Goal: Task Accomplishment & Management: Use online tool/utility

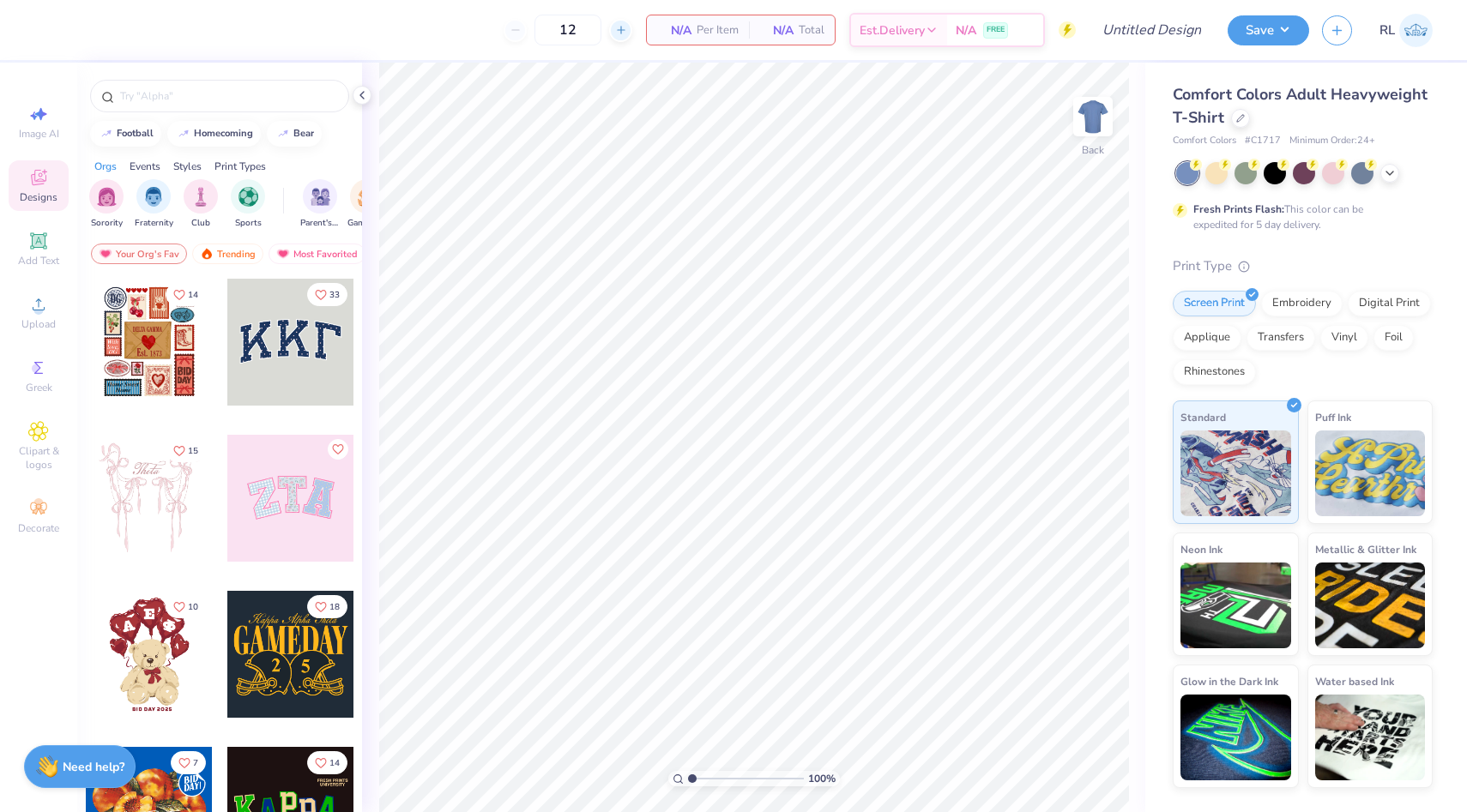
click at [621, 29] on icon at bounding box center [620, 29] width 12 height 12
type input "14"
click at [587, 29] on input "14" at bounding box center [568, 30] width 67 height 31
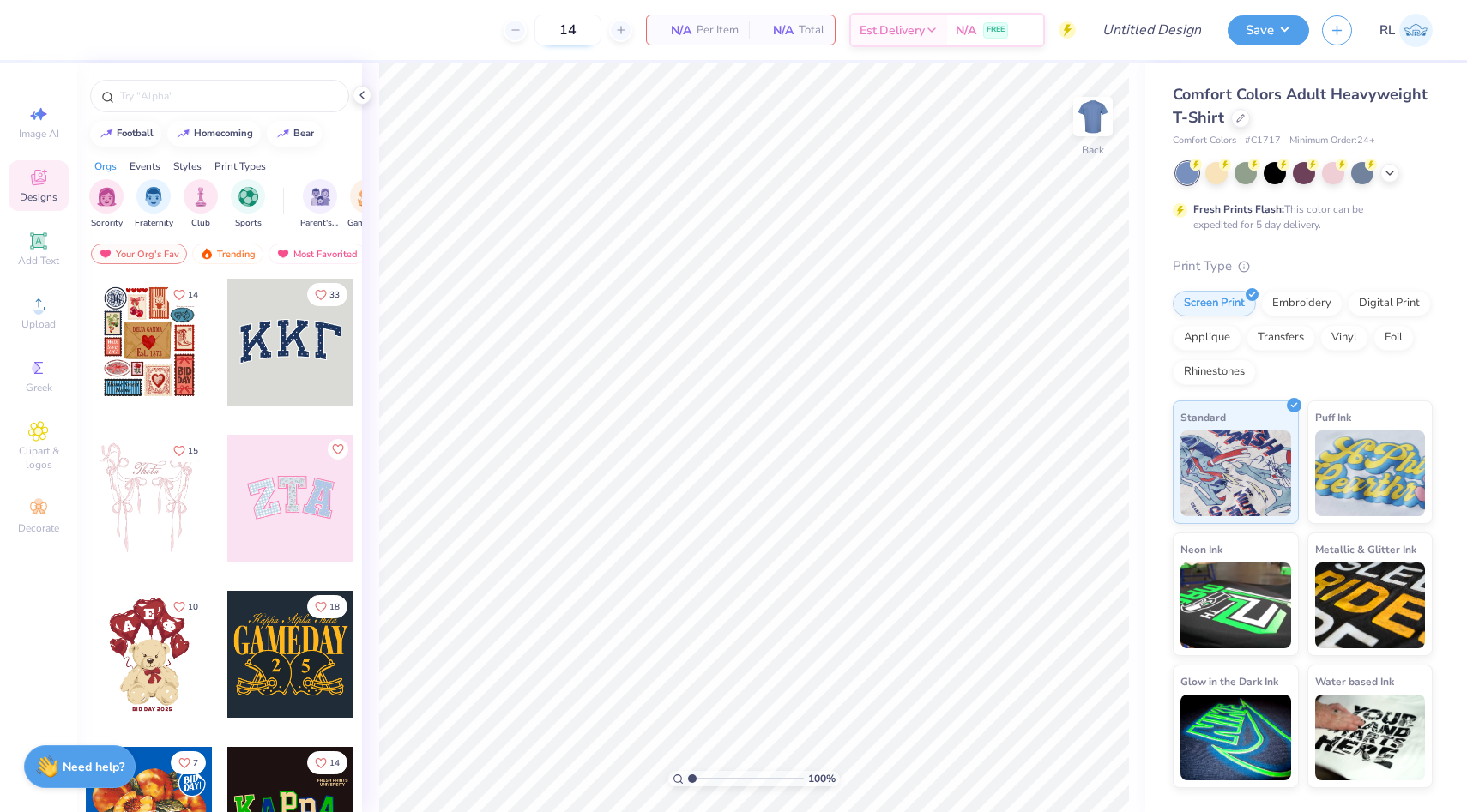
click at [587, 29] on input "14" at bounding box center [568, 30] width 67 height 31
type input "73"
click at [1231, 118] on div at bounding box center [1240, 117] width 19 height 19
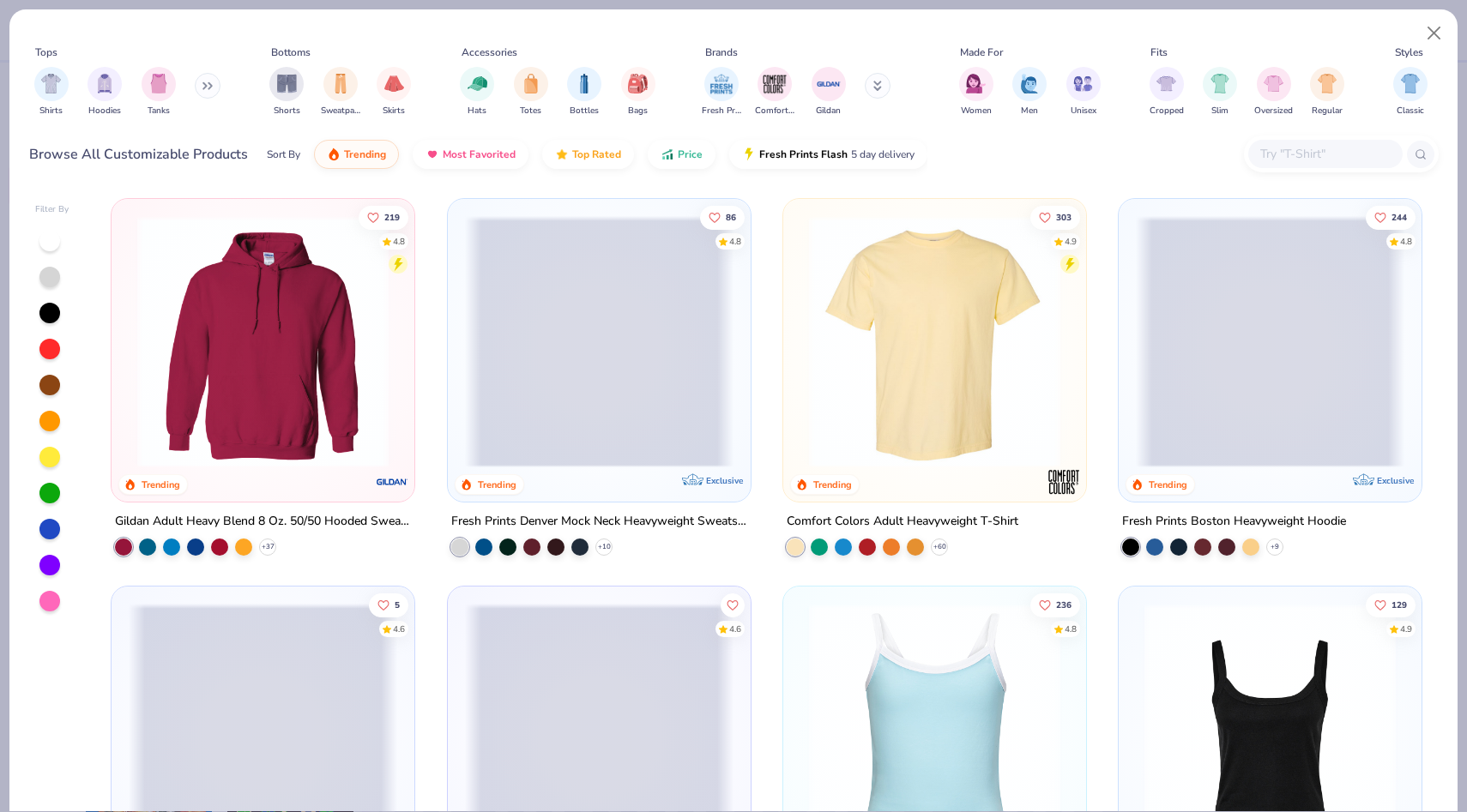
click at [1327, 159] on input "text" at bounding box center [1325, 153] width 132 height 19
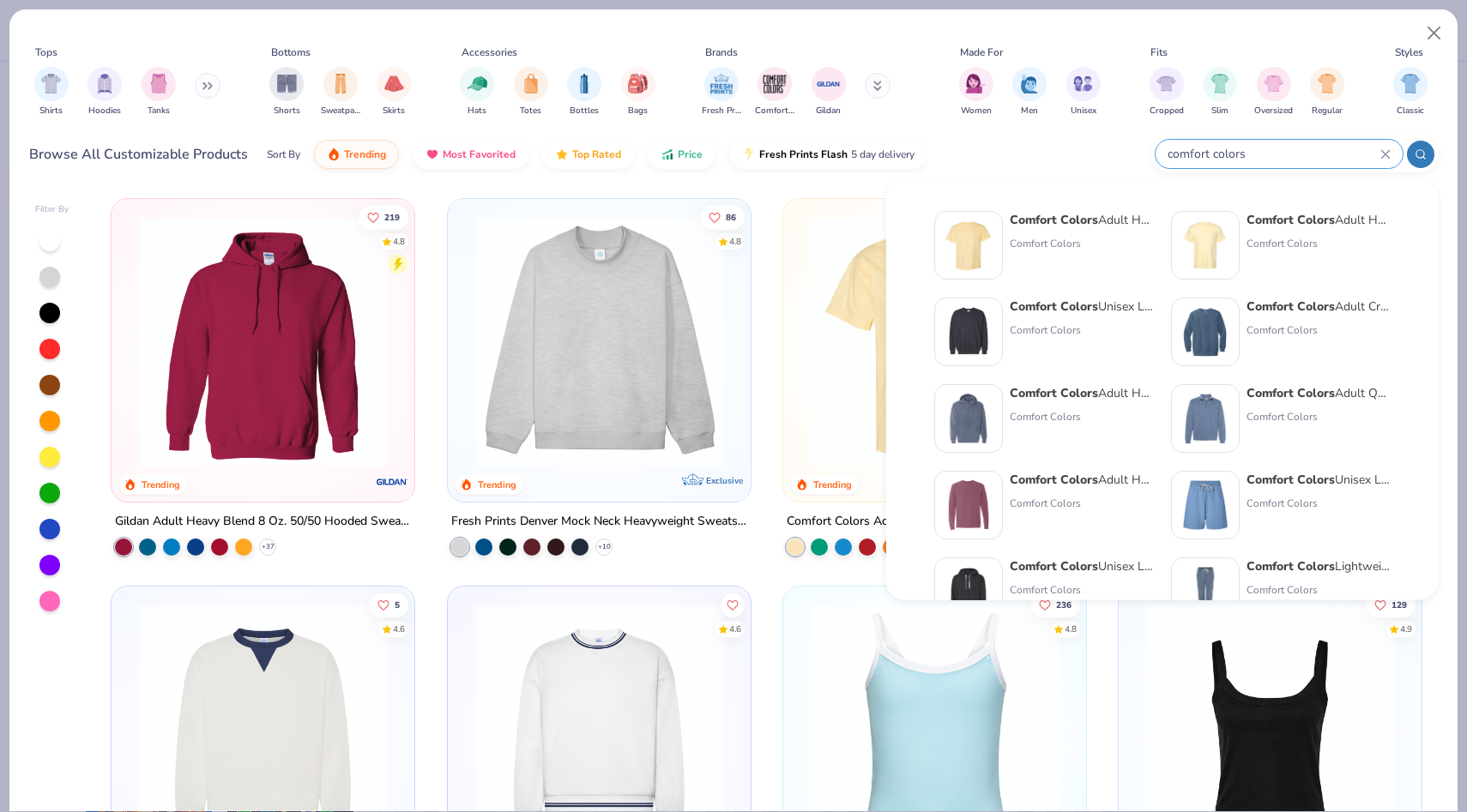
type input "comfort colors"
click at [1313, 253] on div "Comfort Colors Adult Heavyweight RS Pocket T-Shirt Comfort Colors" at bounding box center [1318, 245] width 144 height 69
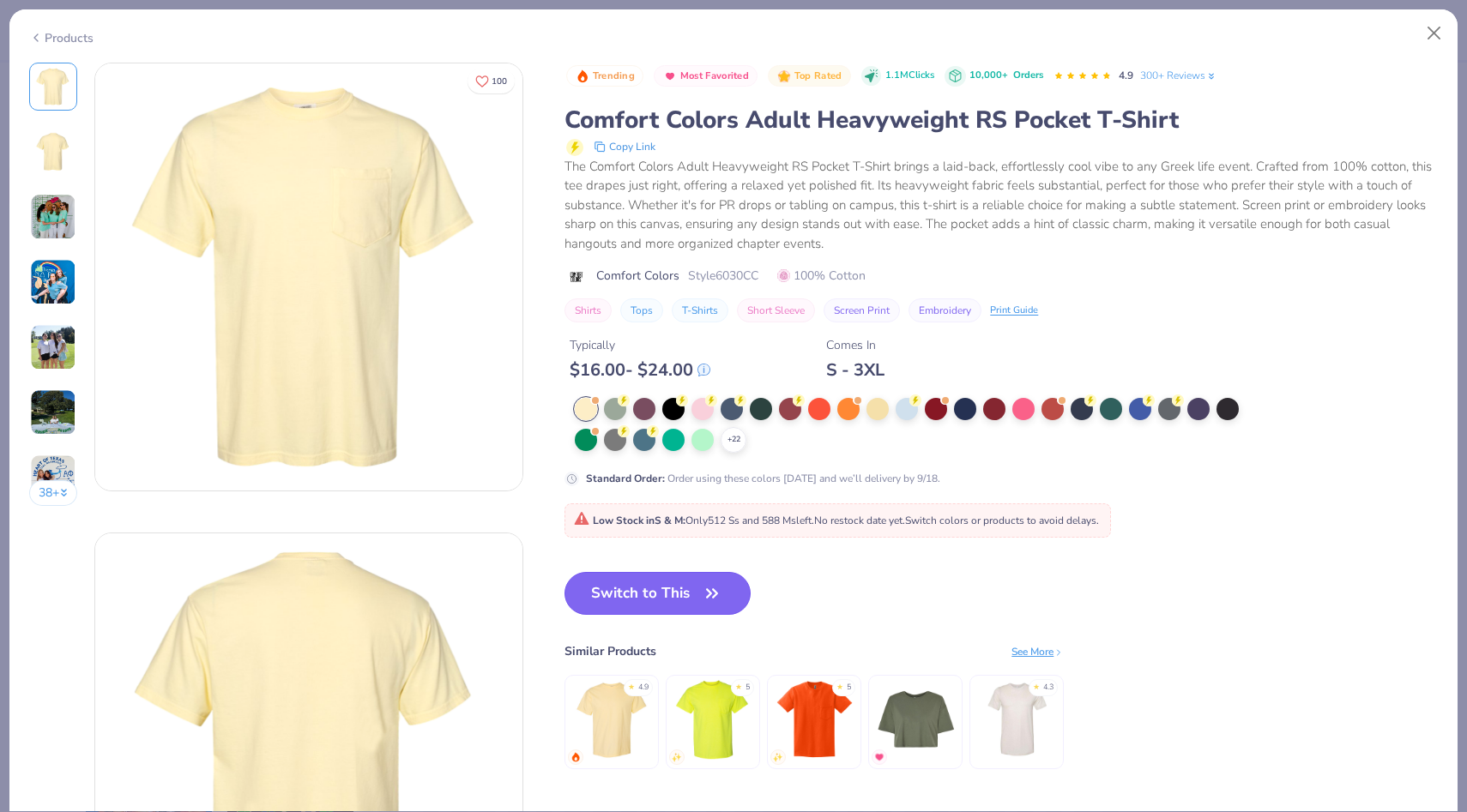
click at [663, 607] on button "Switch to This" at bounding box center [657, 593] width 186 height 43
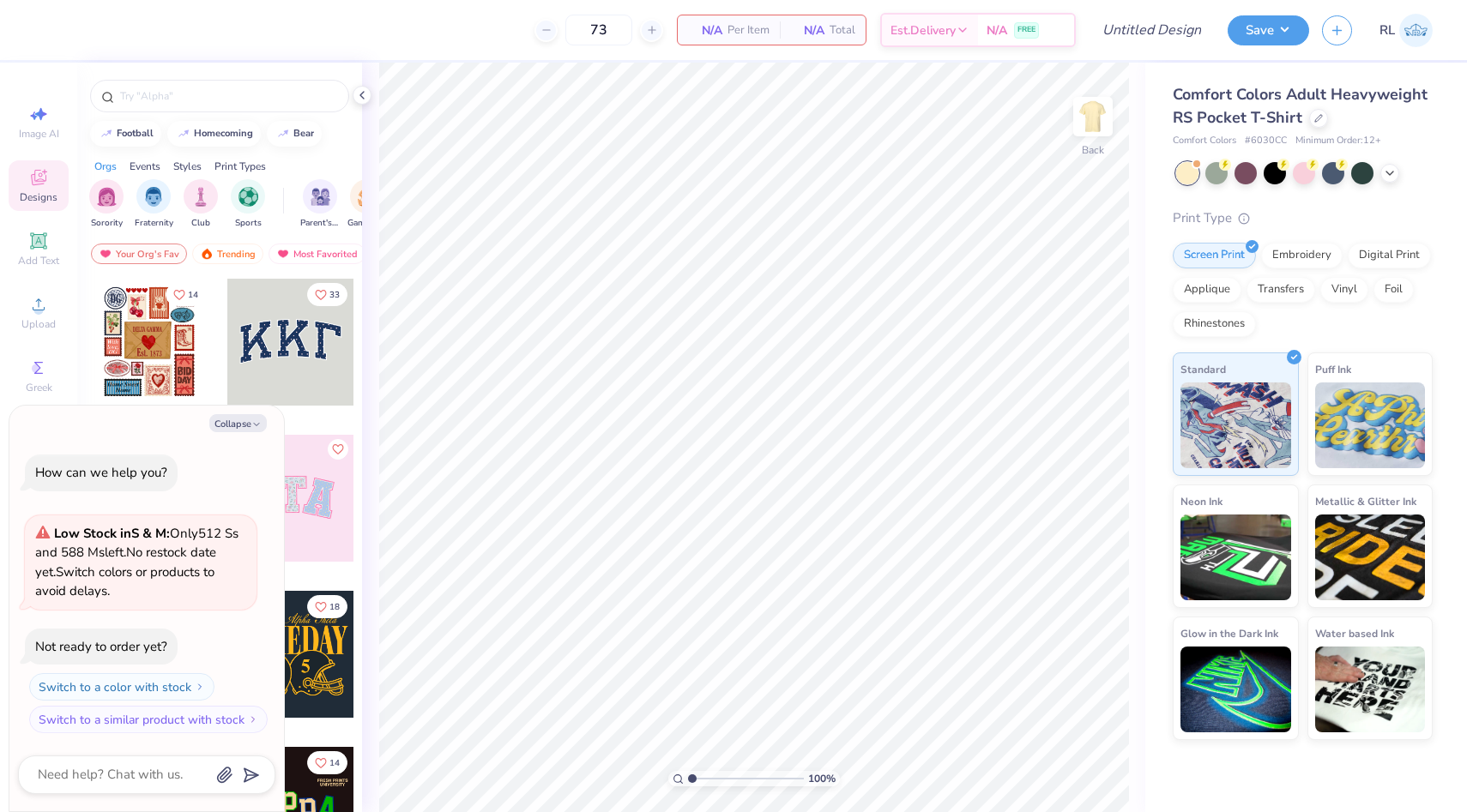
click at [1396, 179] on div at bounding box center [1303, 173] width 256 height 22
click at [1394, 178] on div at bounding box center [1389, 171] width 19 height 19
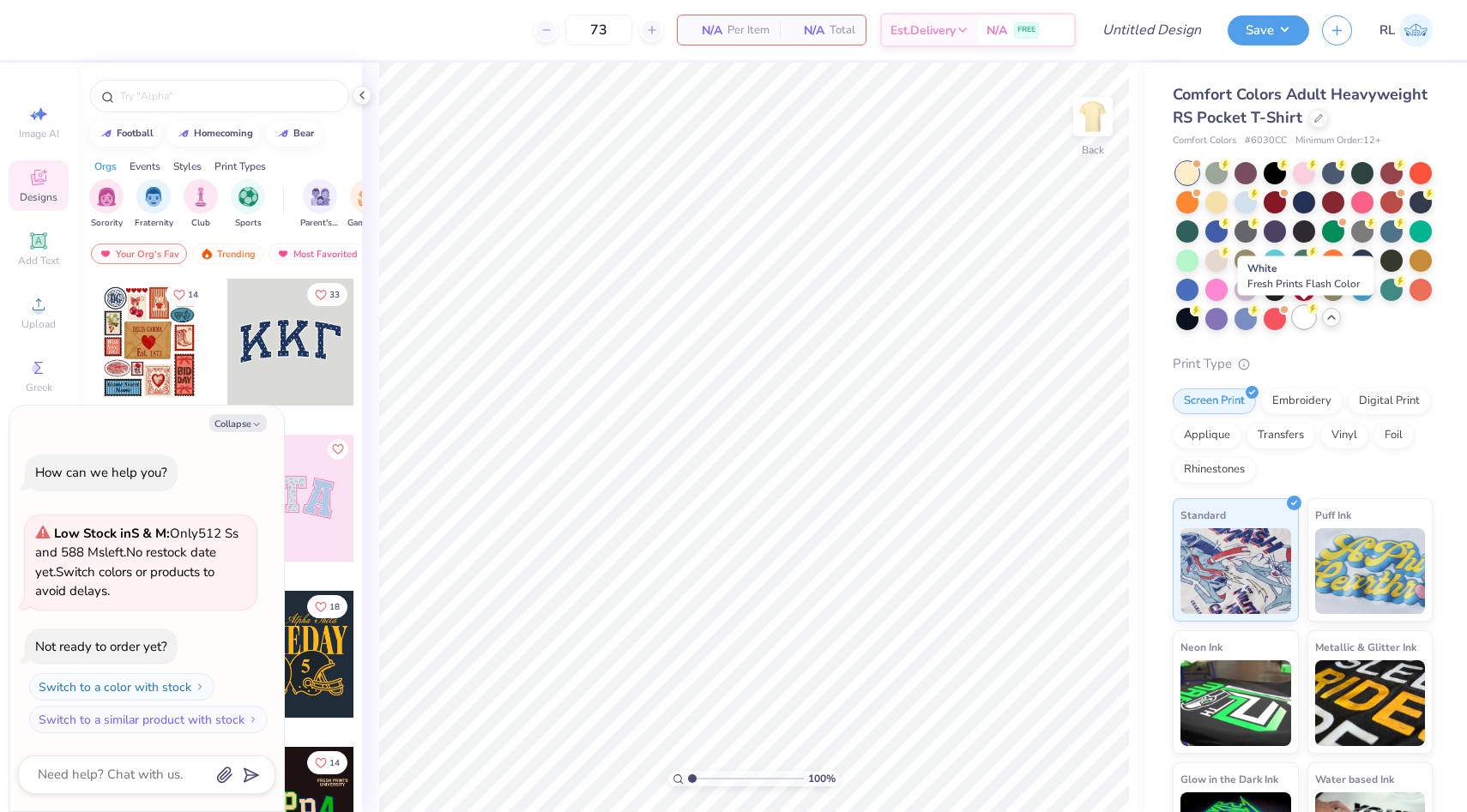
click at [1313, 315] on div at bounding box center [1303, 317] width 22 height 22
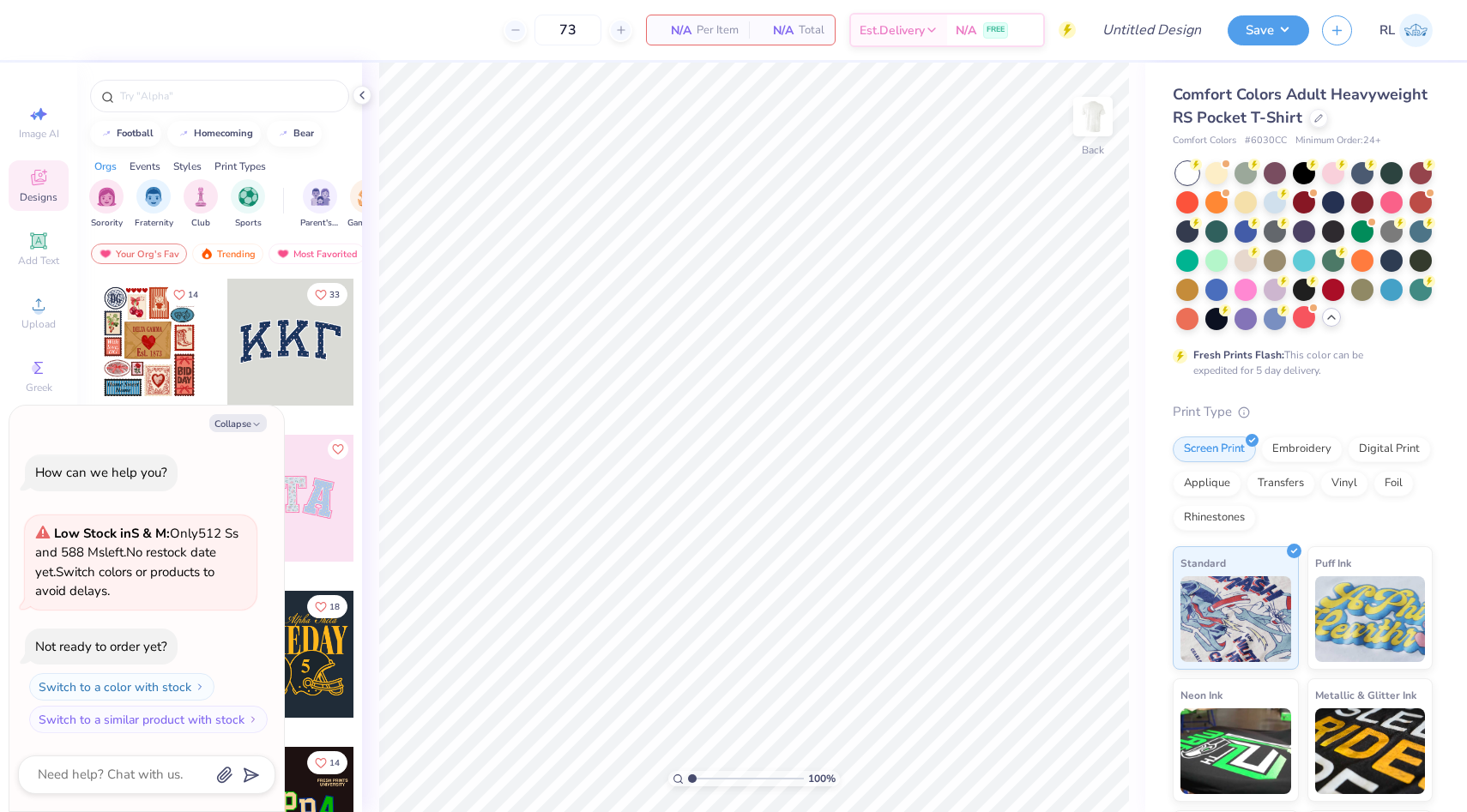
click at [333, 155] on div "Orgs Events Styles Print Types" at bounding box center [220, 162] width 285 height 24
click at [232, 431] on button "Collapse" at bounding box center [238, 423] width 58 height 18
type textarea "x"
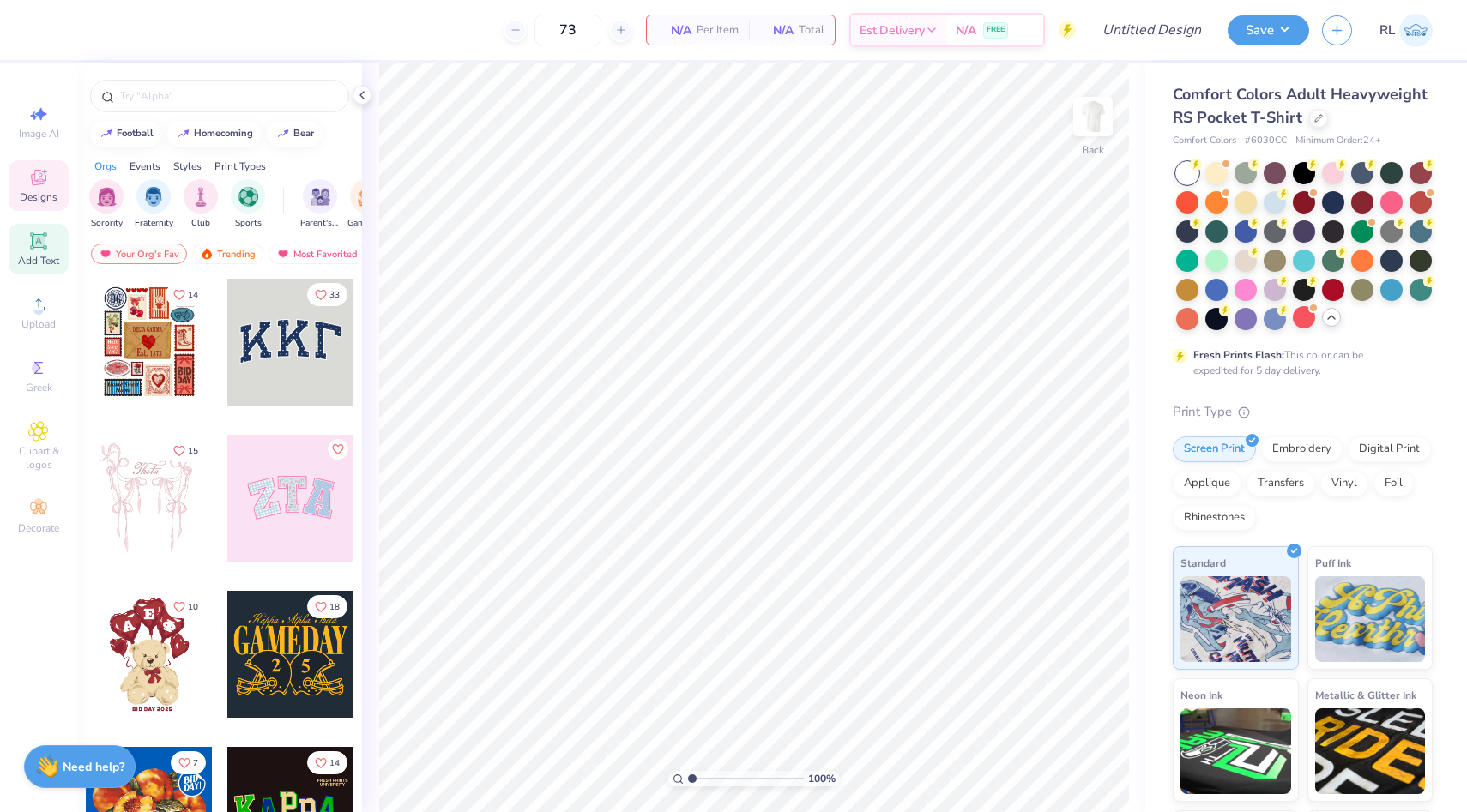
click at [48, 263] on span "Add Text" at bounding box center [39, 260] width 41 height 14
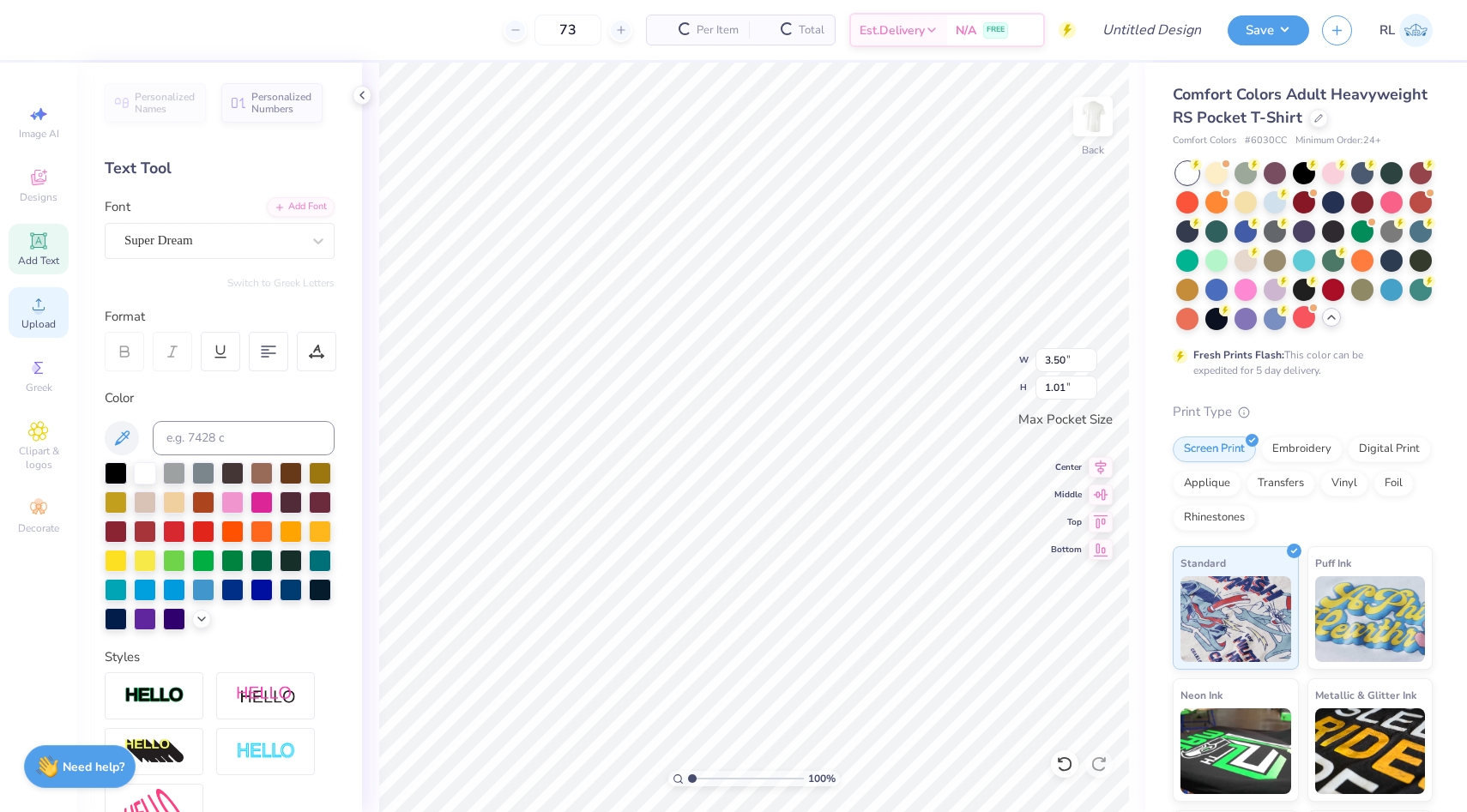
click at [45, 317] on span "Upload" at bounding box center [38, 323] width 34 height 14
click at [44, 330] on span "Upload" at bounding box center [38, 323] width 34 height 14
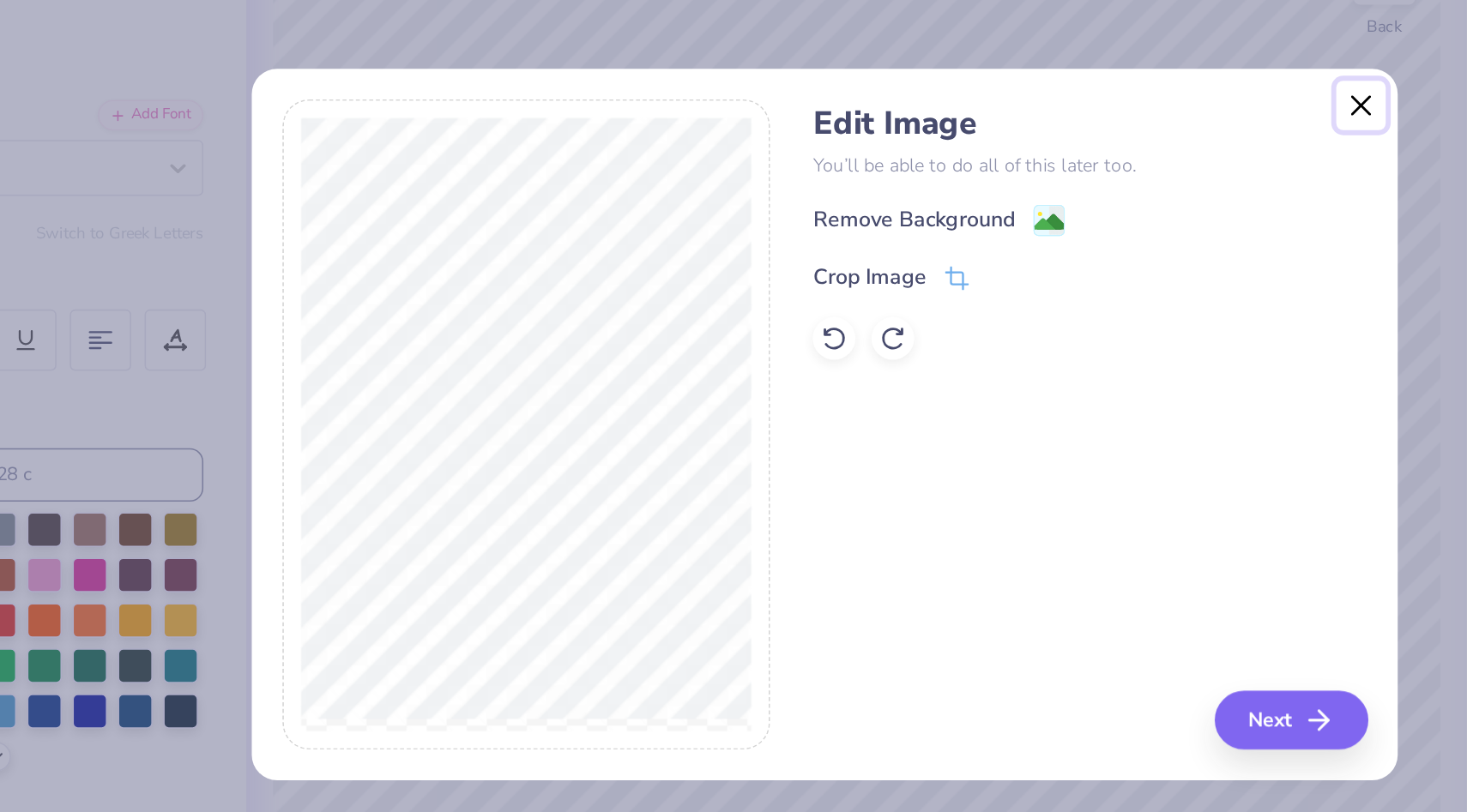
click at [1080, 211] on button "Close" at bounding box center [1078, 201] width 32 height 32
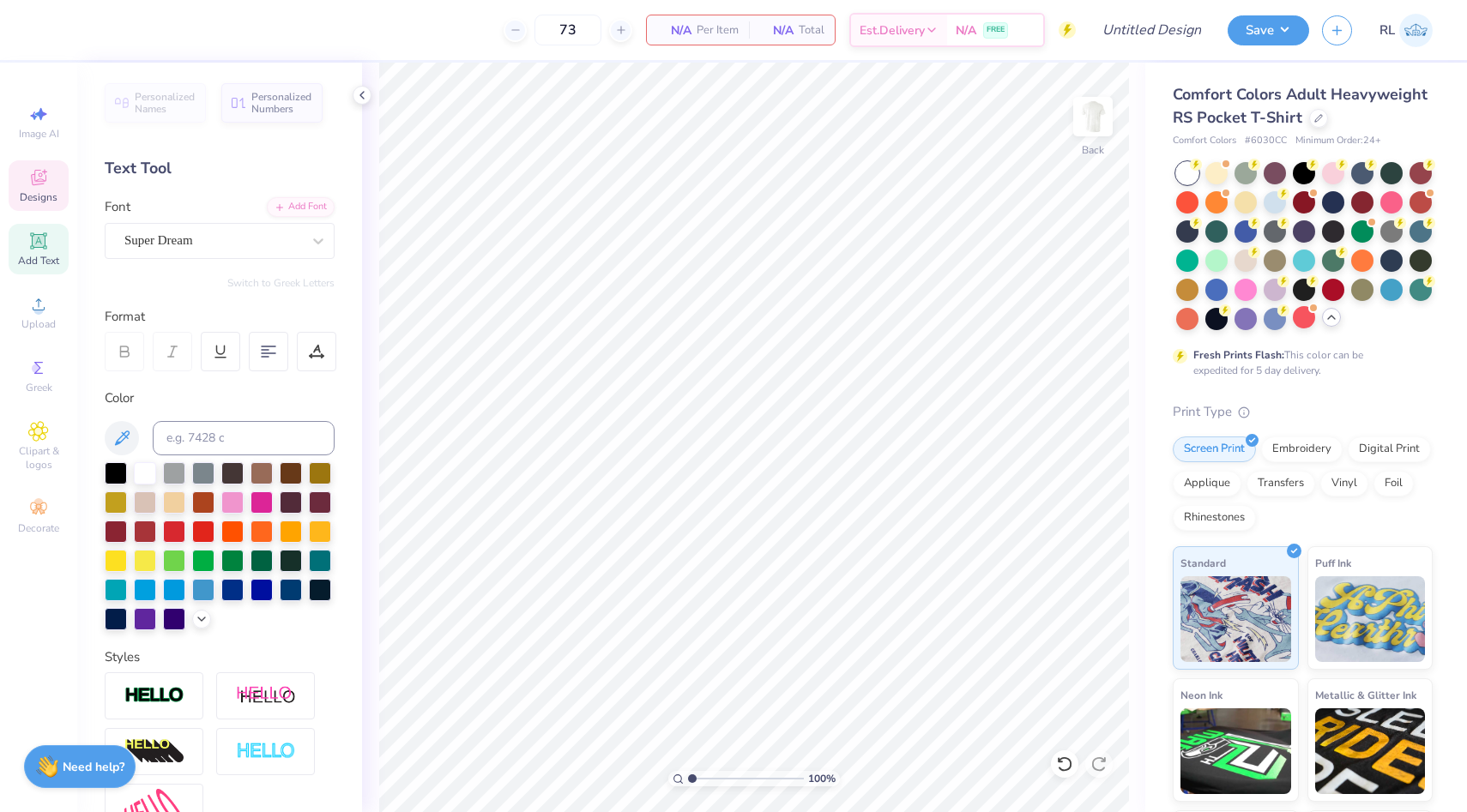
click at [39, 175] on icon at bounding box center [39, 177] width 16 height 16
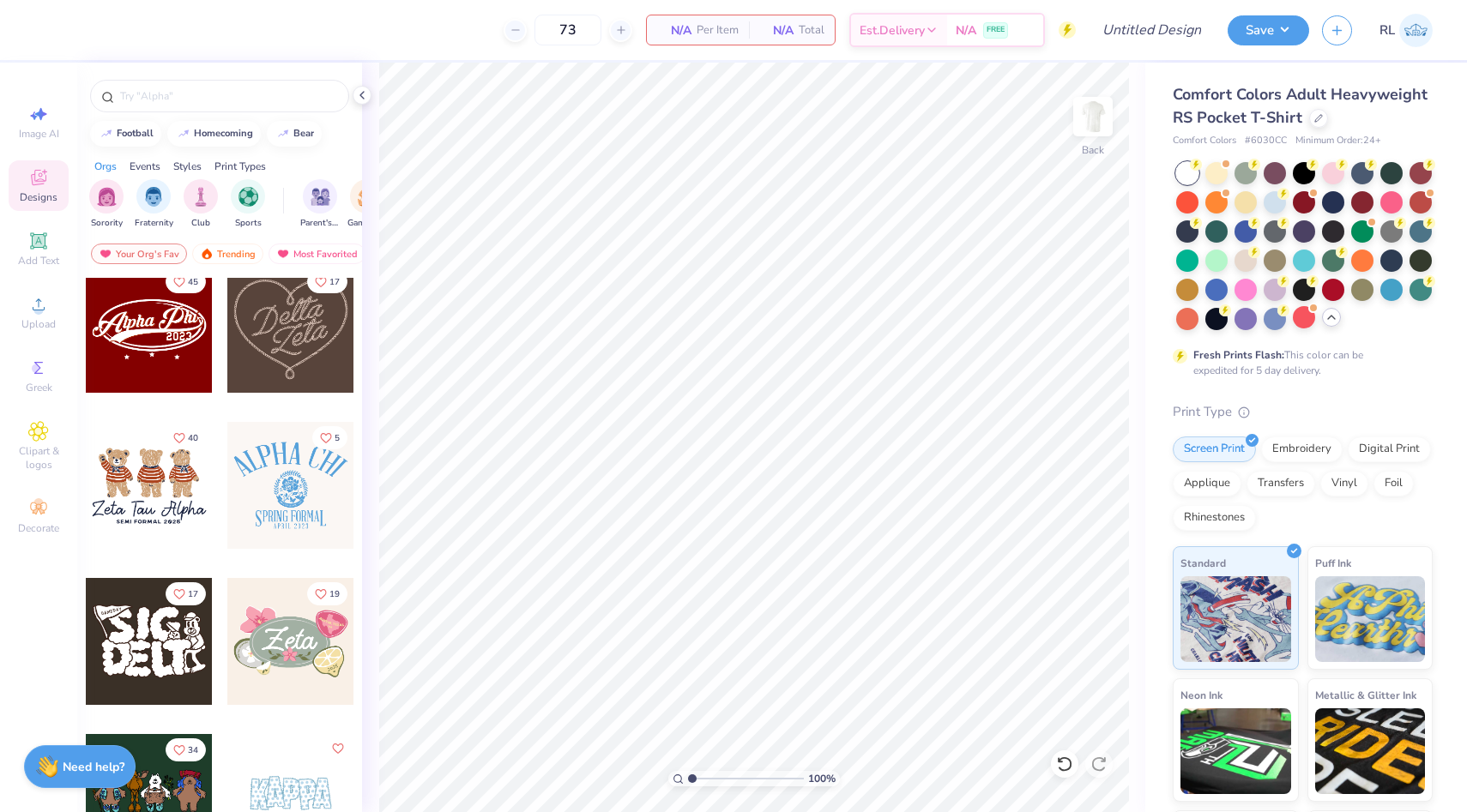
scroll to position [637, 0]
click at [1423, 34] on img at bounding box center [1416, 30] width 33 height 33
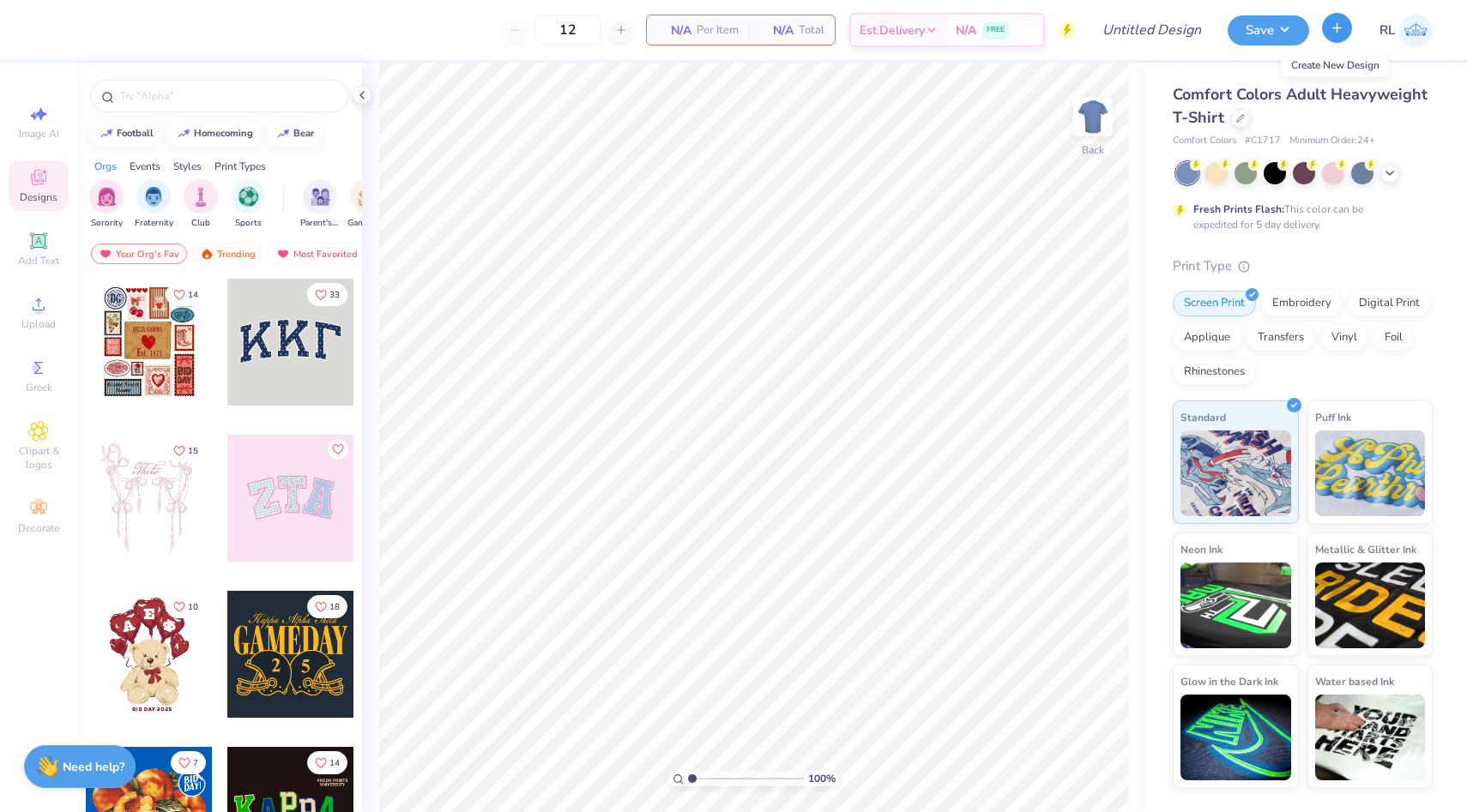
click at [1331, 37] on button "button" at bounding box center [1337, 28] width 30 height 30
click at [1333, 29] on icon "button" at bounding box center [1337, 28] width 15 height 15
click at [30, 459] on span "Clipart & logos" at bounding box center [38, 458] width 60 height 28
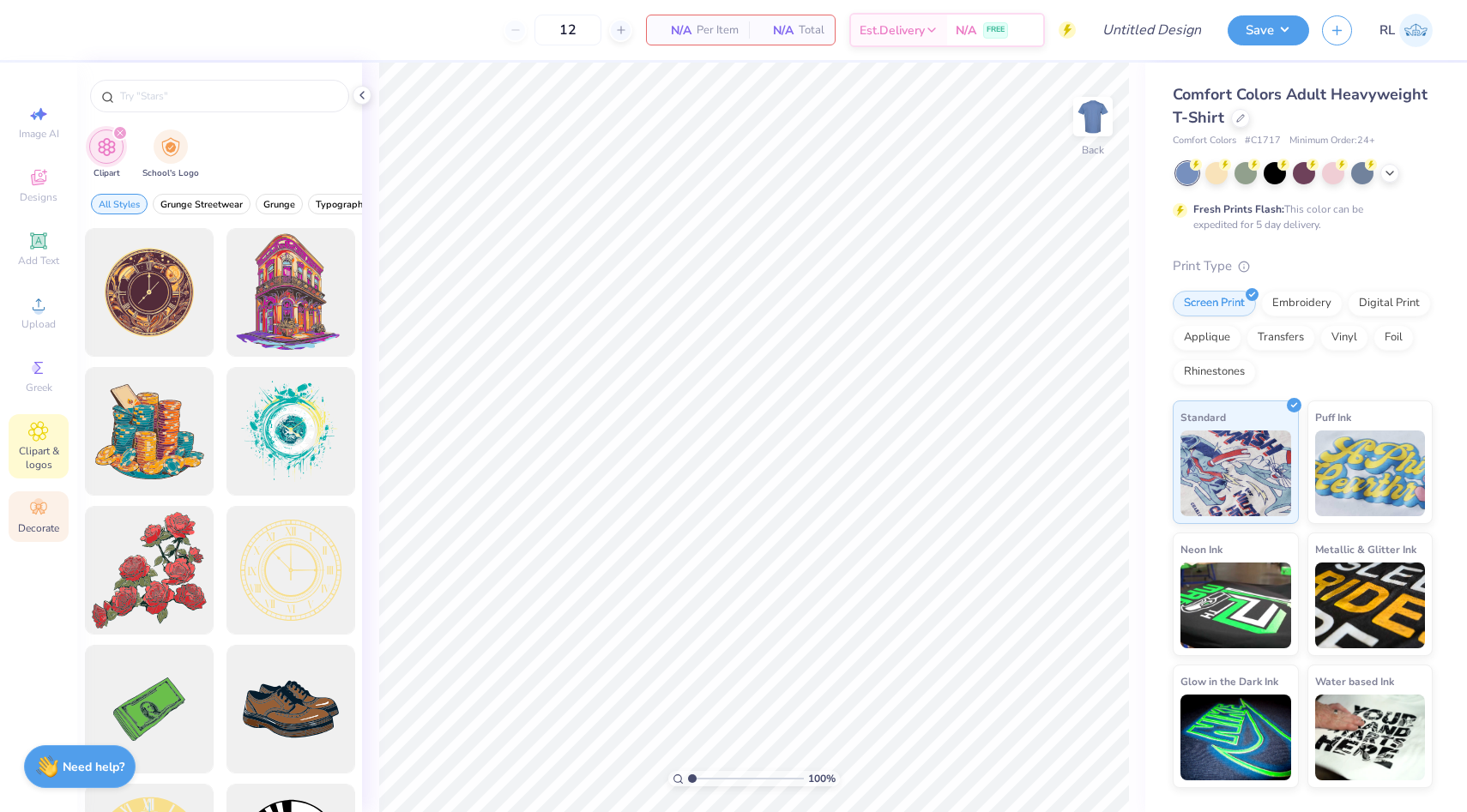
click at [39, 507] on circle at bounding box center [38, 502] width 9 height 9
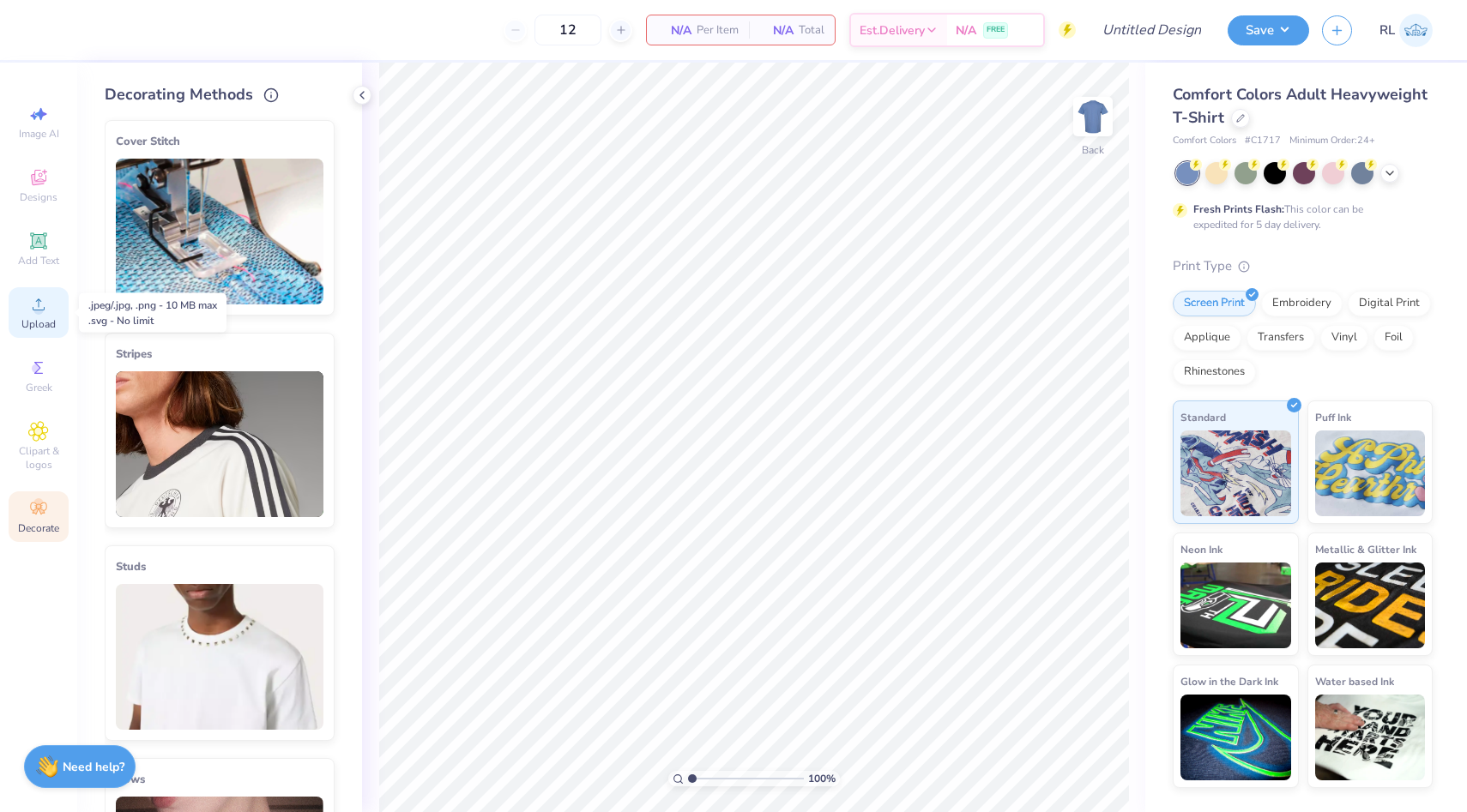
click at [32, 314] on icon at bounding box center [39, 304] width 20 height 20
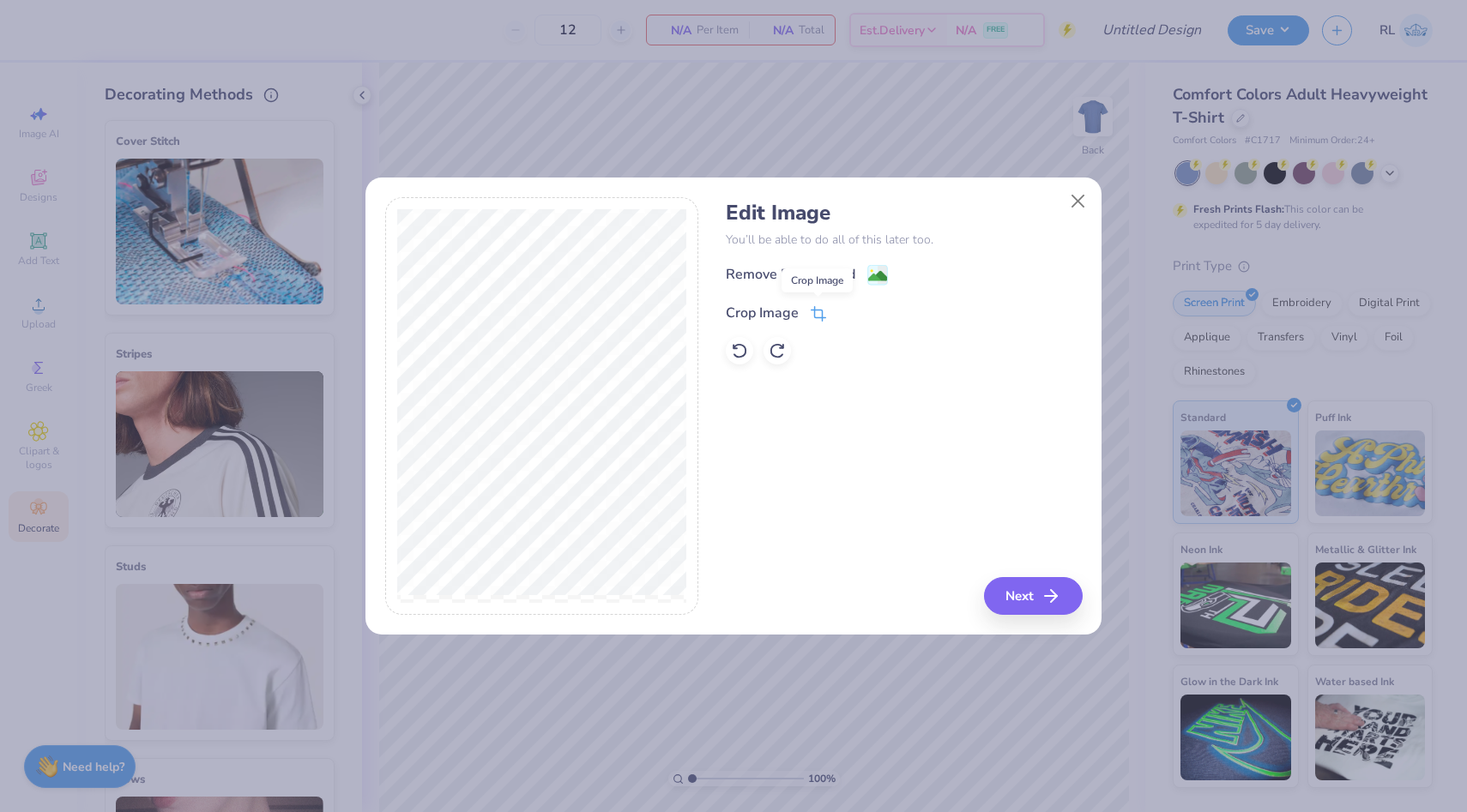
click at [816, 316] on icon at bounding box center [818, 313] width 16 height 16
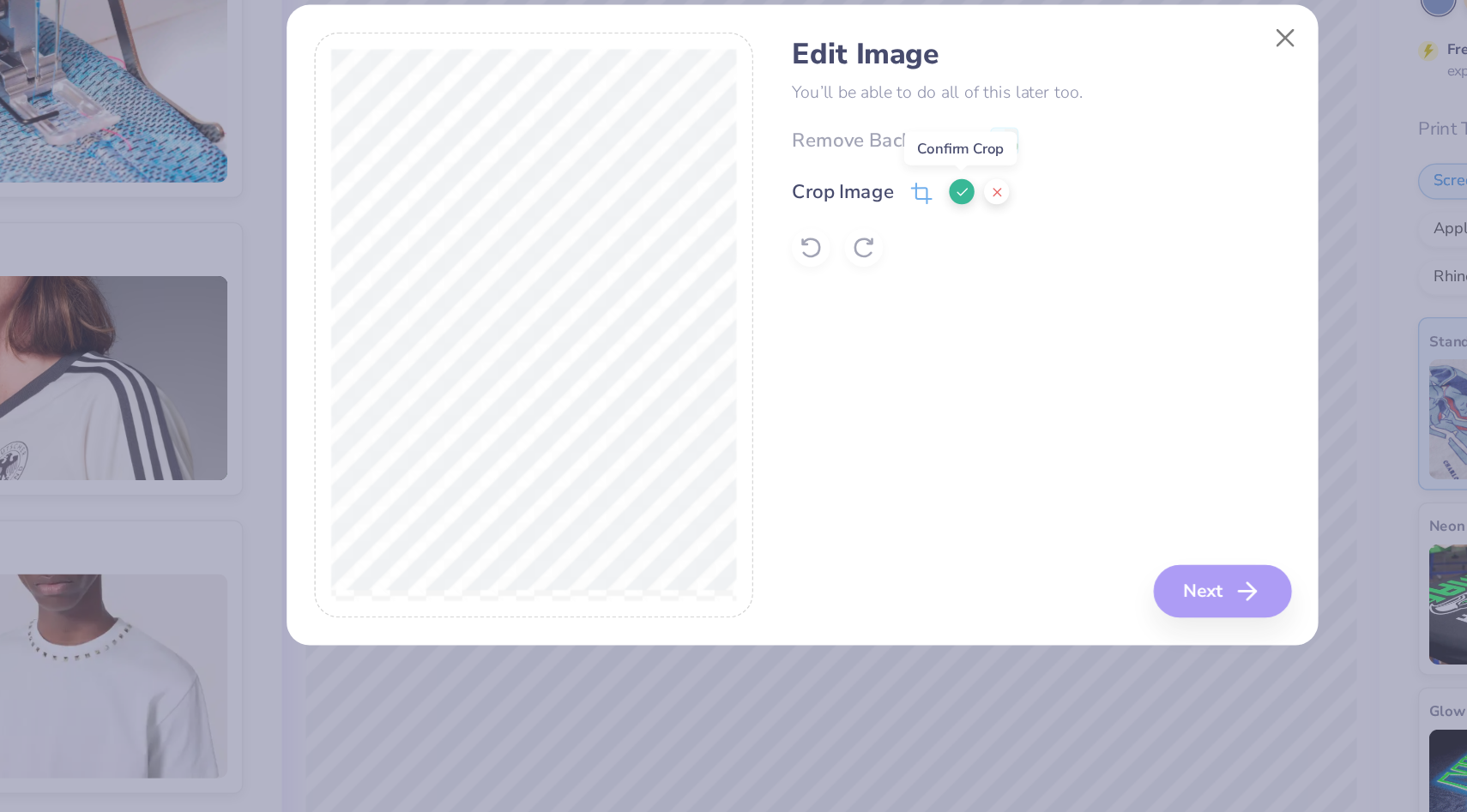
click at [844, 310] on icon at bounding box center [847, 310] width 10 height 10
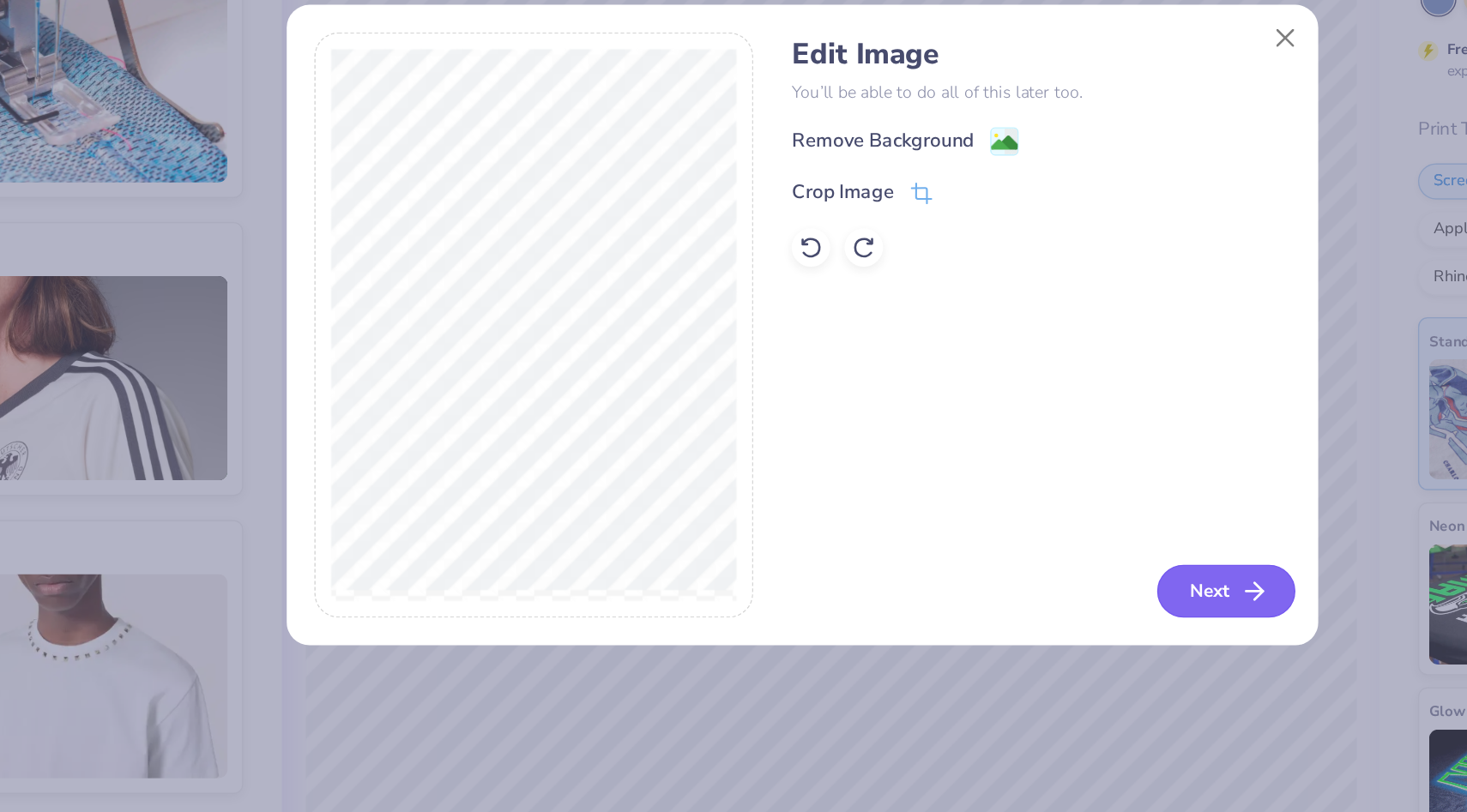
click at [1042, 602] on button "Next" at bounding box center [1035, 595] width 98 height 38
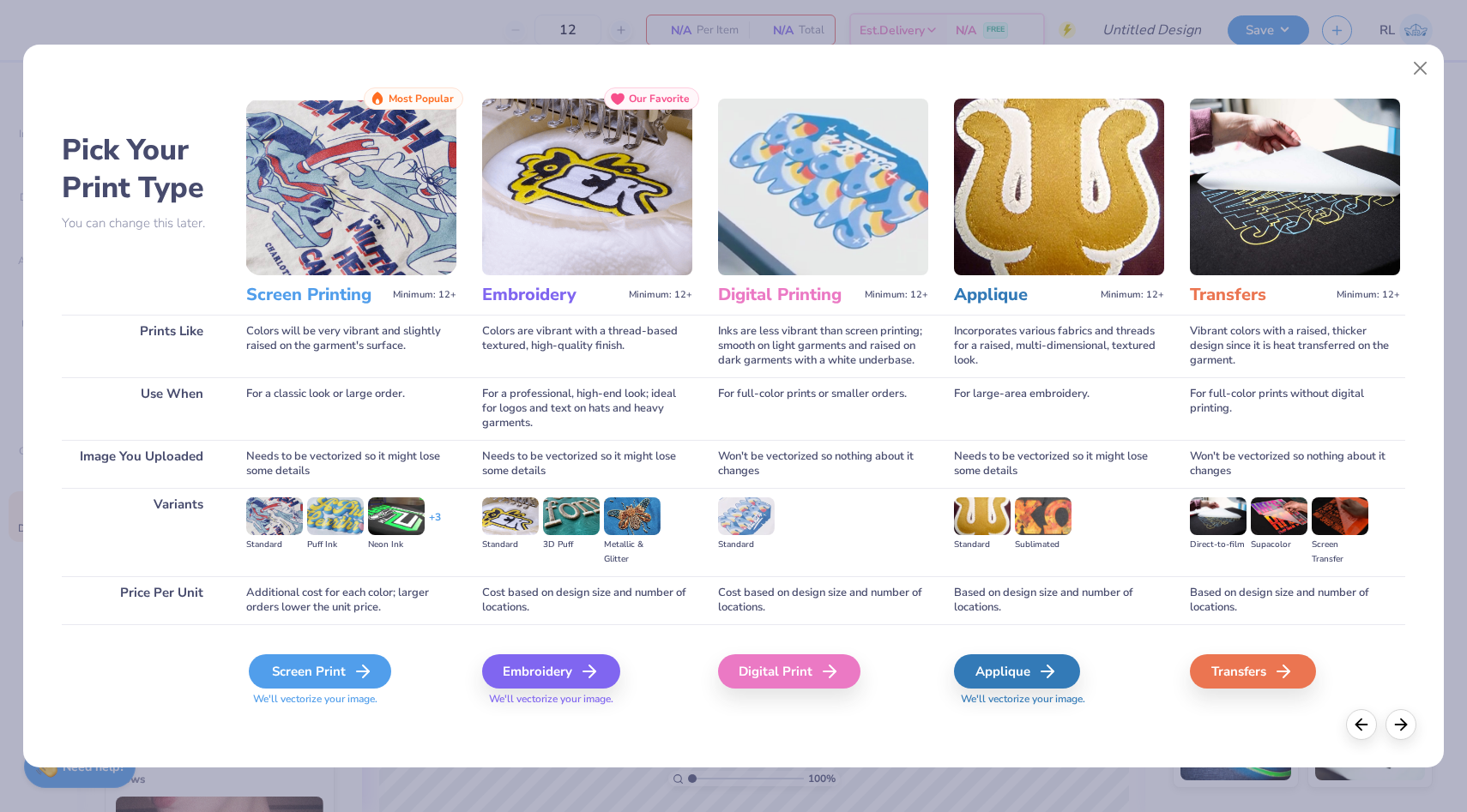
click at [354, 671] on icon at bounding box center [363, 671] width 20 height 20
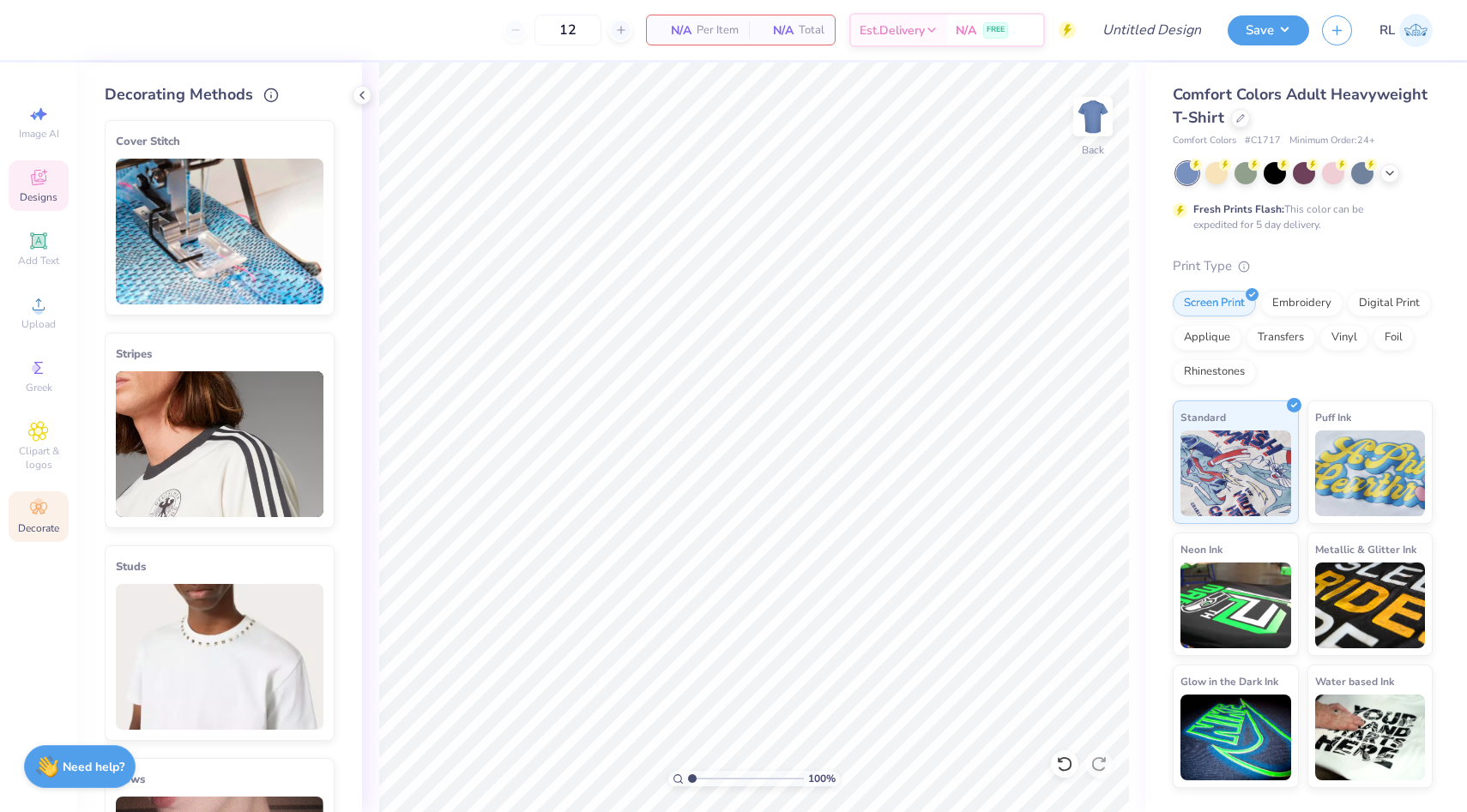
click at [40, 186] on icon at bounding box center [39, 177] width 20 height 20
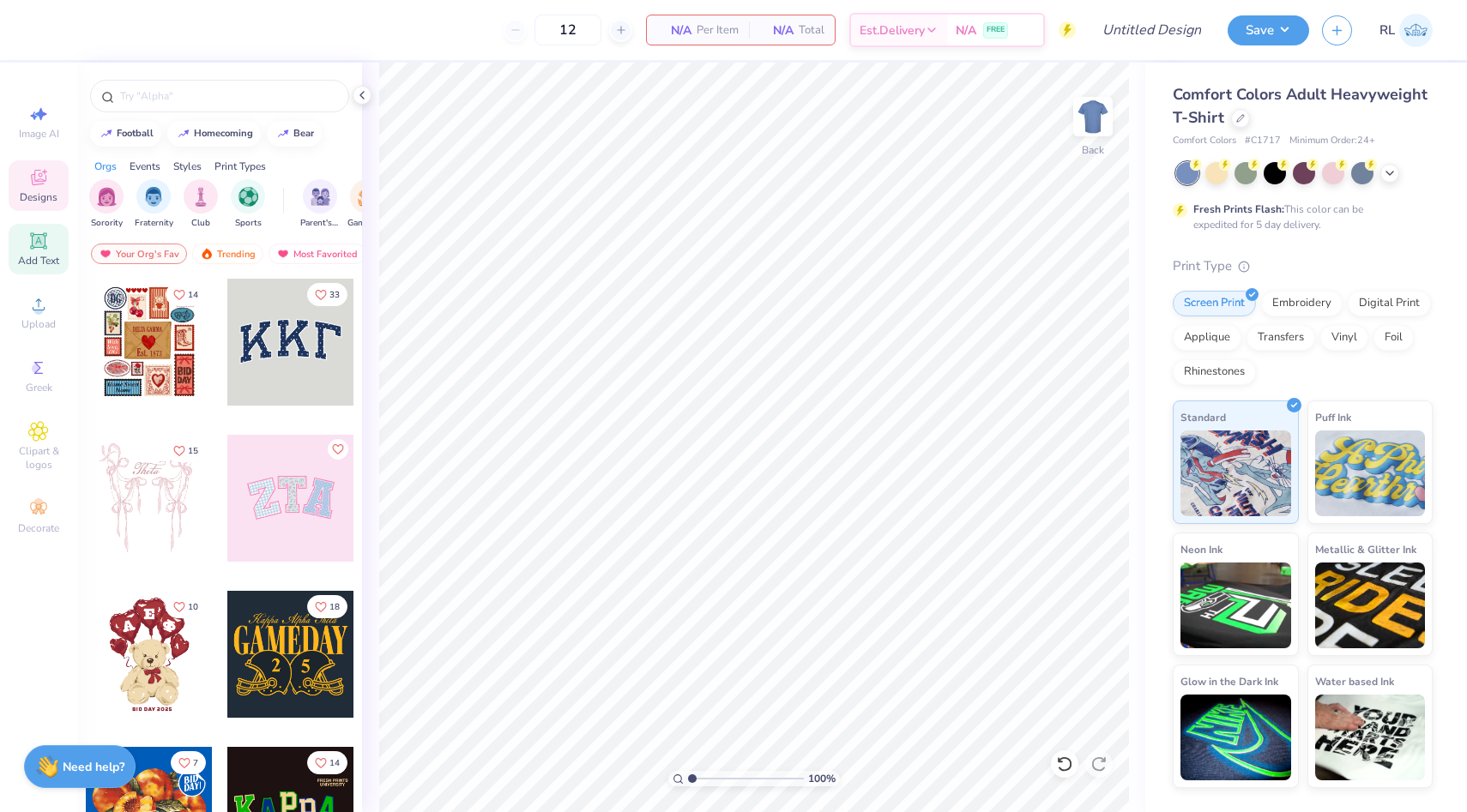
click at [44, 253] on div "Add Text" at bounding box center [38, 249] width 60 height 51
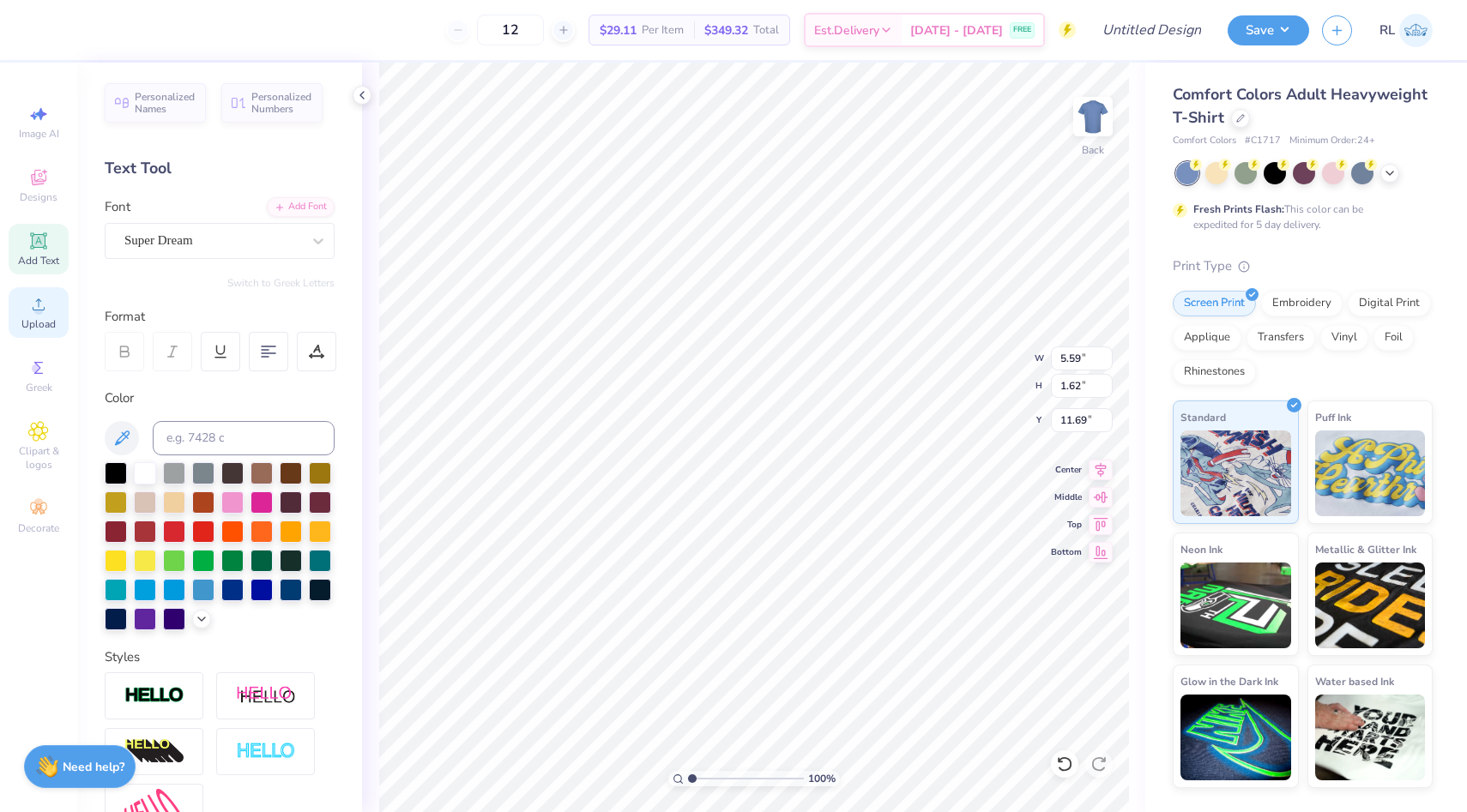
click at [19, 321] on div "Upload" at bounding box center [38, 312] width 60 height 51
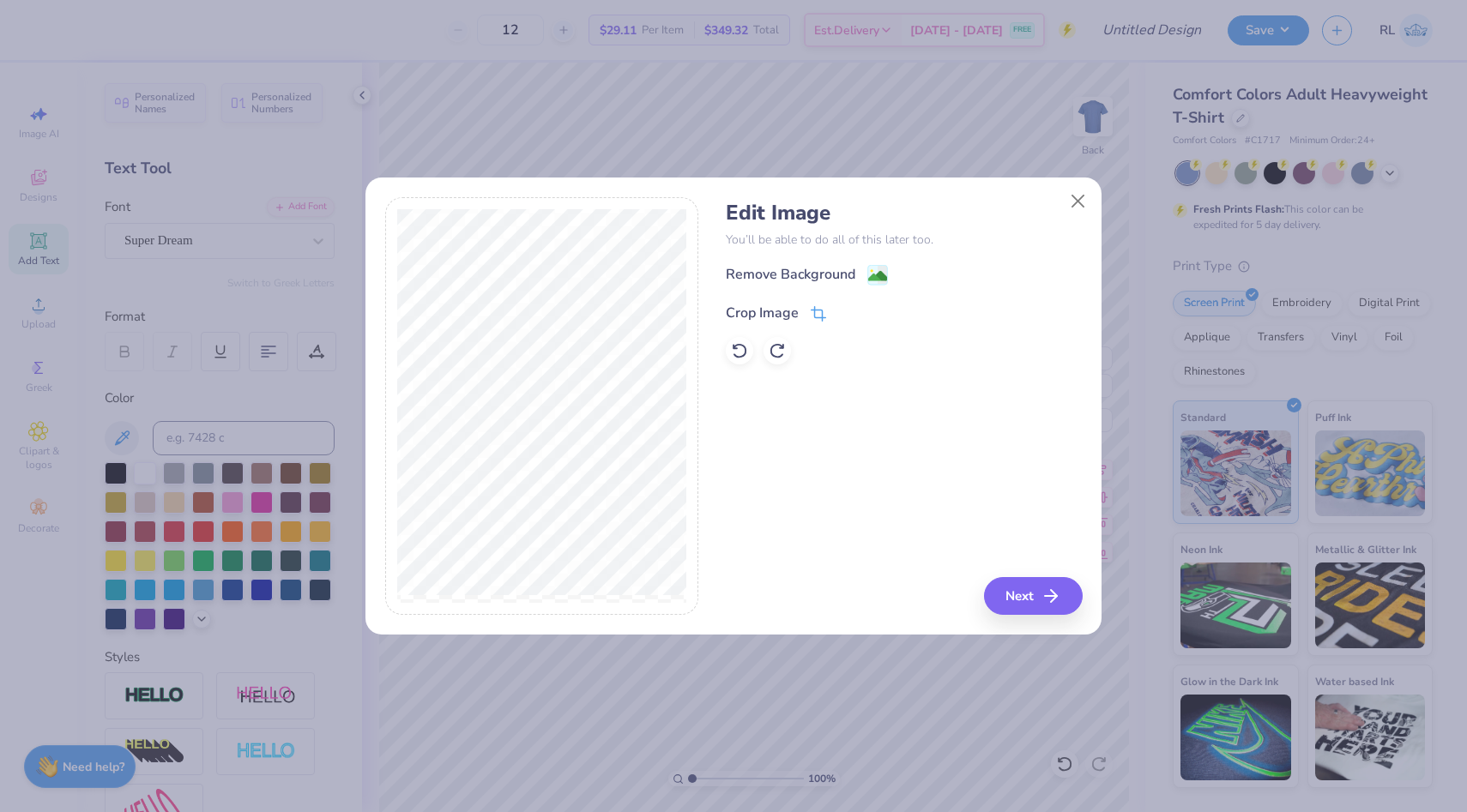
click at [810, 308] on icon at bounding box center [818, 313] width 16 height 16
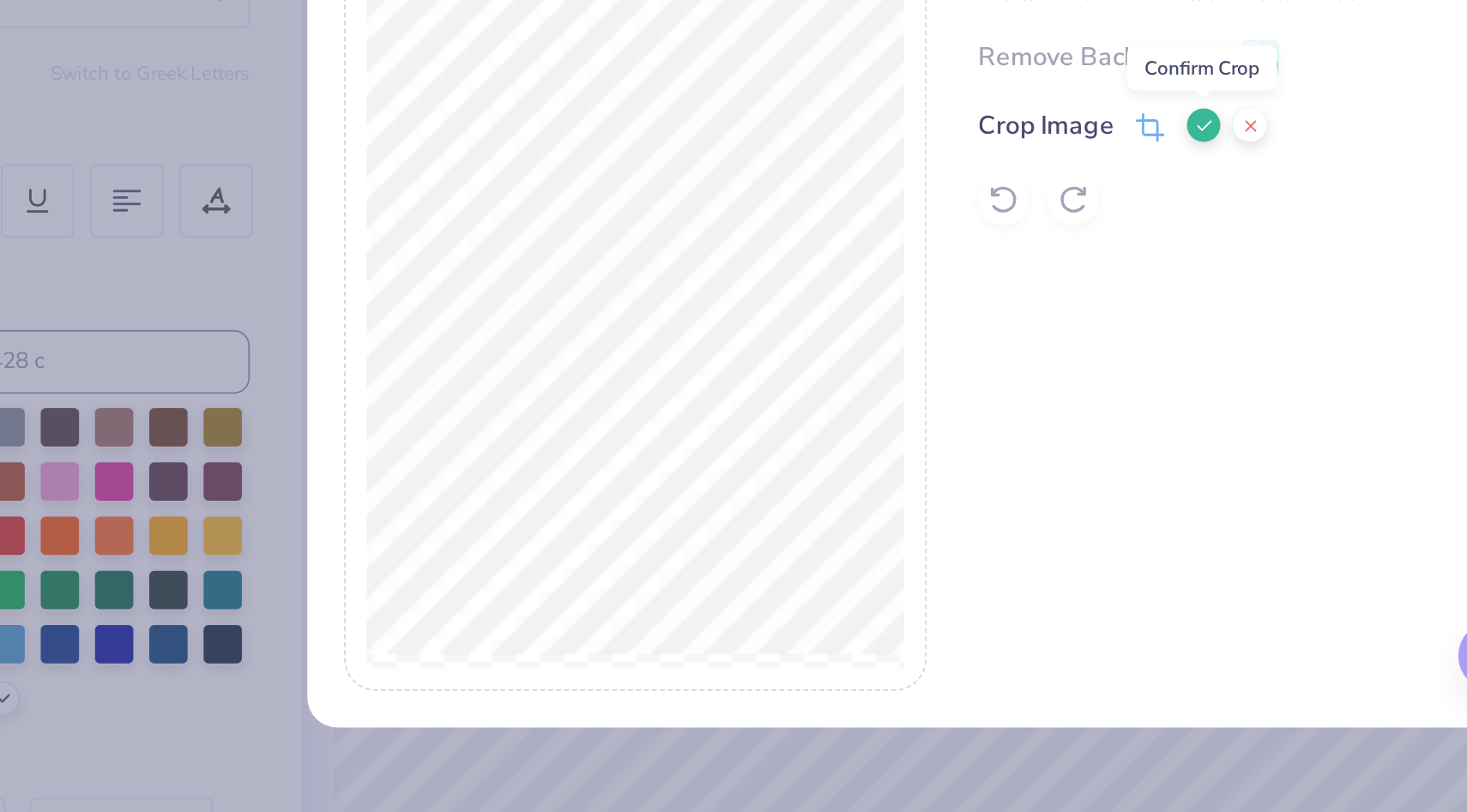
click at [842, 313] on icon at bounding box center [847, 310] width 10 height 10
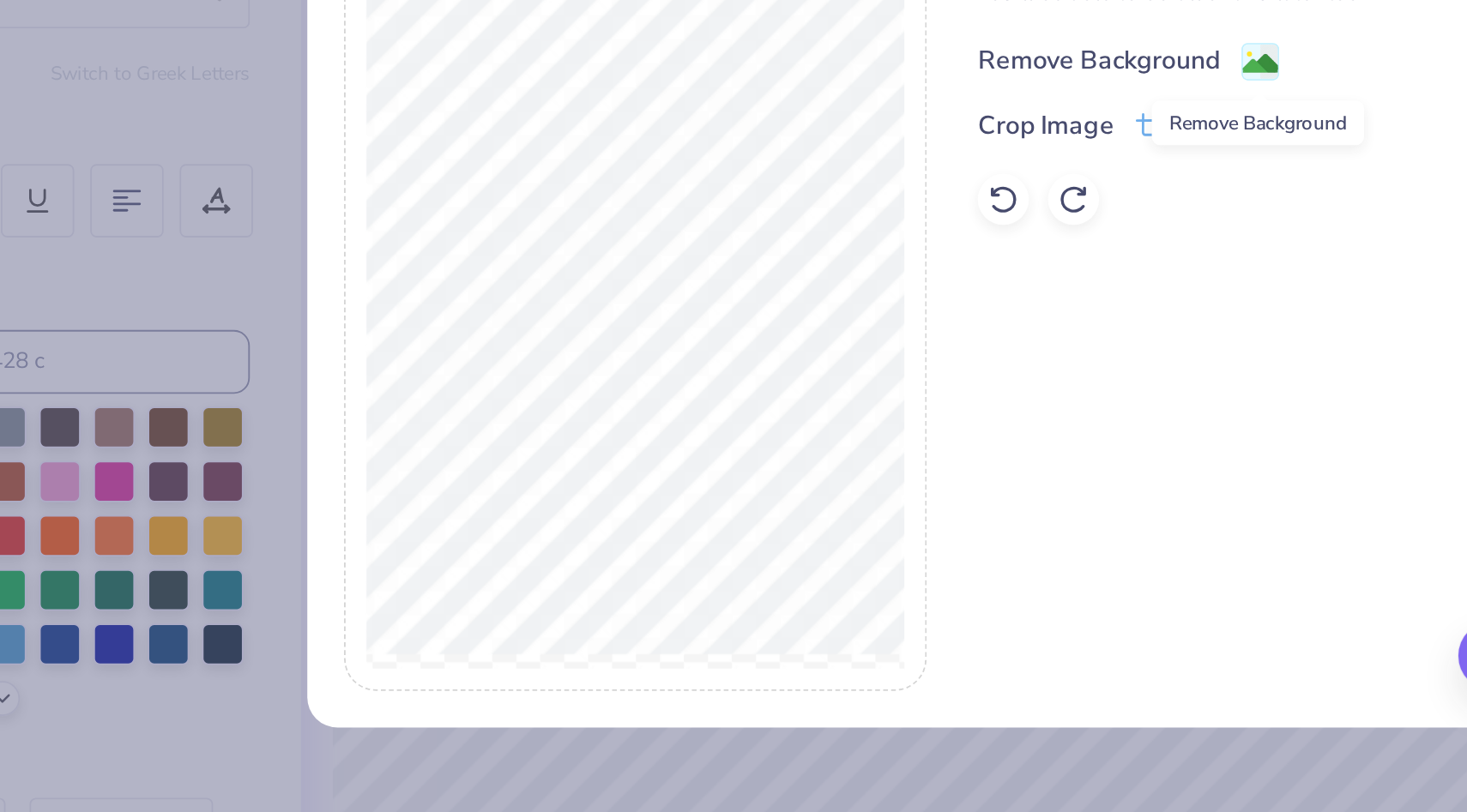
click at [878, 275] on image at bounding box center [877, 277] width 19 height 19
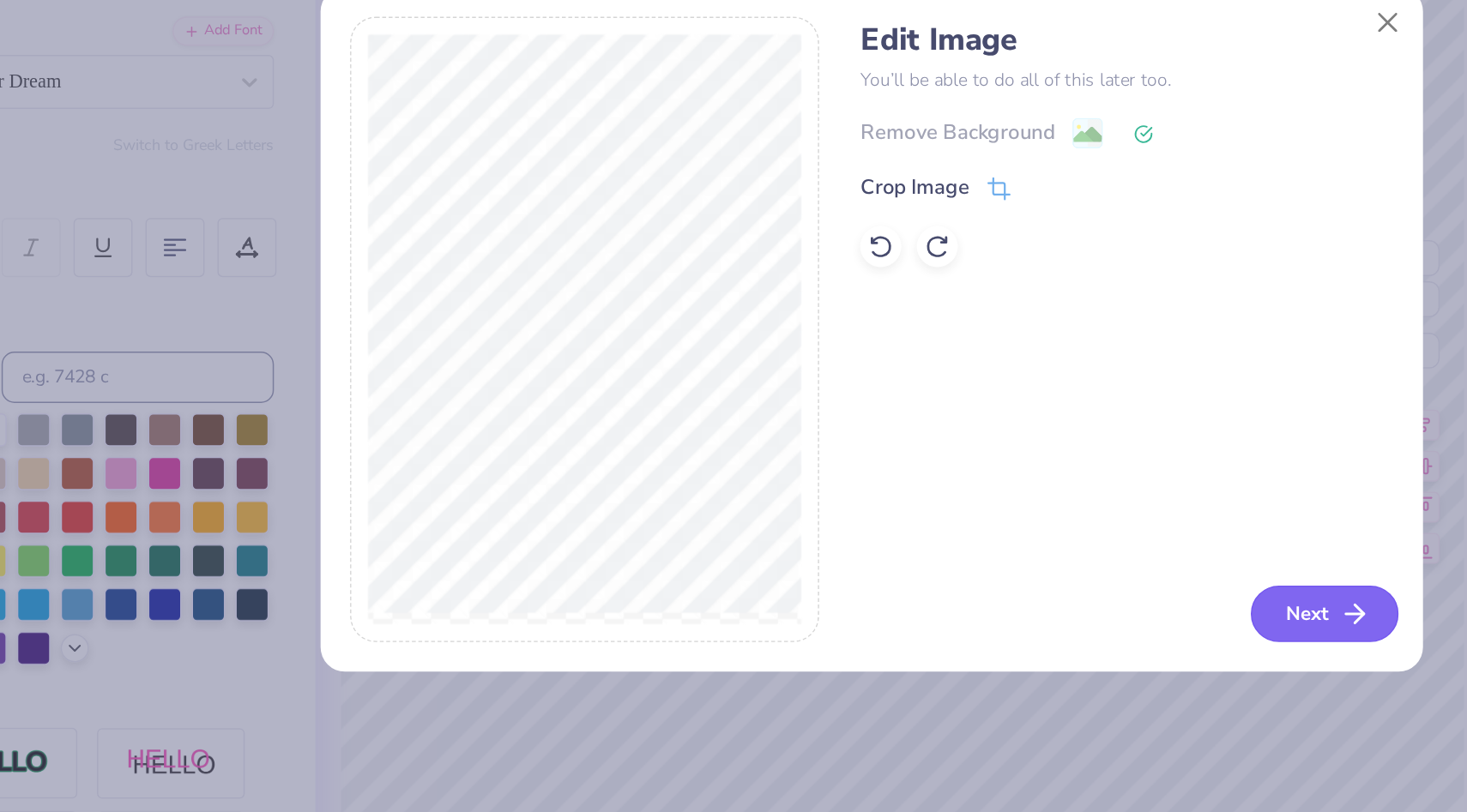
click at [1008, 602] on button "Next" at bounding box center [1035, 595] width 98 height 38
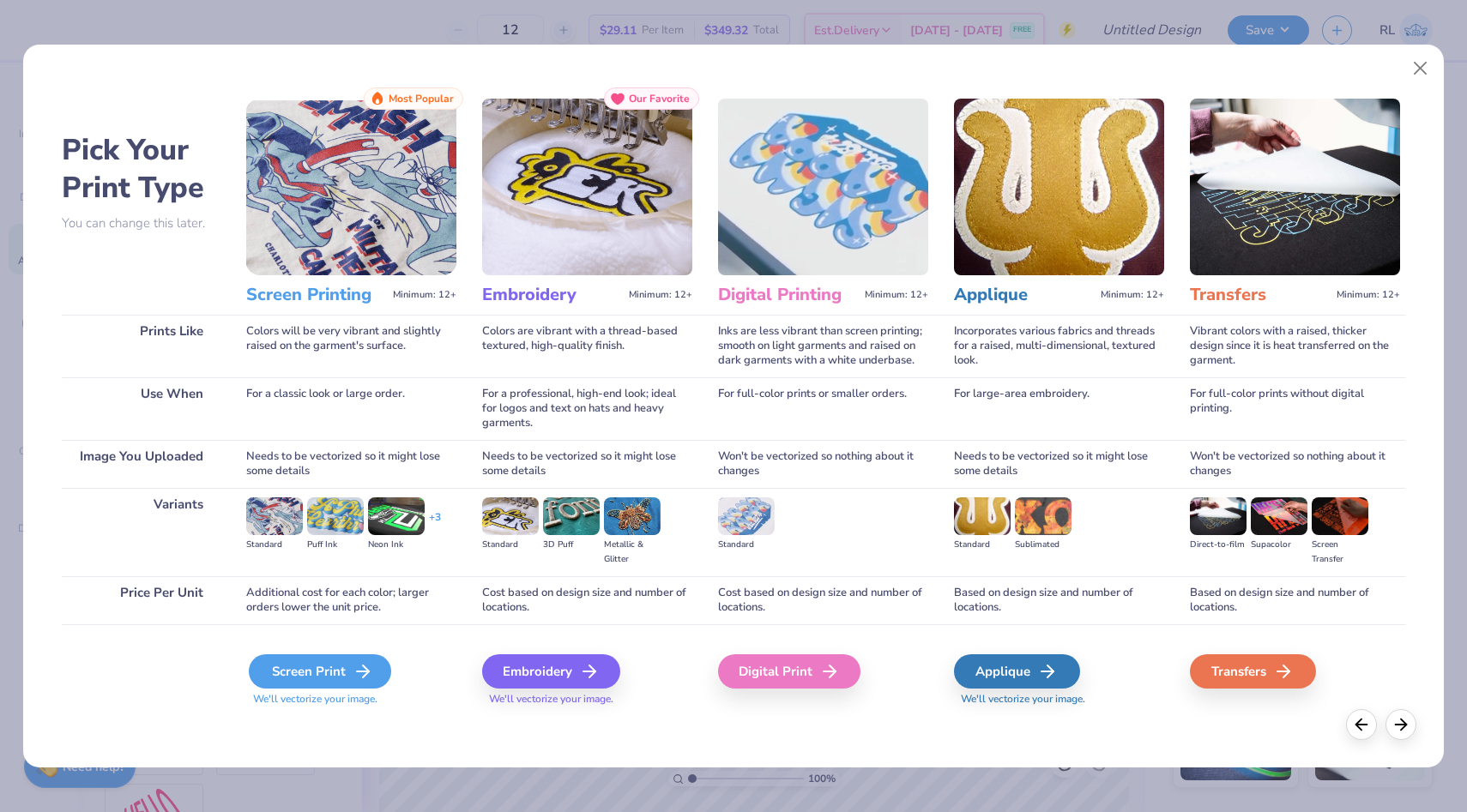
click at [280, 673] on div "Screen Print" at bounding box center [320, 671] width 142 height 34
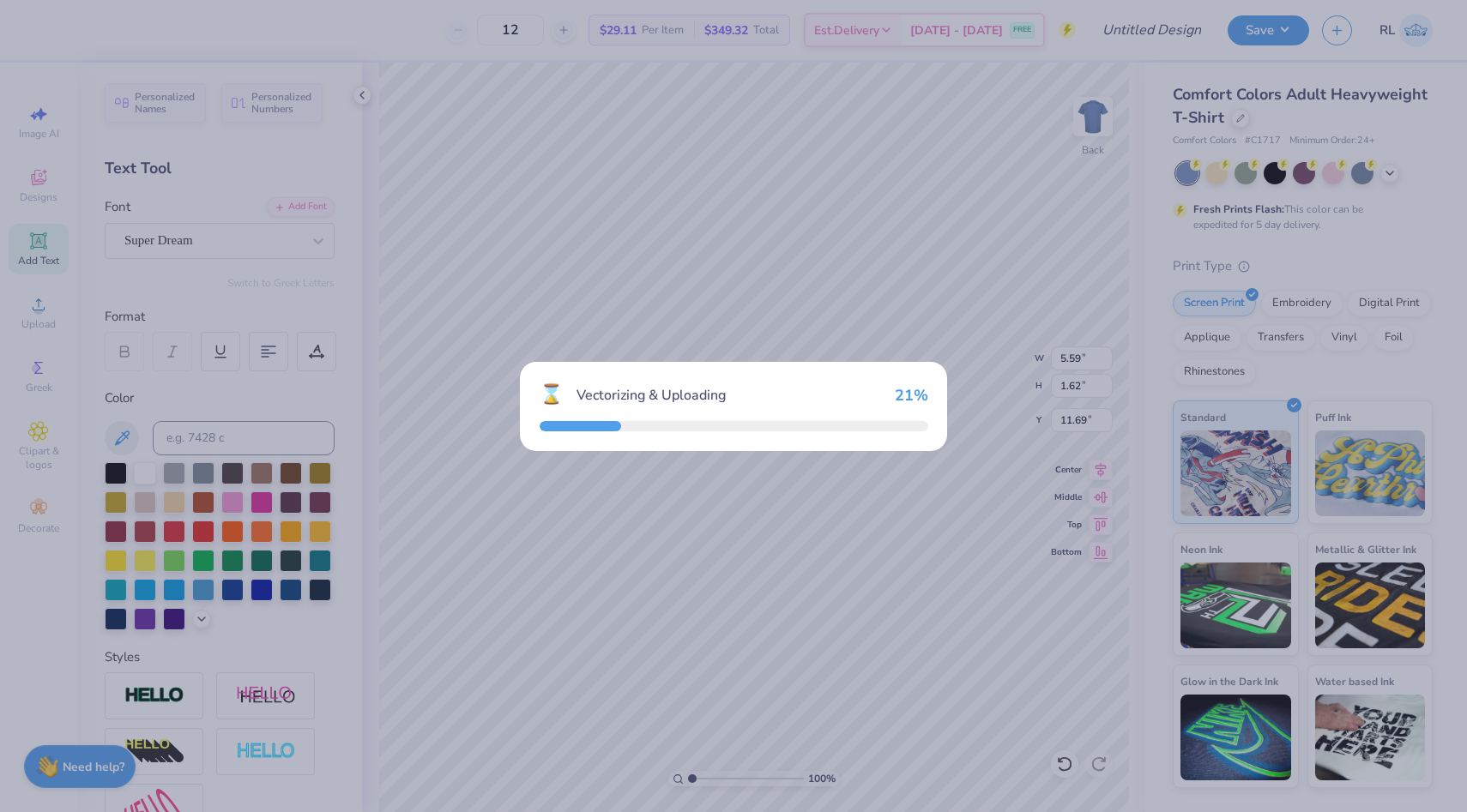
type input "10.44"
type input "10.43"
type input "7.28"
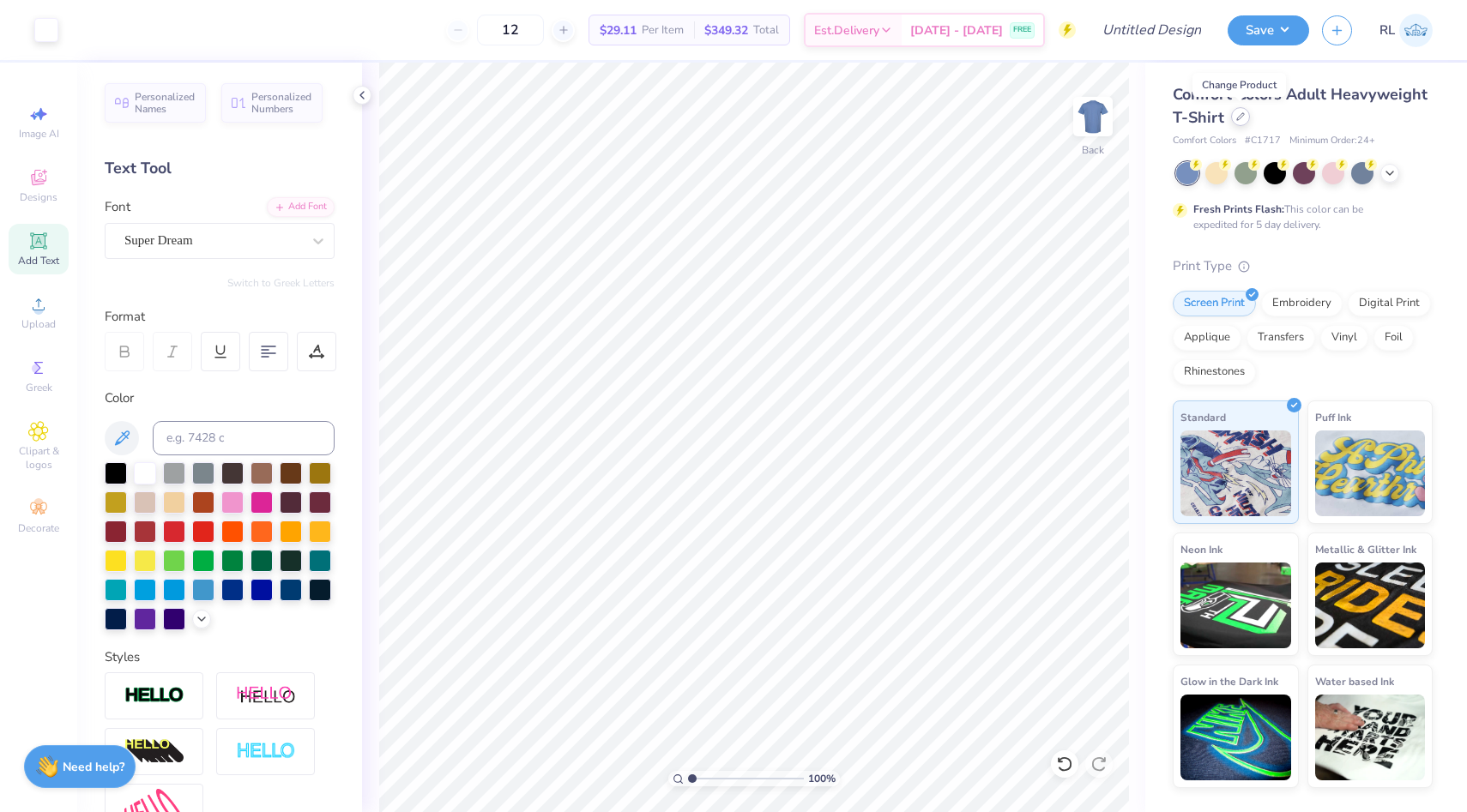
click at [1236, 119] on icon at bounding box center [1239, 116] width 8 height 8
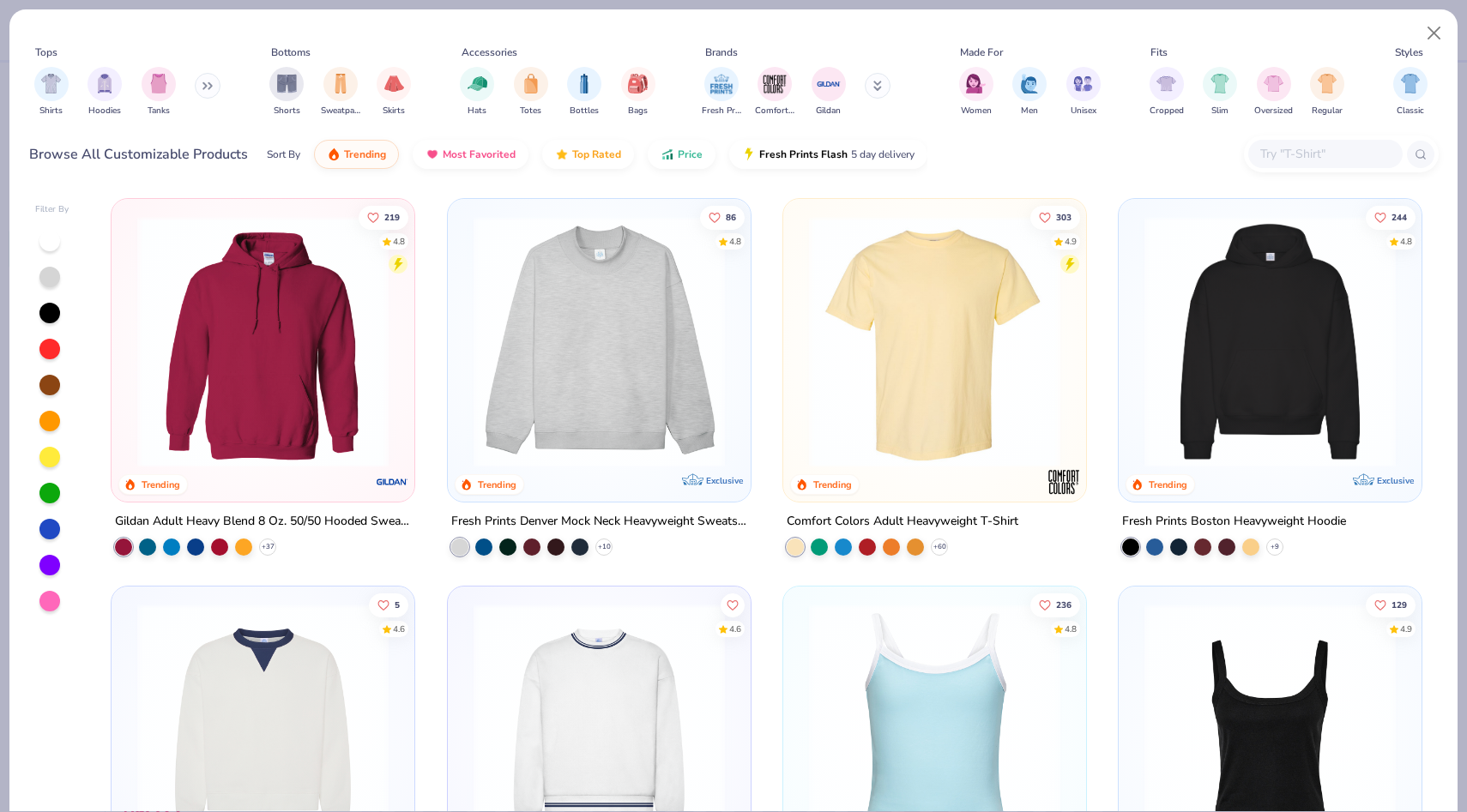
click at [1313, 152] on input "text" at bounding box center [1325, 153] width 132 height 19
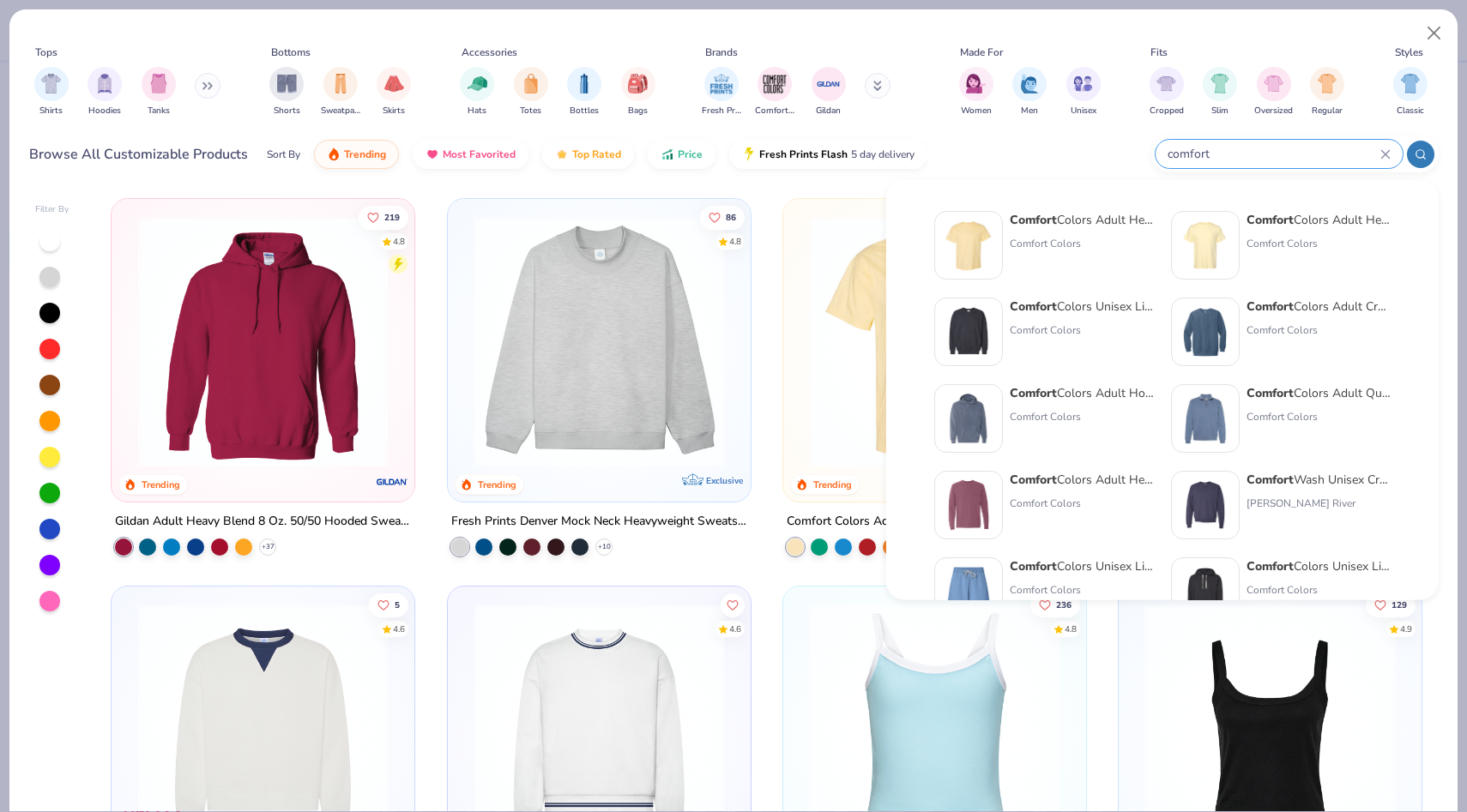
type input "comfort"
click at [1074, 258] on div "Comfort Colors Adult Heavyweight T-Shirt Comfort Colors" at bounding box center [1081, 245] width 144 height 69
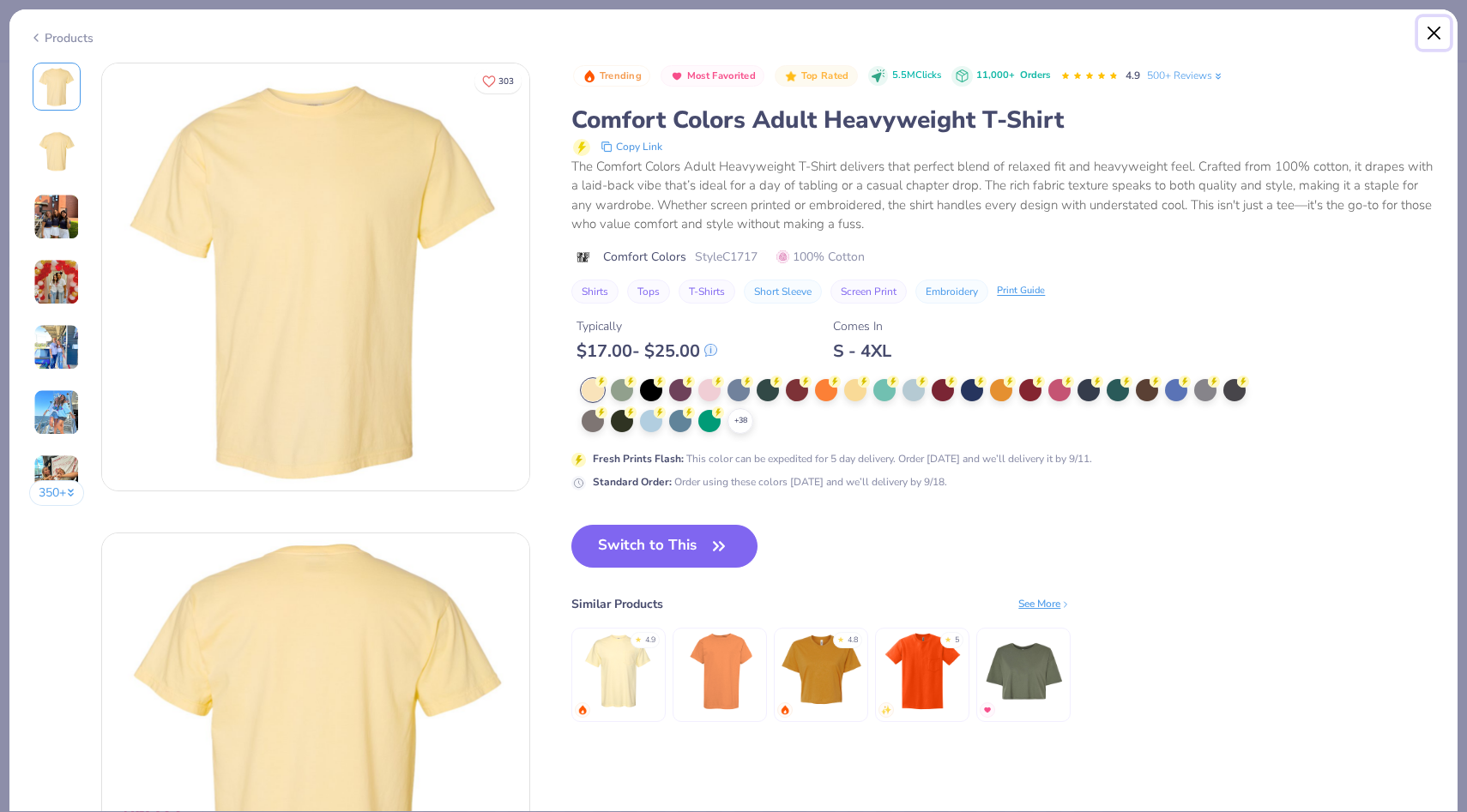
click at [1430, 38] on button "Close" at bounding box center [1433, 33] width 32 height 32
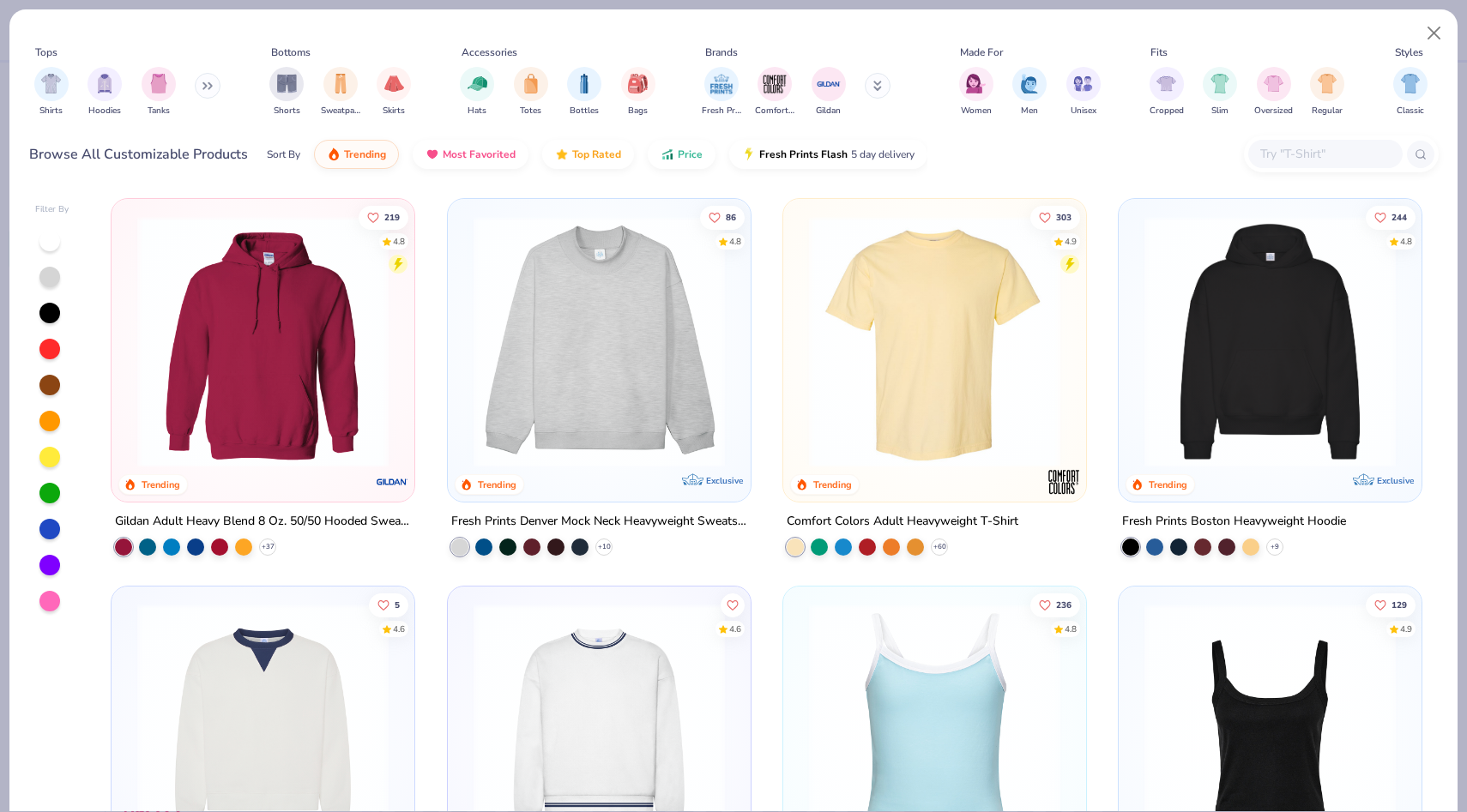
click at [1282, 158] on input "text" at bounding box center [1325, 153] width 132 height 19
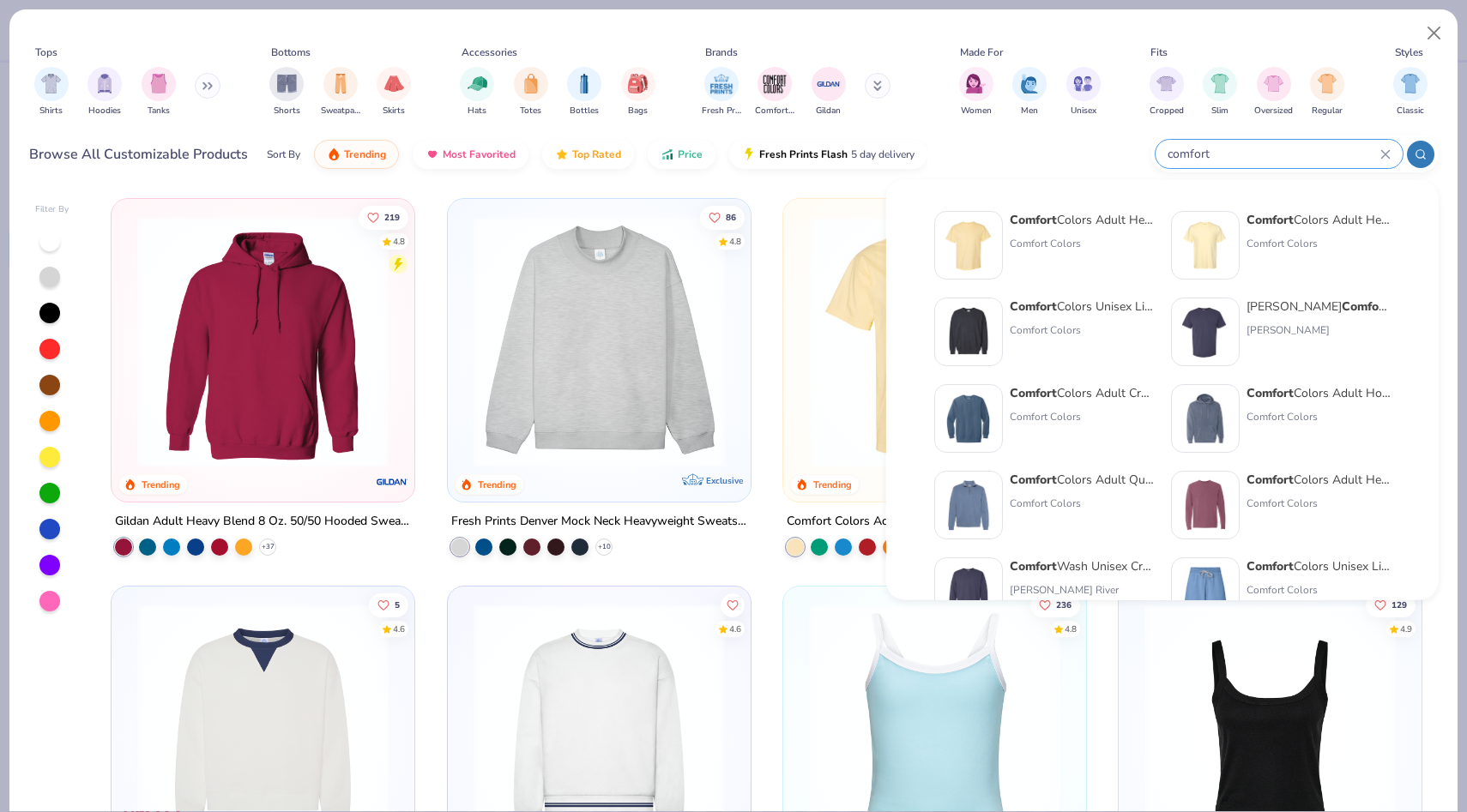
type input "comfort"
click at [1293, 247] on div "Comfort Colors" at bounding box center [1318, 243] width 144 height 16
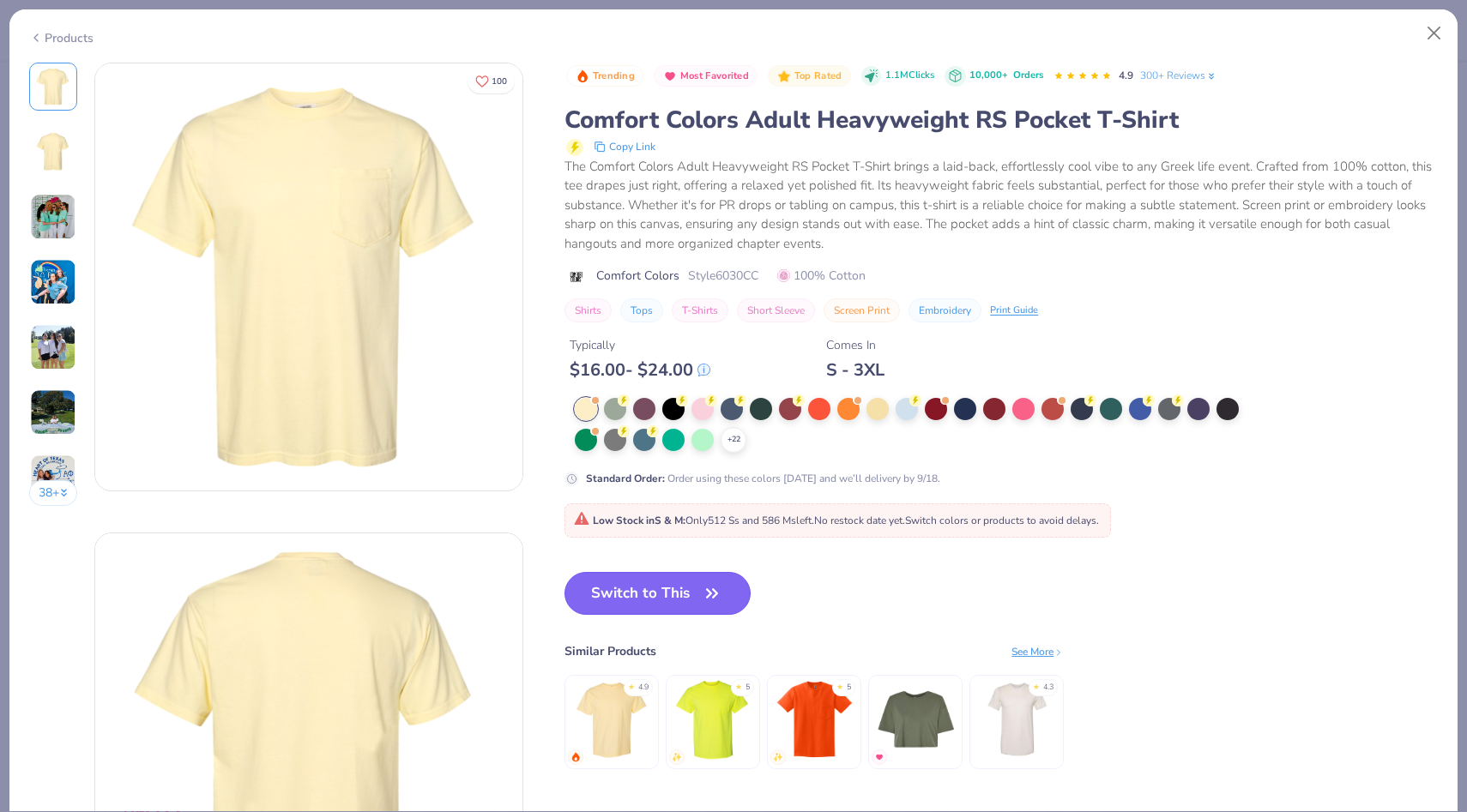
click at [699, 591] on button "Switch to This" at bounding box center [657, 593] width 186 height 43
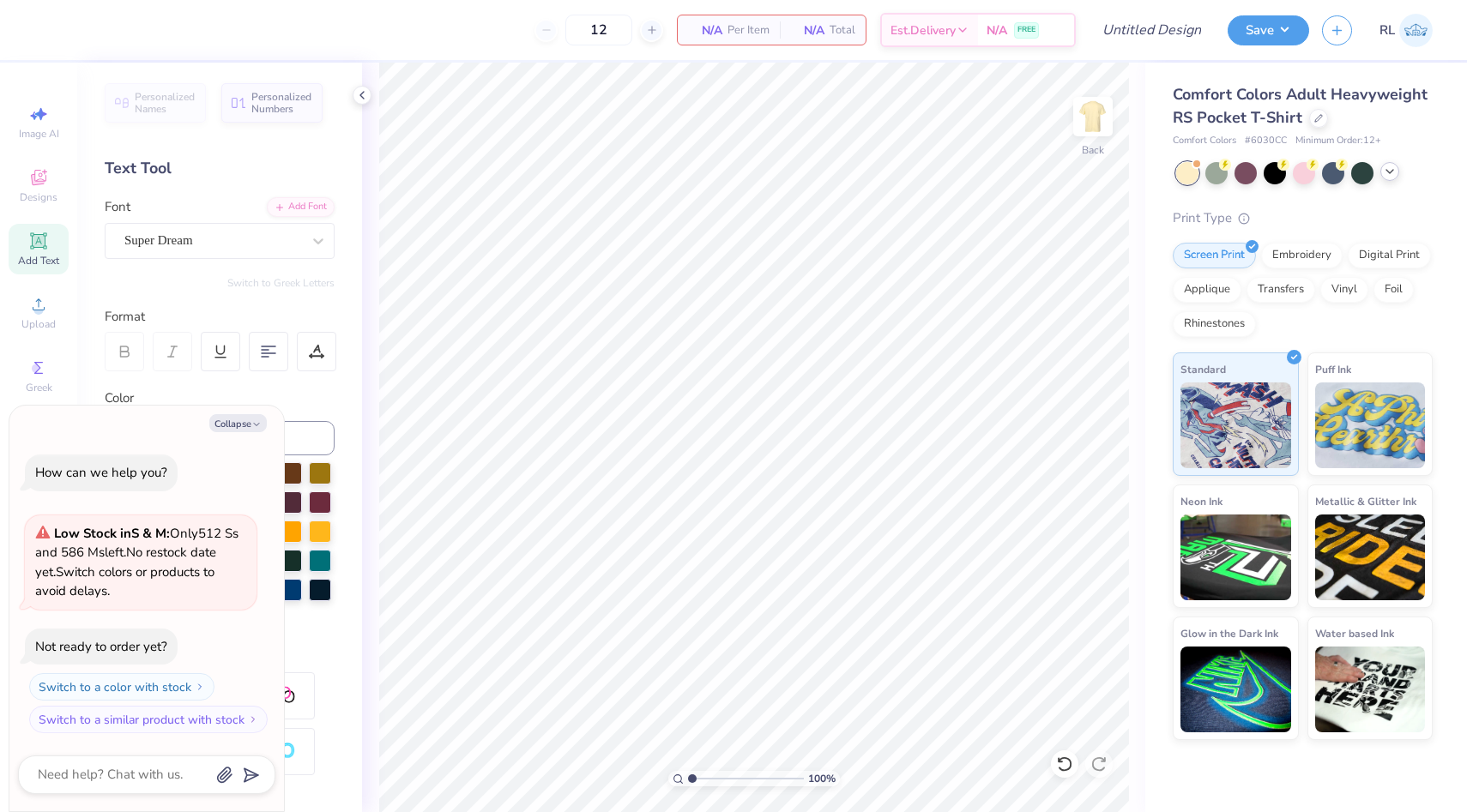
click at [1383, 177] on icon at bounding box center [1389, 171] width 14 height 14
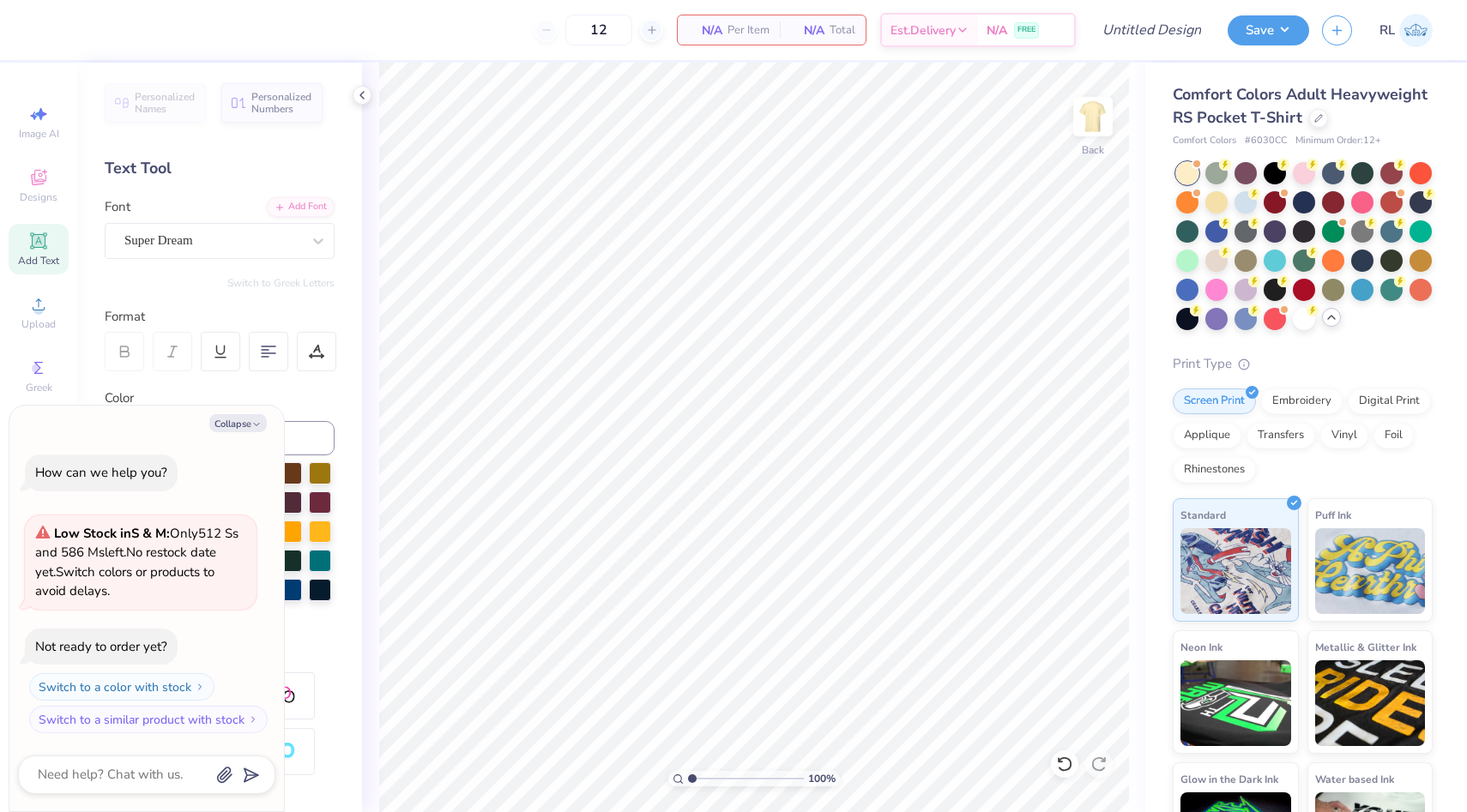
click at [1314, 341] on div "Comfort Colors Adult Heavyweight RS Pocket T-Shirt Comfort Colors # 6030CC Mini…" at bounding box center [1302, 485] width 260 height 803
click at [1313, 331] on div "Comfort Colors Adult Heavyweight RS Pocket T-Shirt Comfort Colors # 6030CC Mini…" at bounding box center [1302, 485] width 260 height 803
click at [1299, 310] on div at bounding box center [1303, 317] width 22 height 22
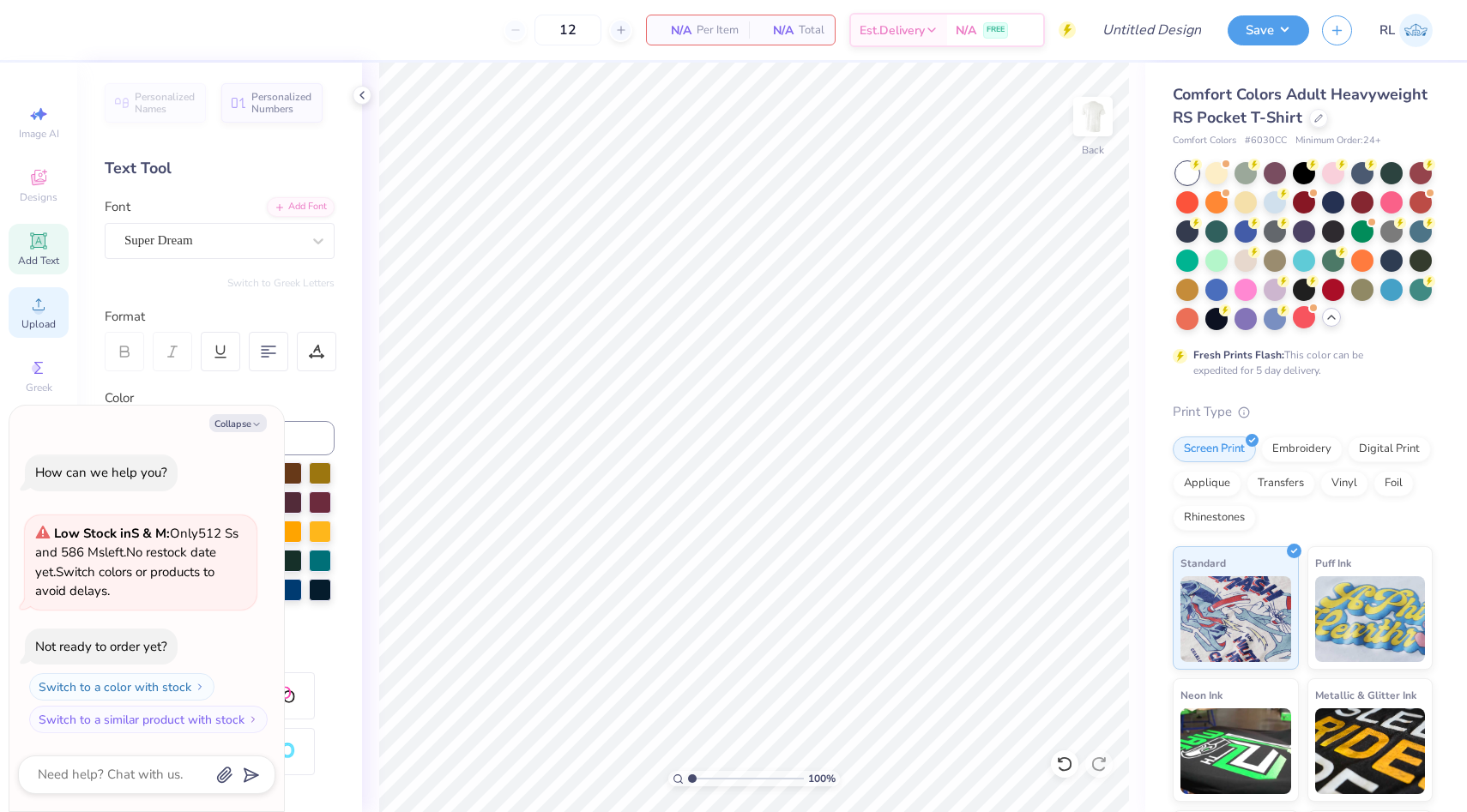
click at [44, 309] on icon at bounding box center [38, 304] width 12 height 12
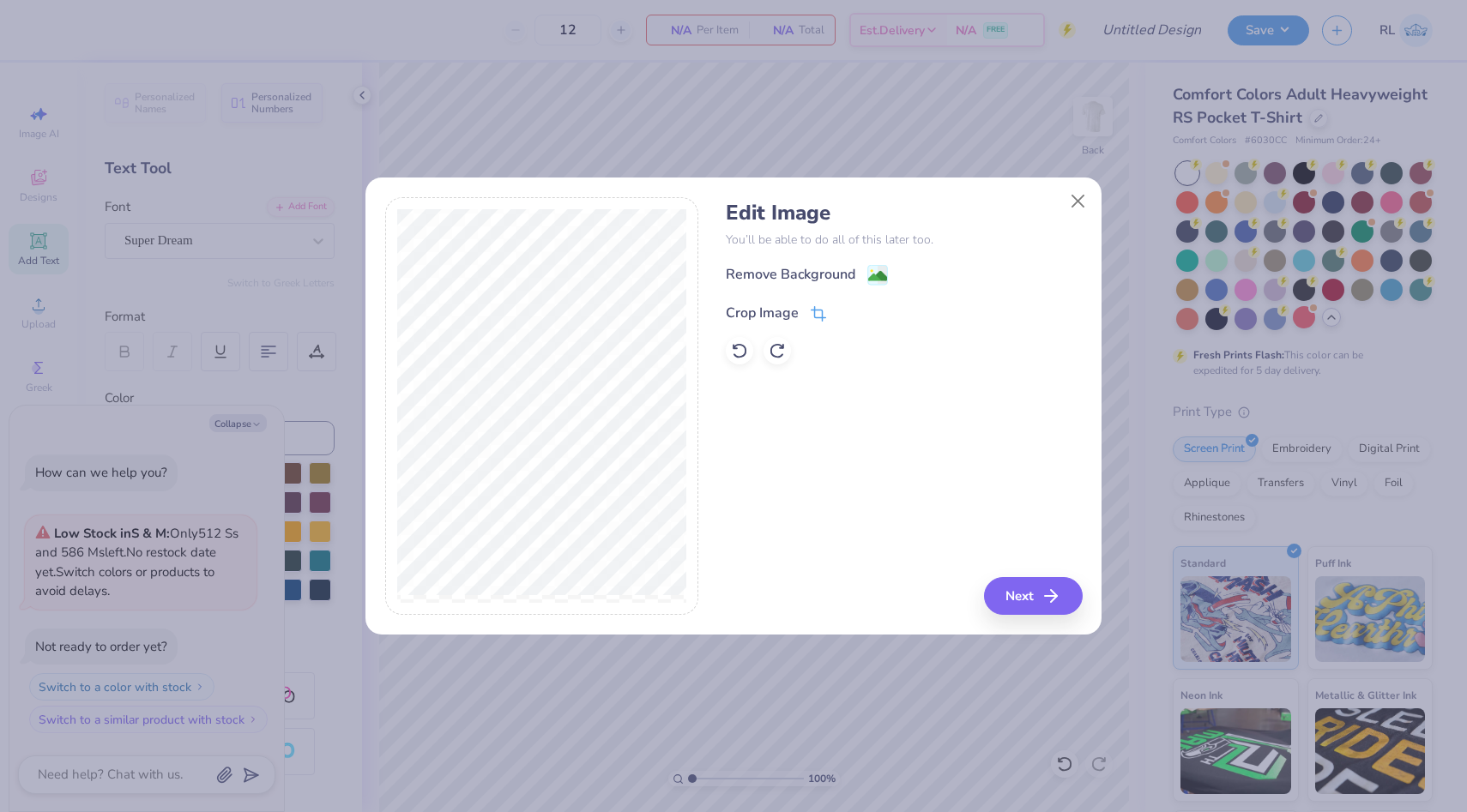
click at [813, 306] on icon at bounding box center [818, 313] width 16 height 16
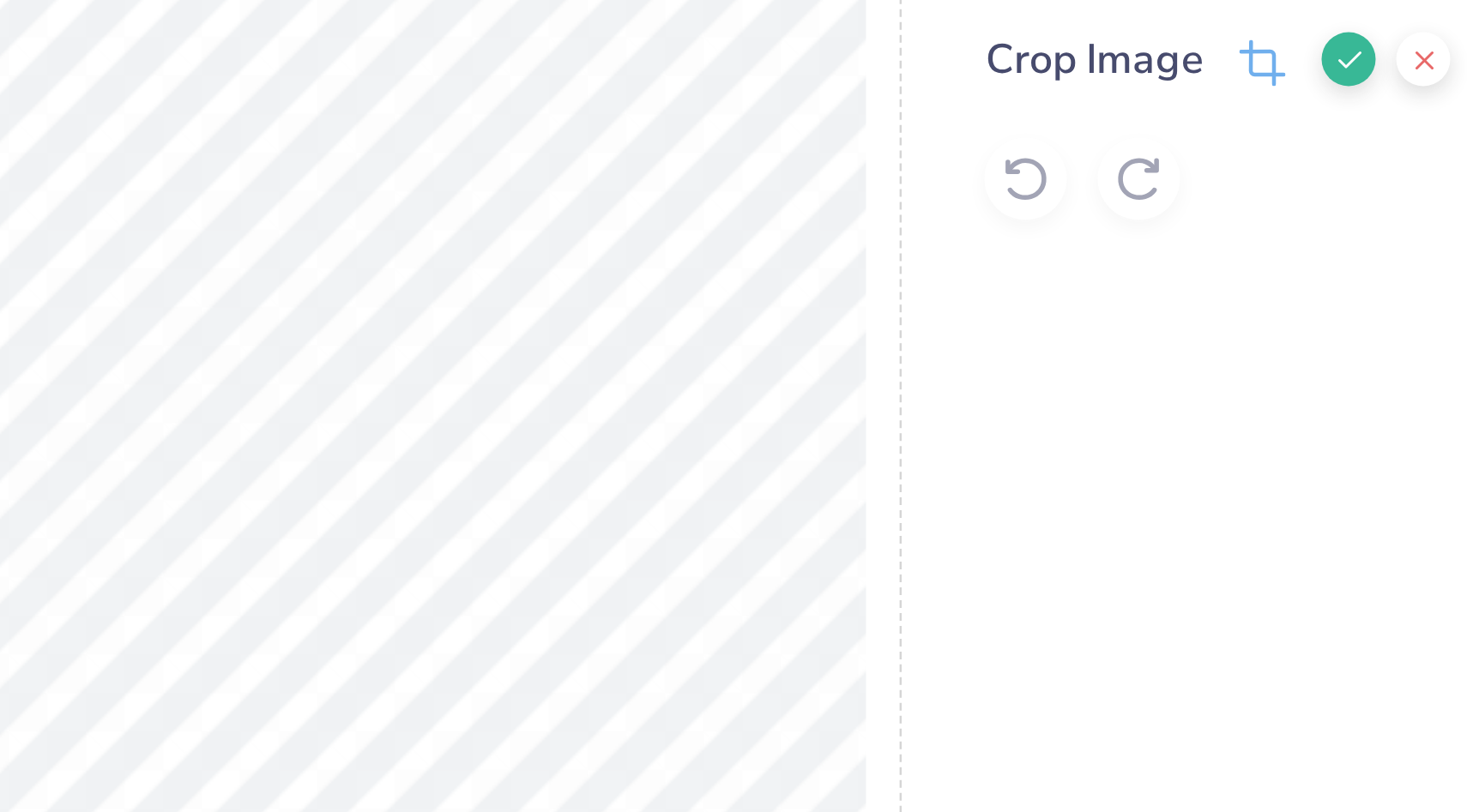
click at [842, 315] on icon at bounding box center [847, 310] width 10 height 10
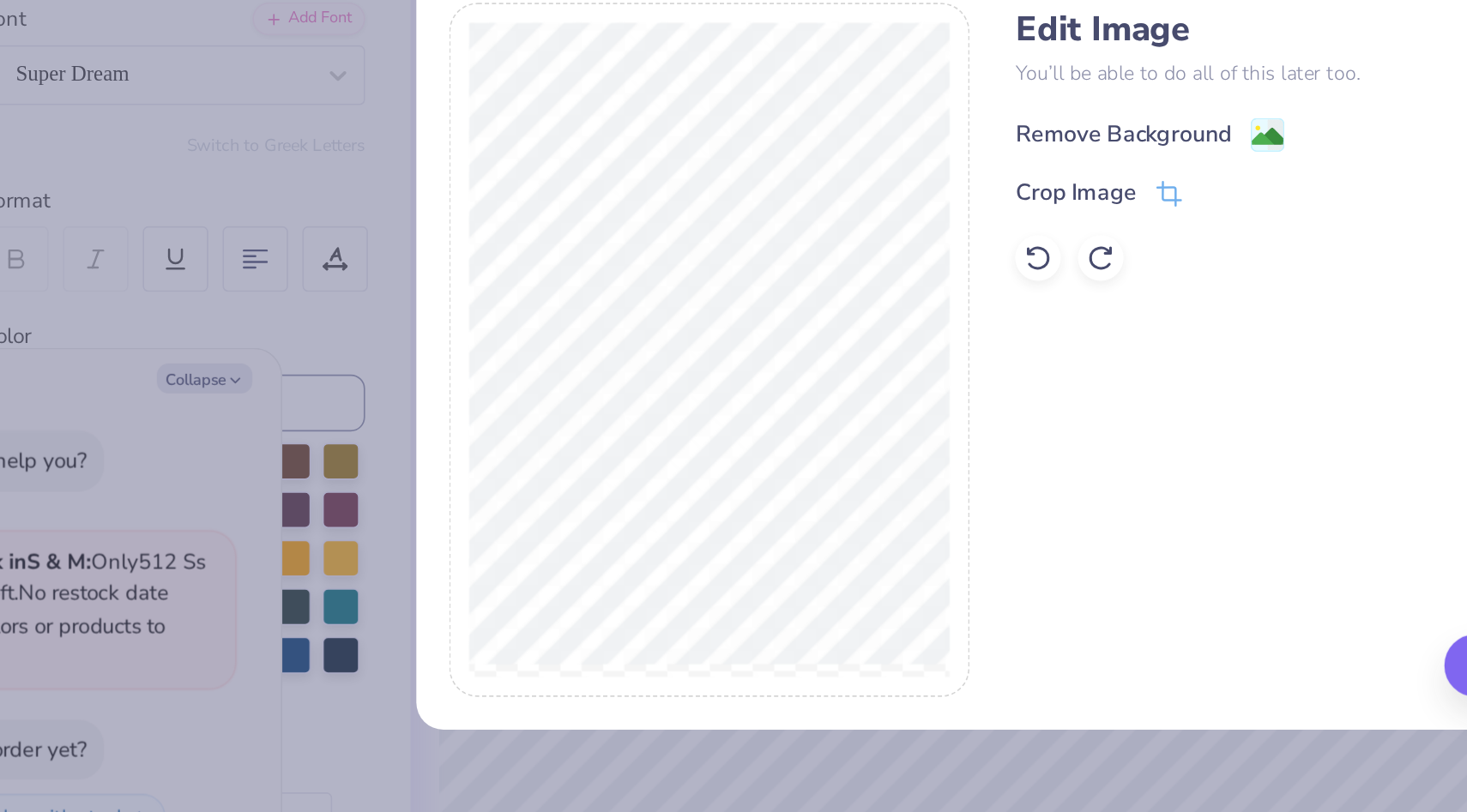
click at [873, 278] on image at bounding box center [877, 277] width 19 height 19
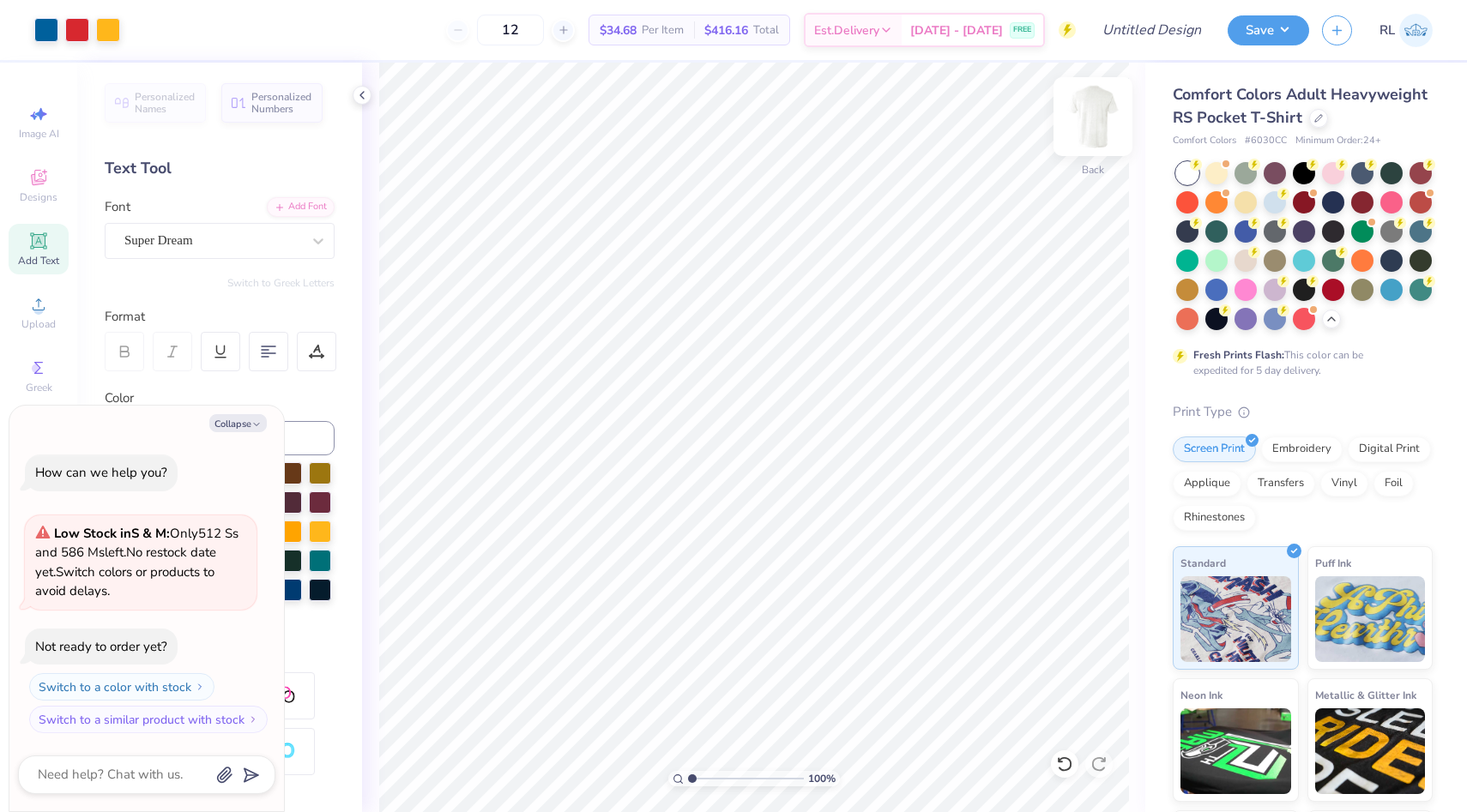
click at [1095, 123] on img at bounding box center [1092, 117] width 69 height 69
type textarea "x"
click at [539, 33] on input "12" at bounding box center [510, 30] width 67 height 31
type input "1"
type input "73"
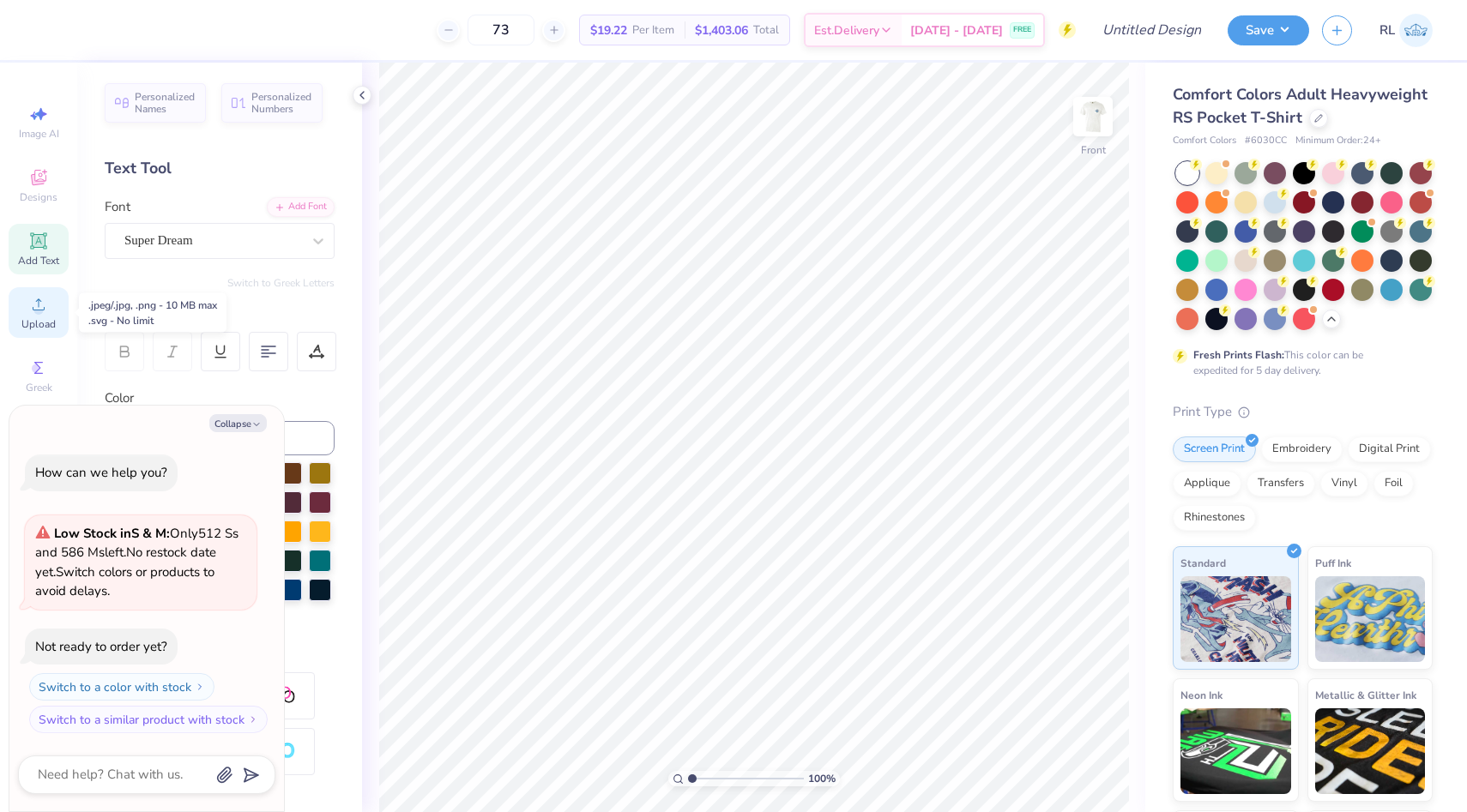
click at [52, 307] on div "Upload" at bounding box center [38, 312] width 60 height 51
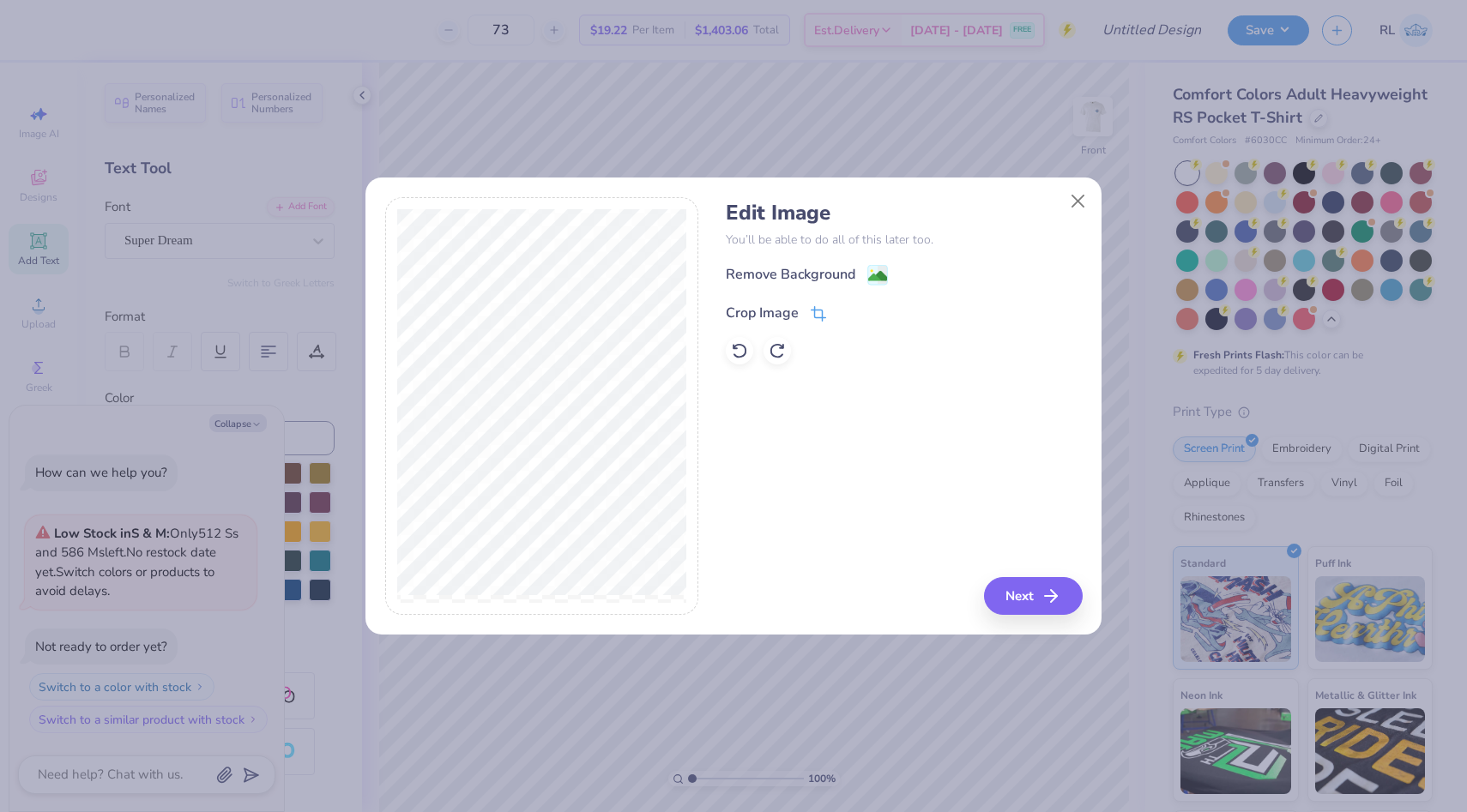
click at [811, 317] on icon at bounding box center [818, 313] width 16 height 16
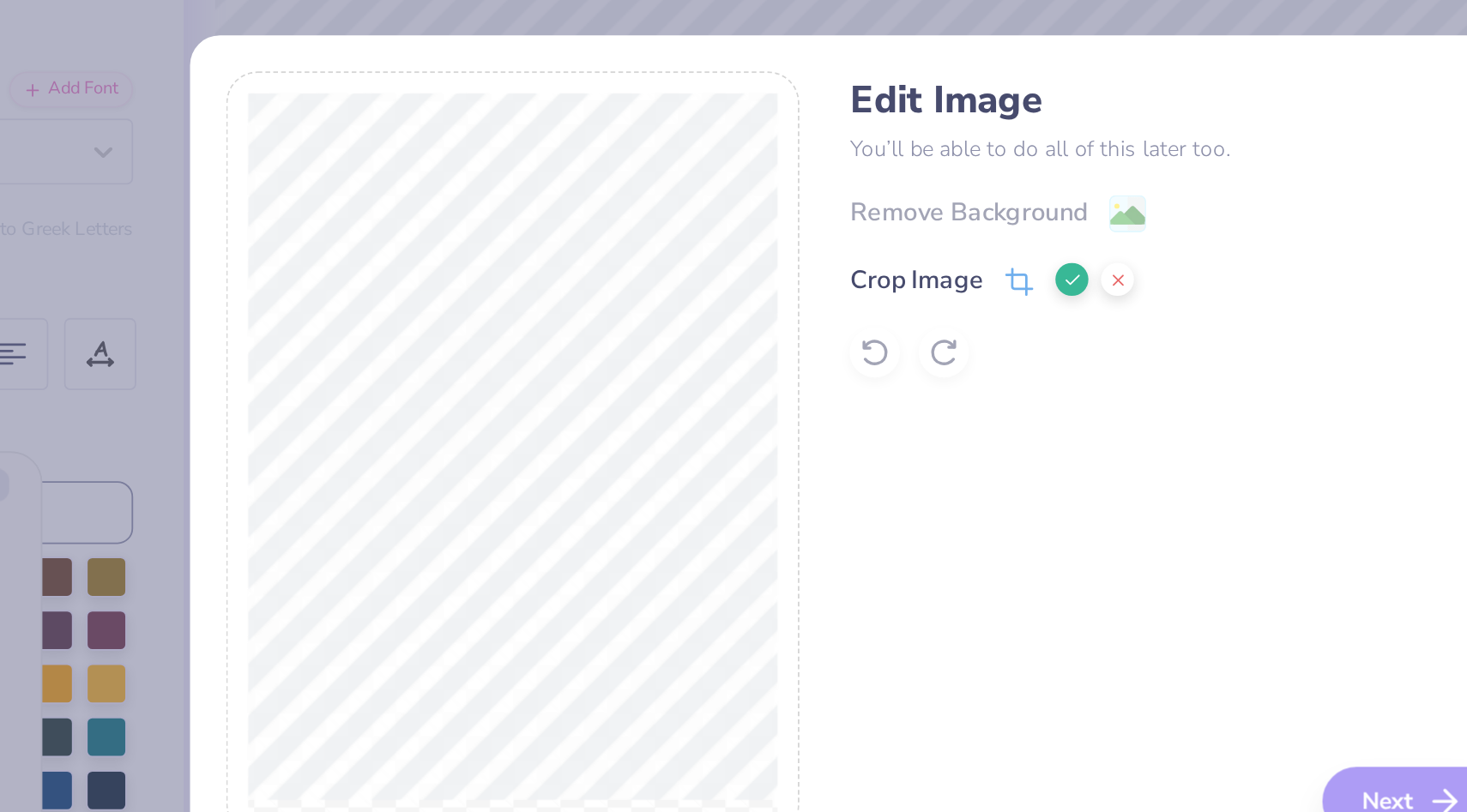
click at [844, 311] on polyline at bounding box center [847, 311] width 6 height 6
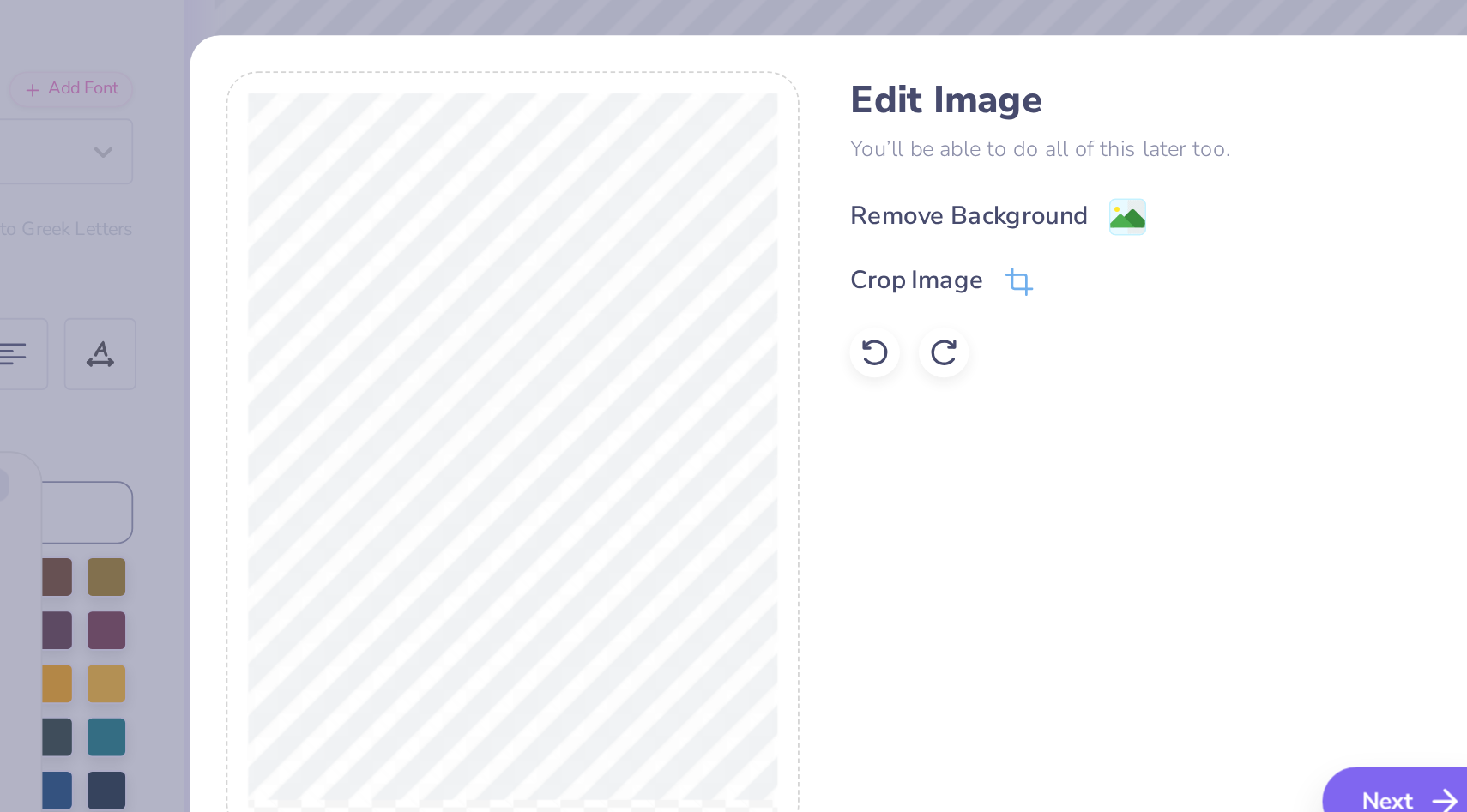
click at [875, 268] on image at bounding box center [877, 277] width 19 height 19
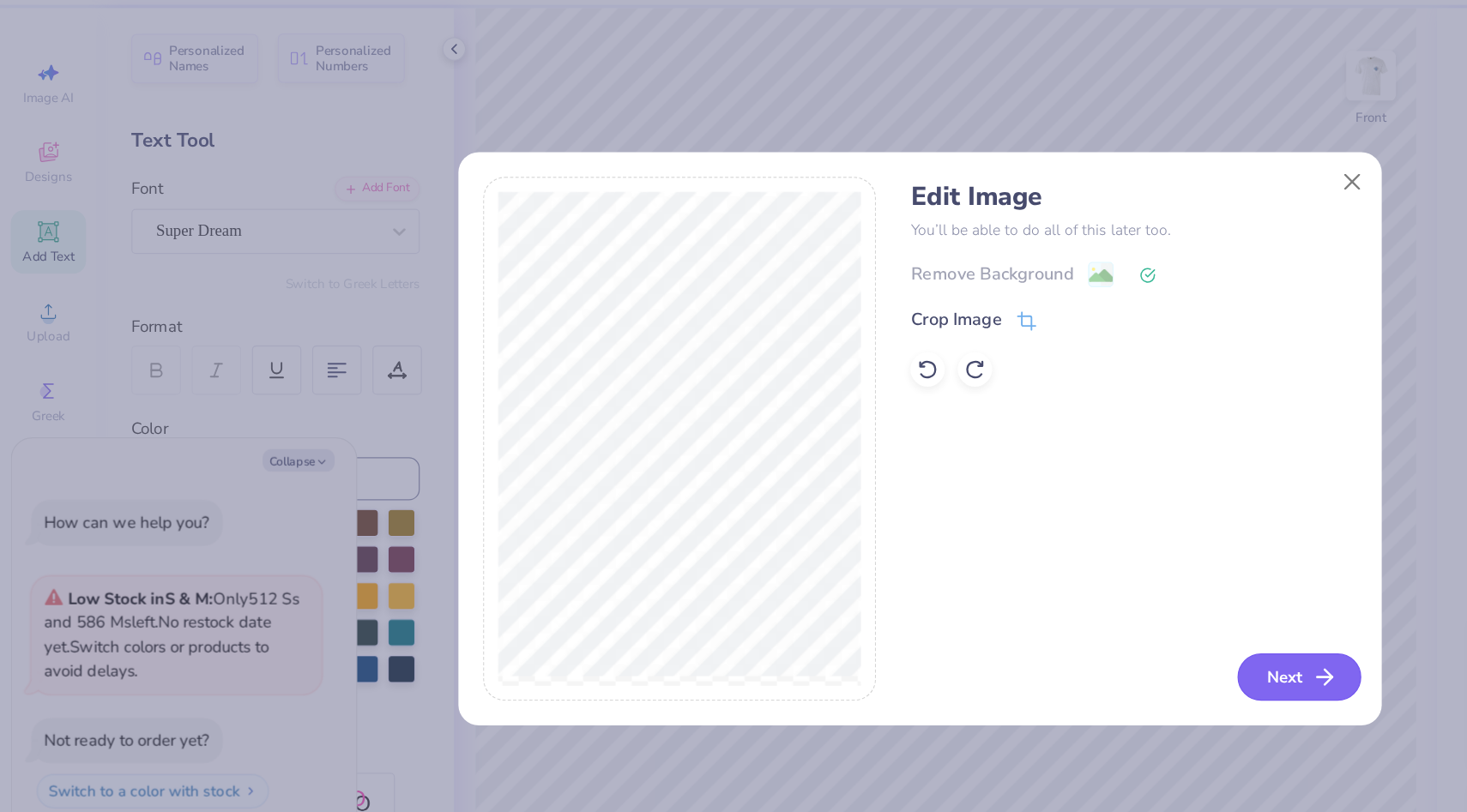
click at [1048, 605] on icon "button" at bounding box center [1055, 596] width 20 height 20
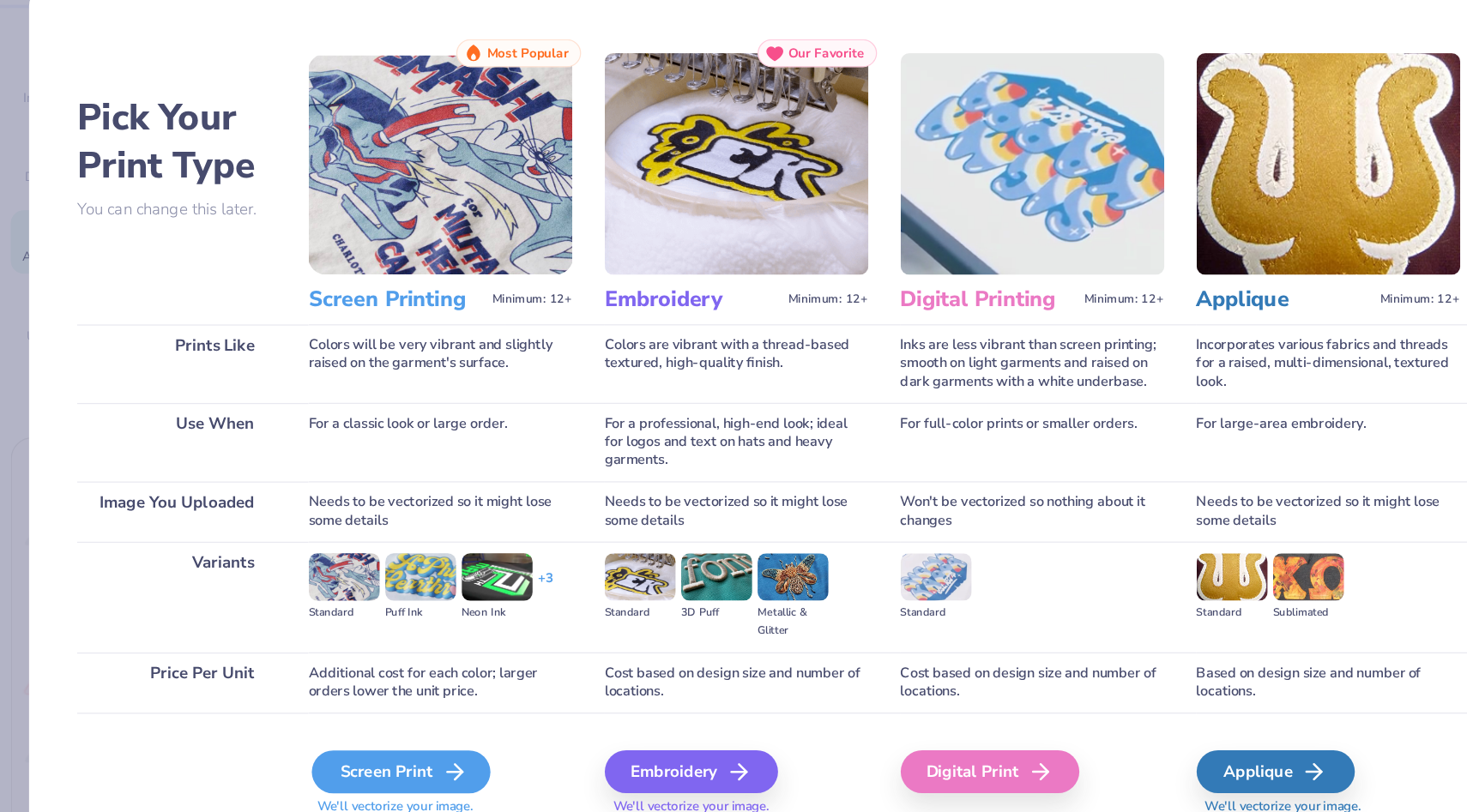
click at [357, 679] on icon at bounding box center [363, 671] width 20 height 20
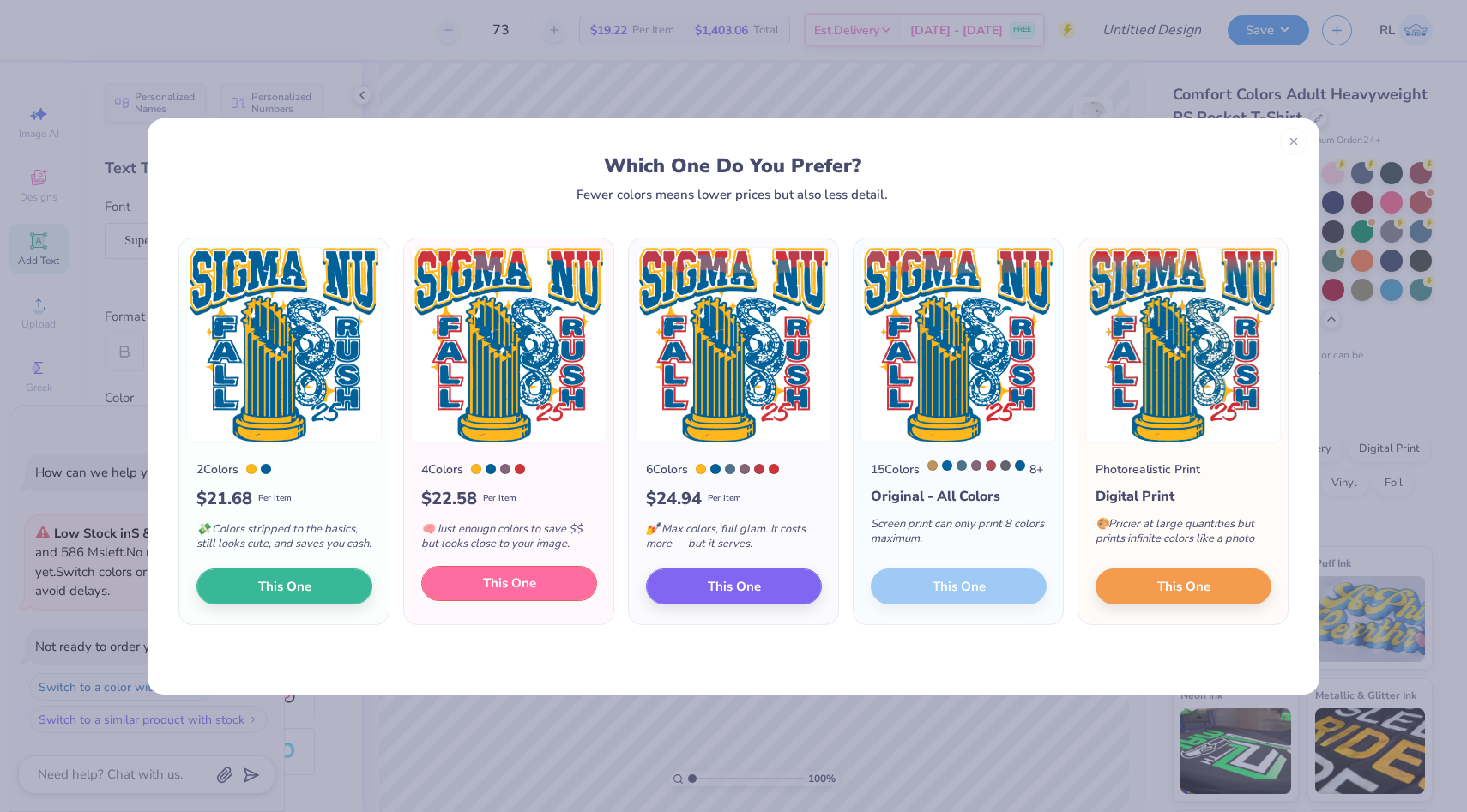
click at [555, 592] on button "This One" at bounding box center [508, 583] width 175 height 36
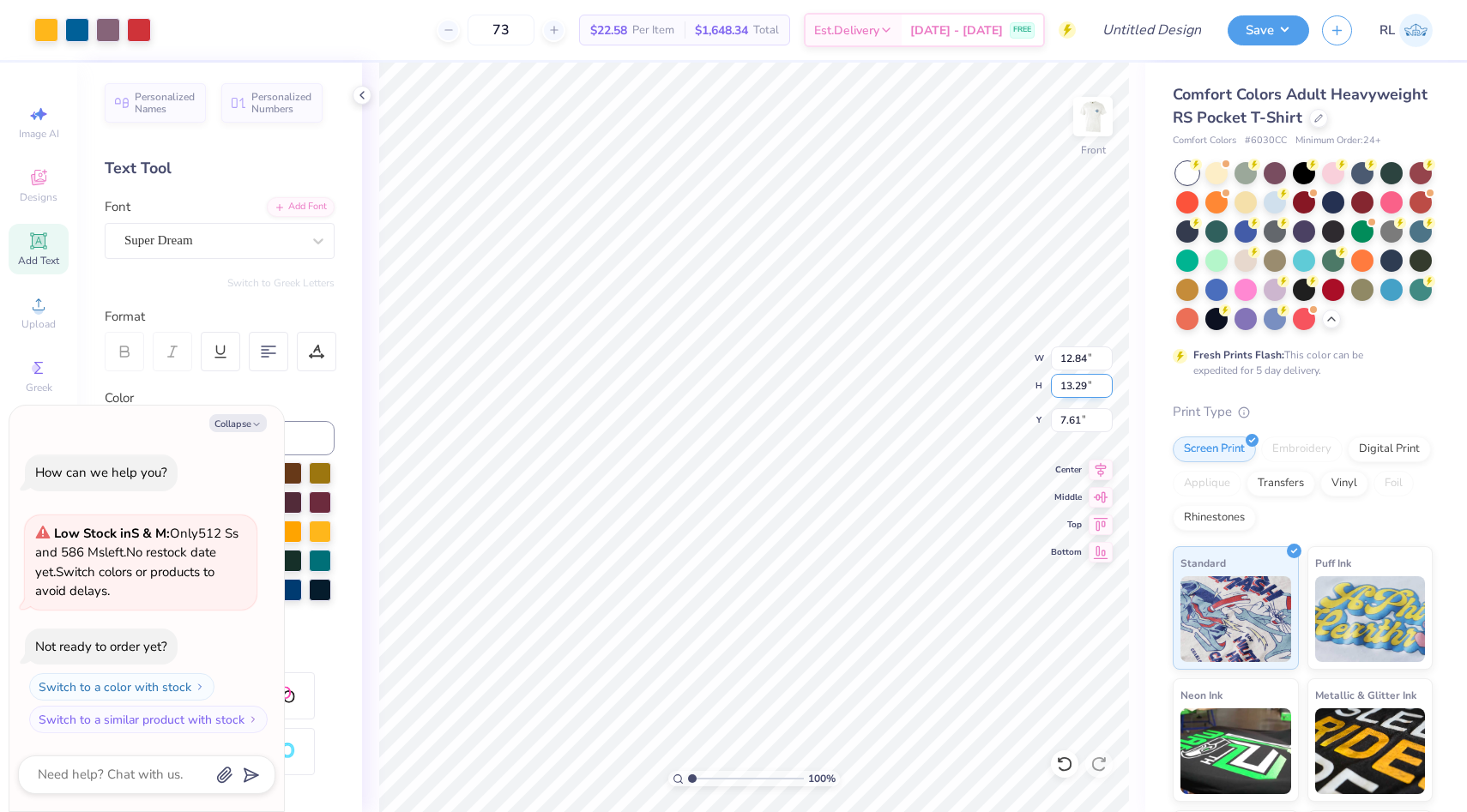
type textarea "x"
type input "3.00"
click at [1090, 123] on img at bounding box center [1092, 117] width 69 height 69
click at [1089, 122] on img at bounding box center [1092, 117] width 69 height 69
click at [1089, 123] on img at bounding box center [1092, 117] width 69 height 69
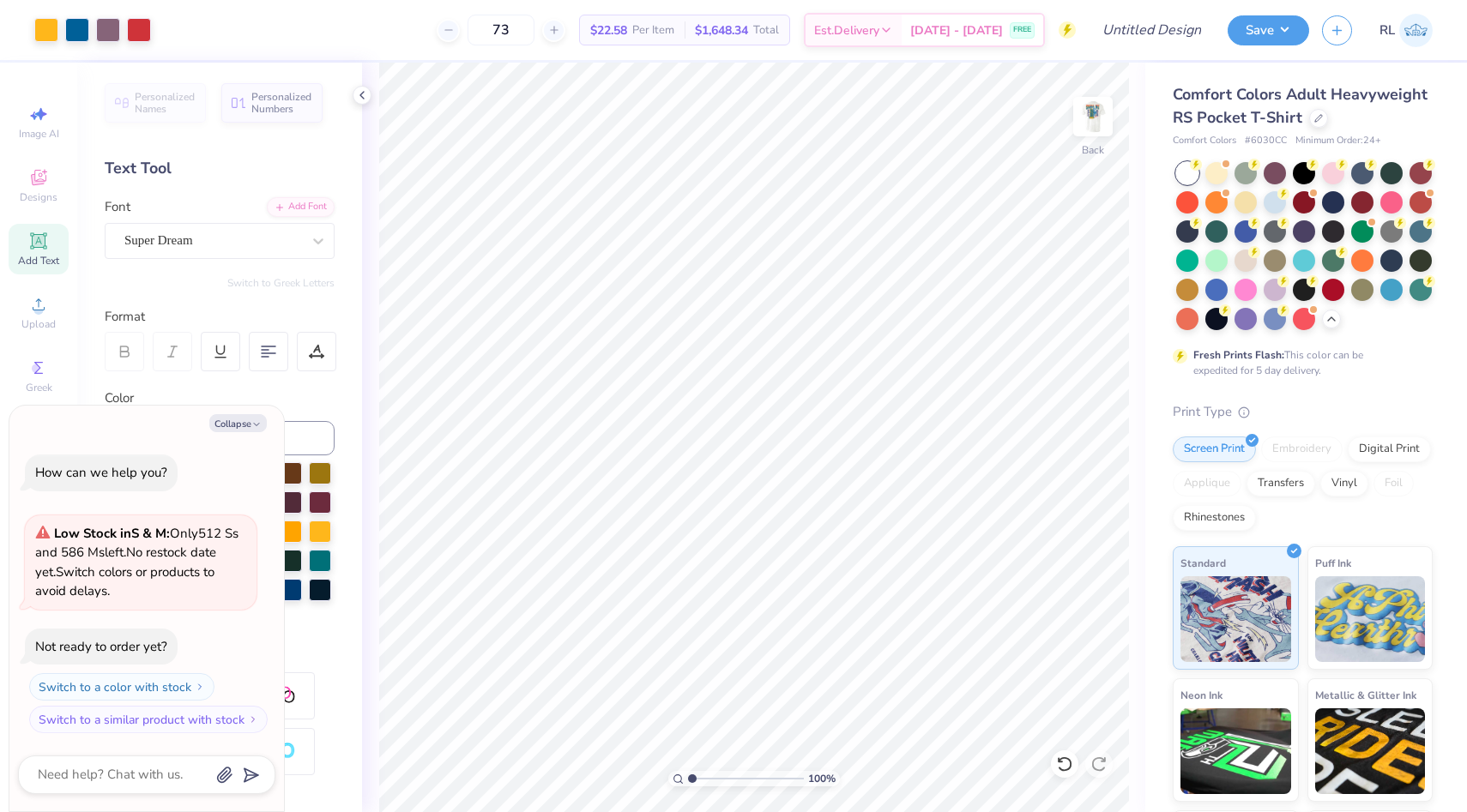
type textarea "x"
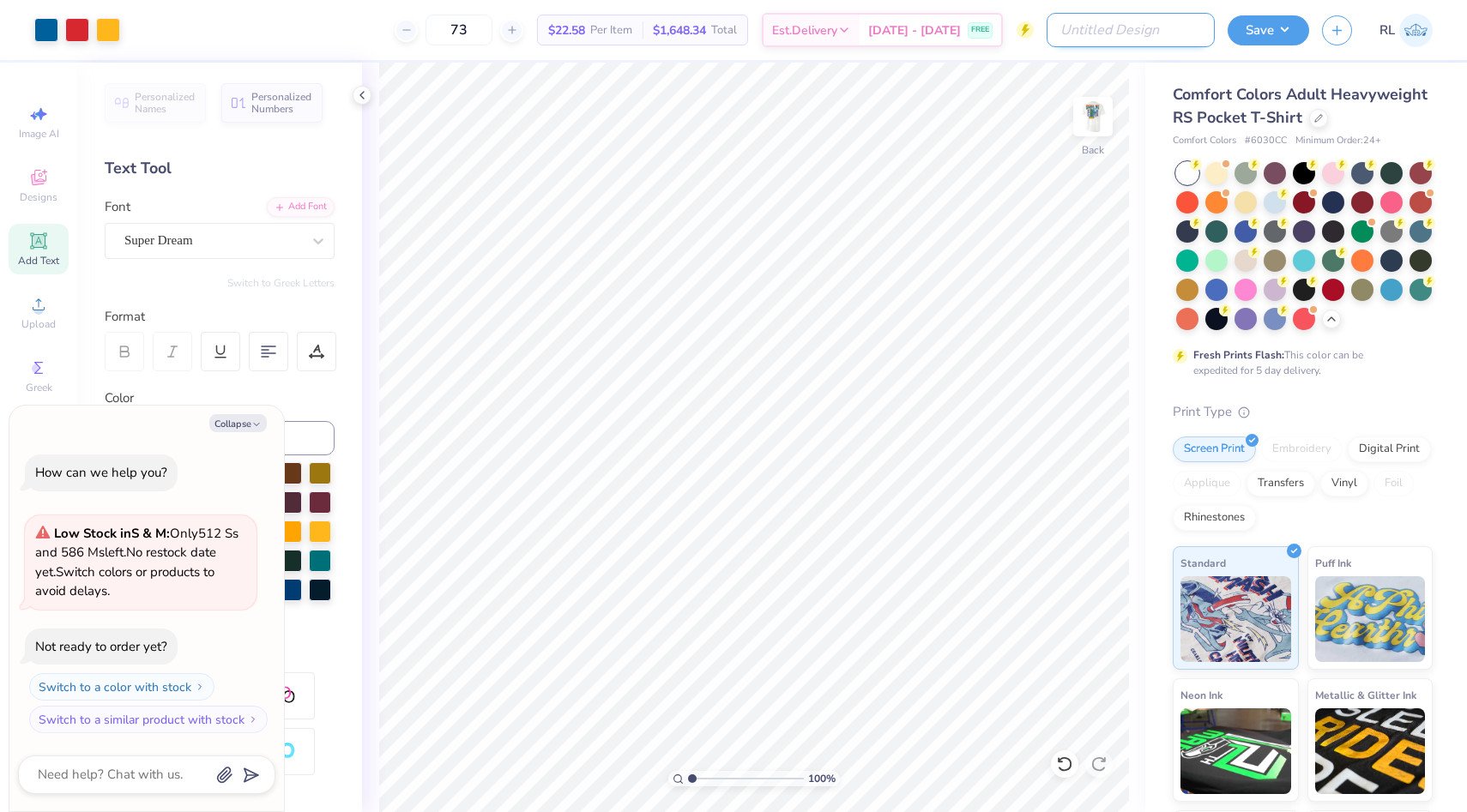
click at [1183, 30] on input "Design Title" at bounding box center [1130, 29] width 168 height 34
type input "snu rush 2025"
type textarea "x"
type input "snu rush 2025"
type textarea "x"
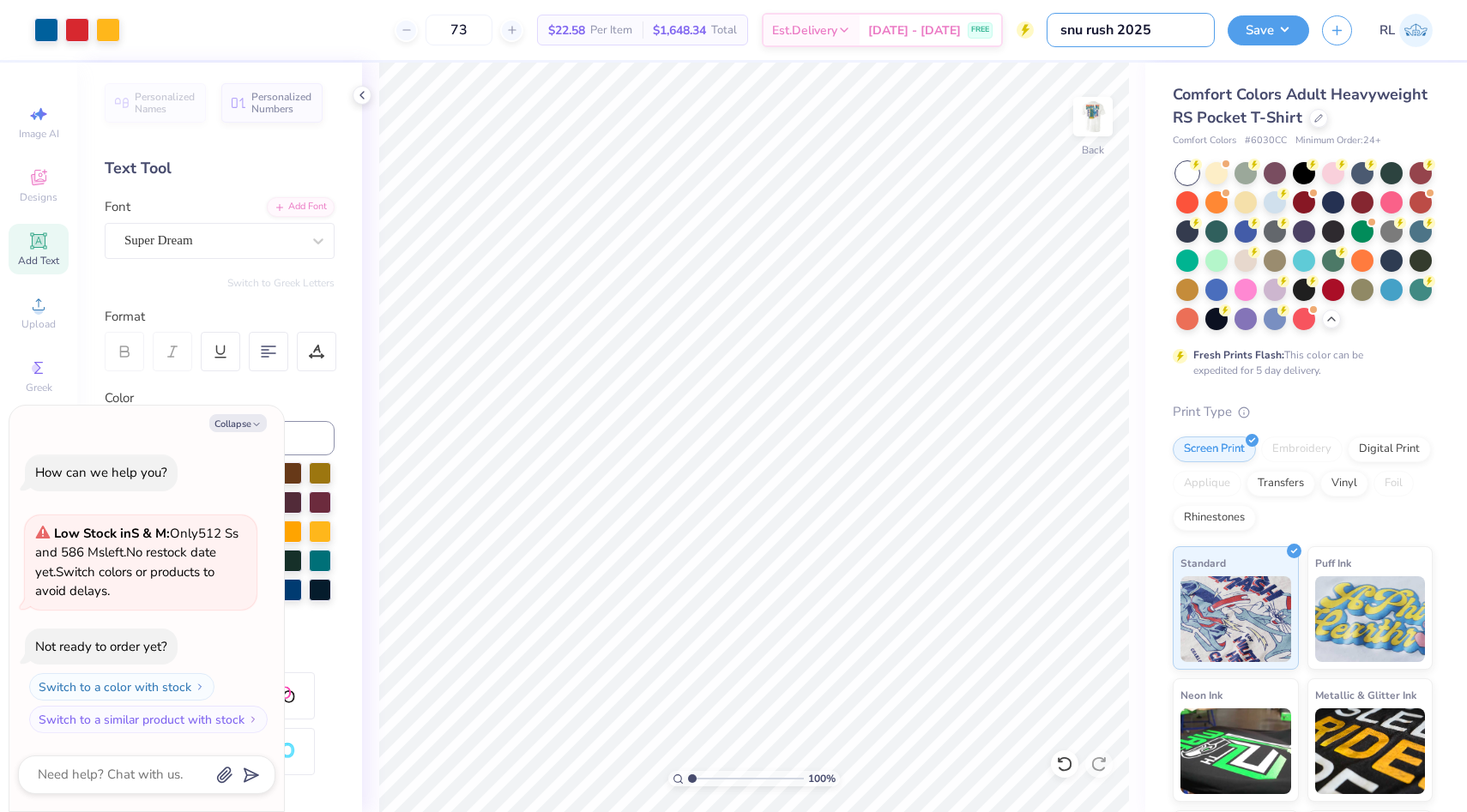
type input "snu rush 2025 2"
type textarea "x"
type input "snu rush 2025"
type textarea "x"
type input "snu rush 2025 w"
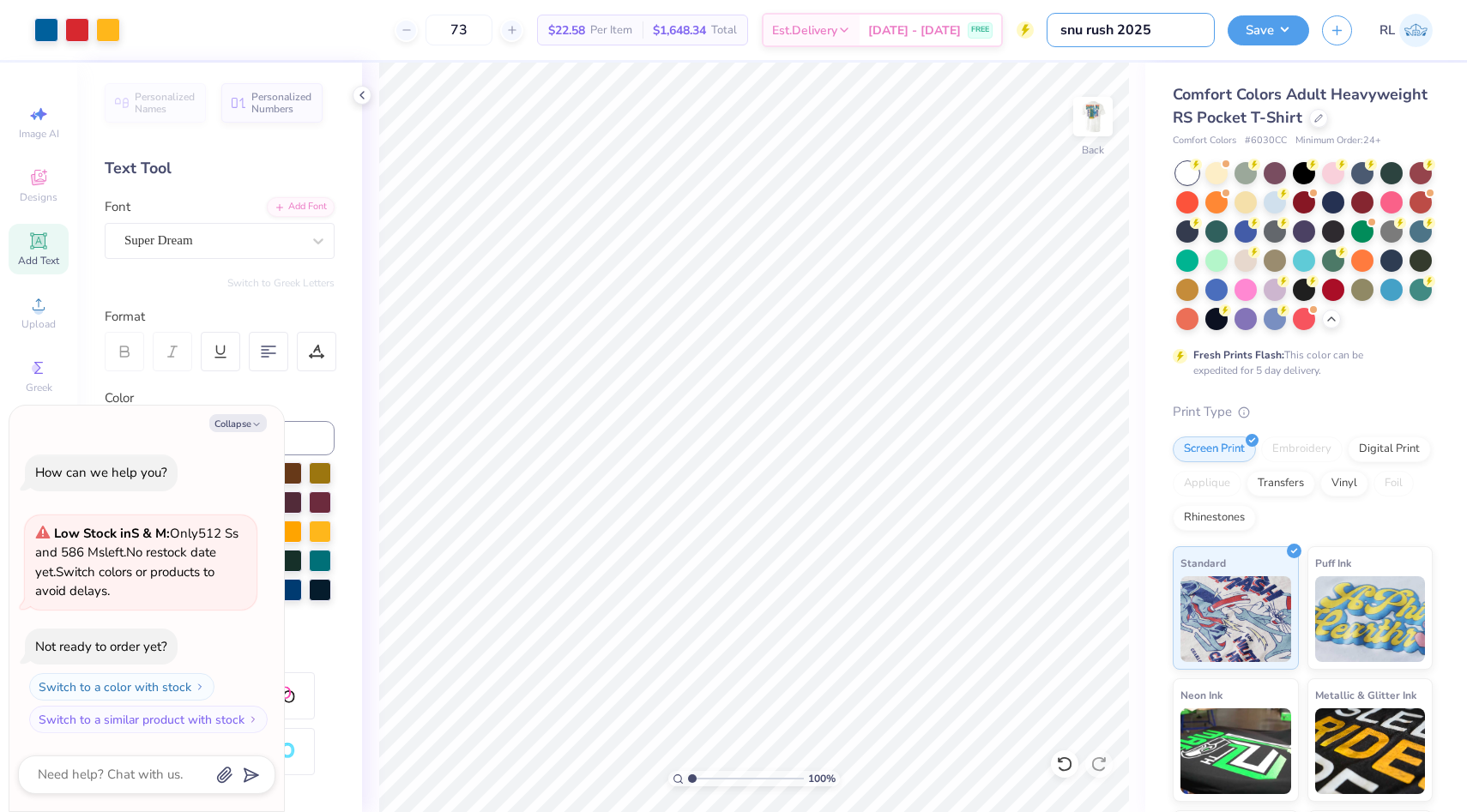
type textarea "x"
type input "snu rush 2025 wh"
type textarea "x"
type input "snu rush 2025 whi"
type textarea "x"
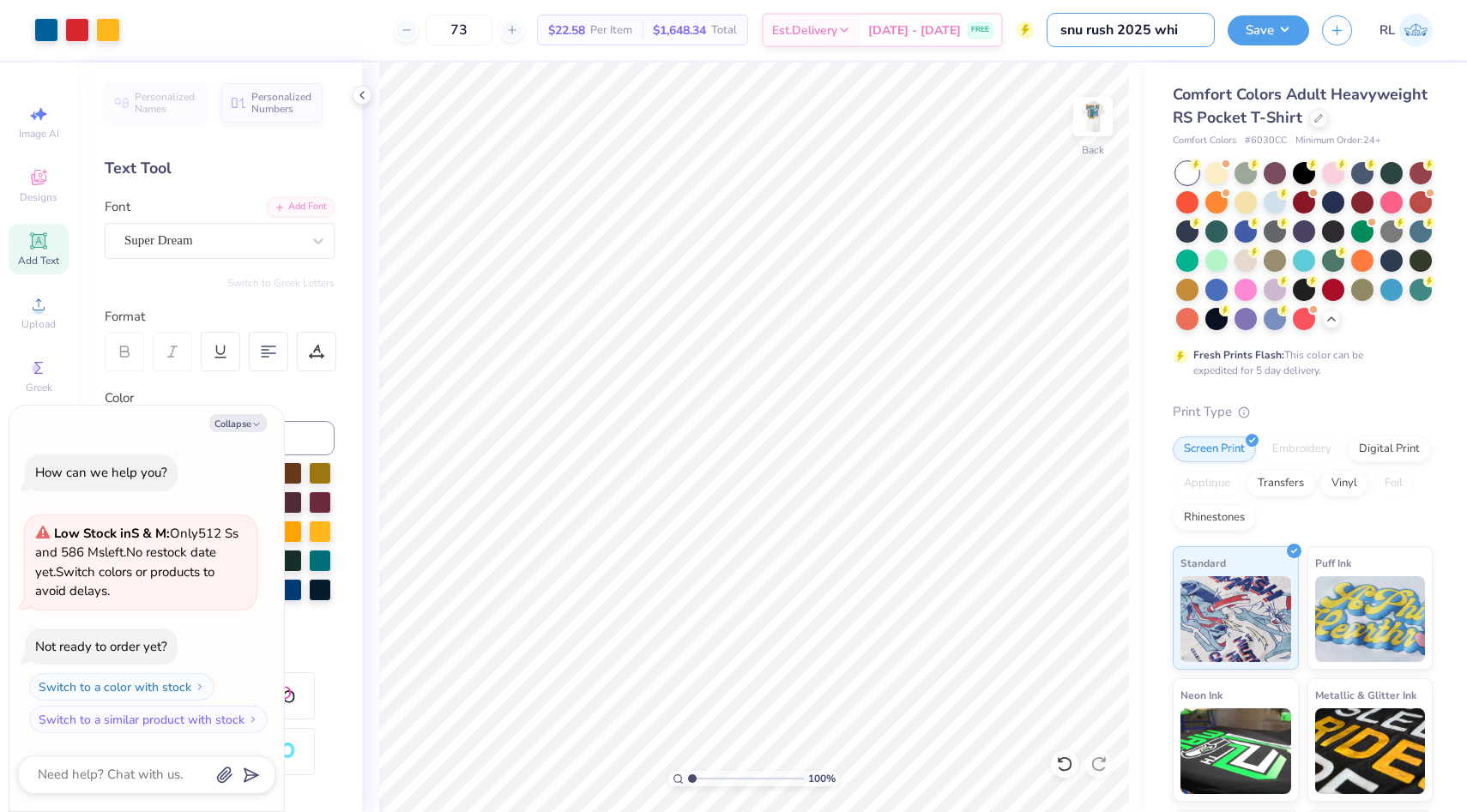
type input "snu rush 2025 whit"
type textarea "x"
type input "snu rush 2025 white"
type textarea "x"
type input "snu rush 2025 white"
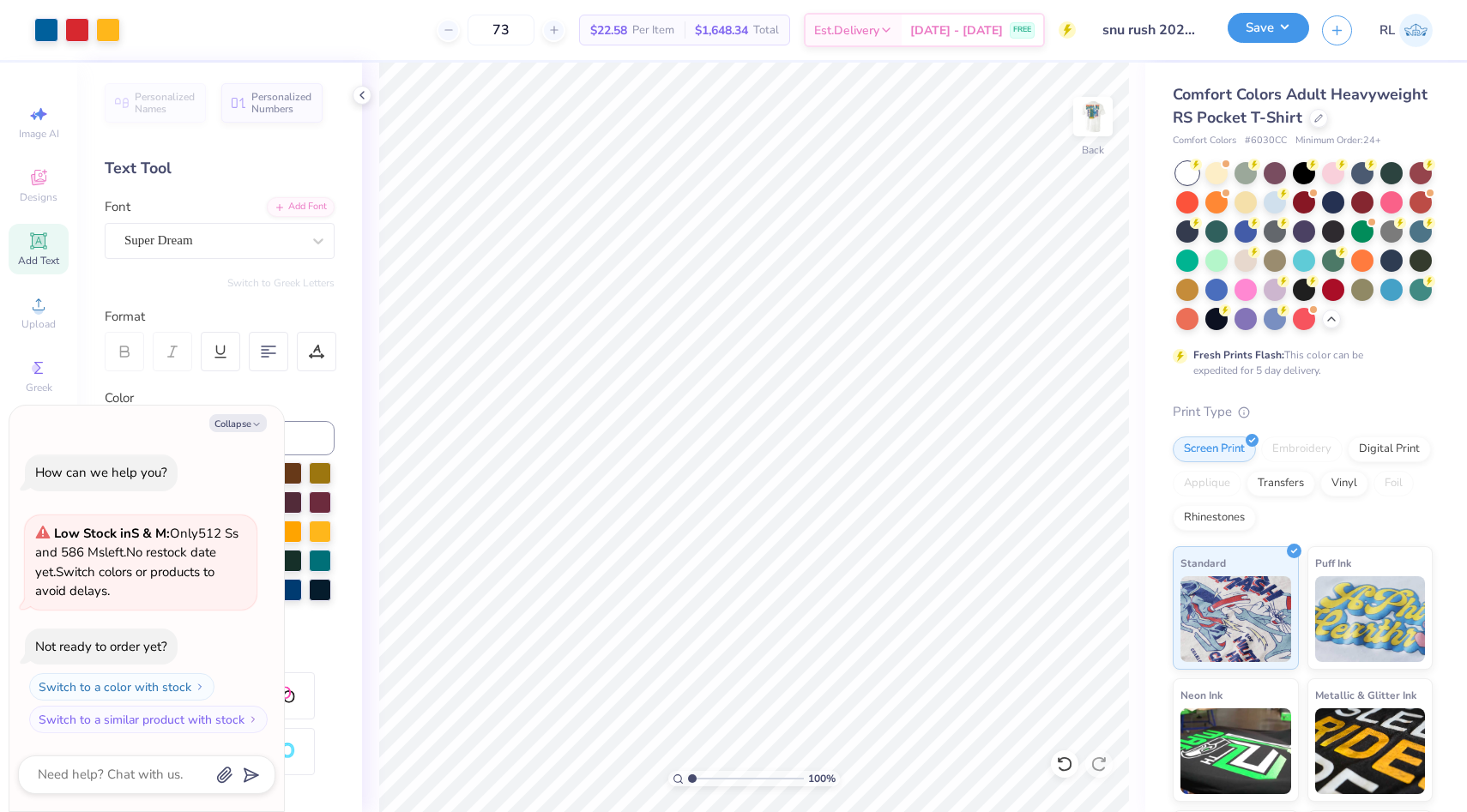
click at [1246, 28] on button "Save" at bounding box center [1268, 28] width 82 height 30
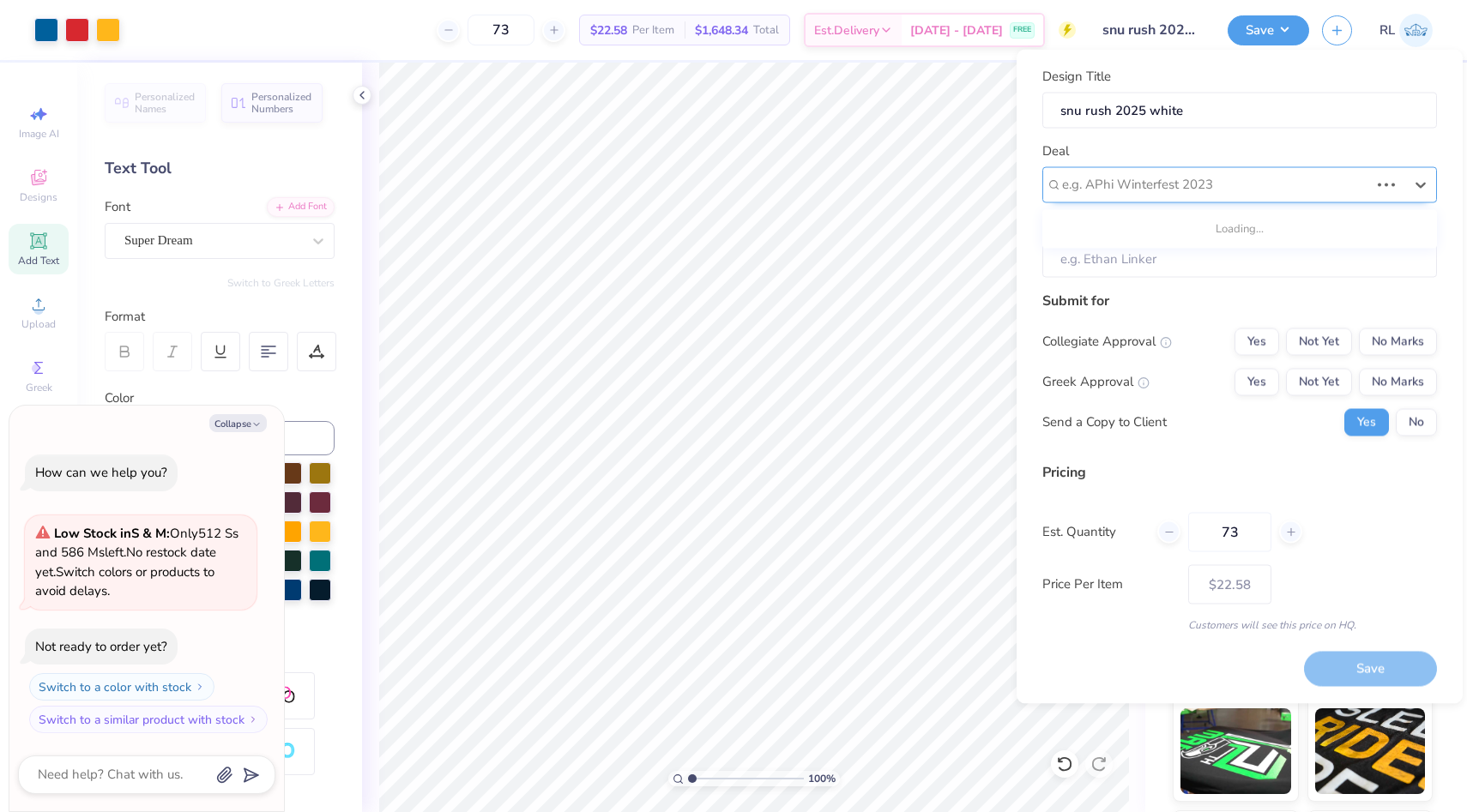
click at [1170, 187] on div at bounding box center [1215, 185] width 307 height 23
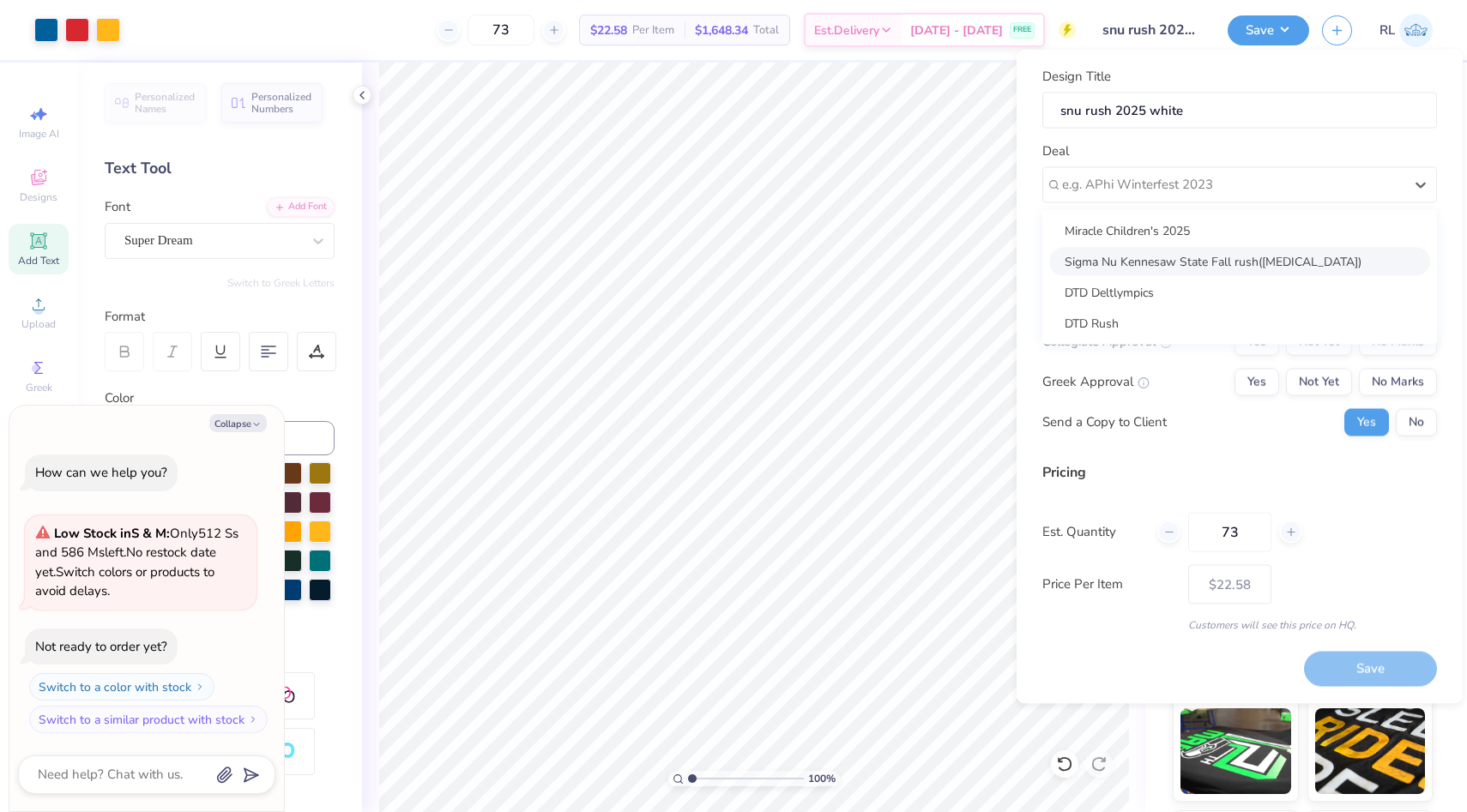
click at [1141, 266] on div "Sigma Nu Kennesaw State Fall rush(t3)" at bounding box center [1239, 261] width 381 height 28
type textarea "x"
type input "Om Patel"
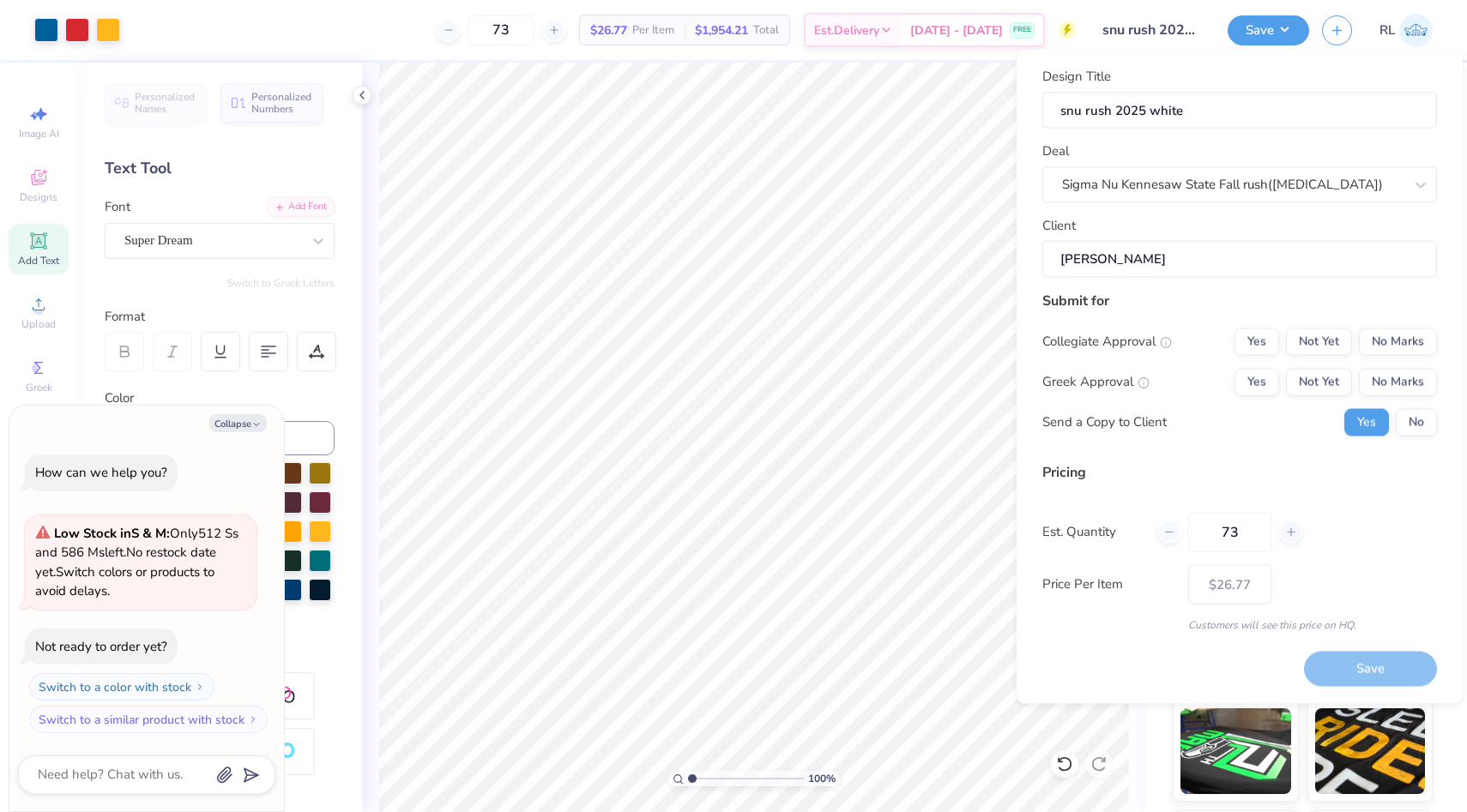
click at [1141, 266] on input "Om Patel" at bounding box center [1239, 259] width 395 height 37
click at [1404, 335] on button "No Marks" at bounding box center [1397, 342] width 78 height 28
click at [1315, 378] on button "Not Yet" at bounding box center [1319, 382] width 66 height 28
type input "$26.77"
click at [1186, 268] on input "Om Patel" at bounding box center [1239, 259] width 395 height 37
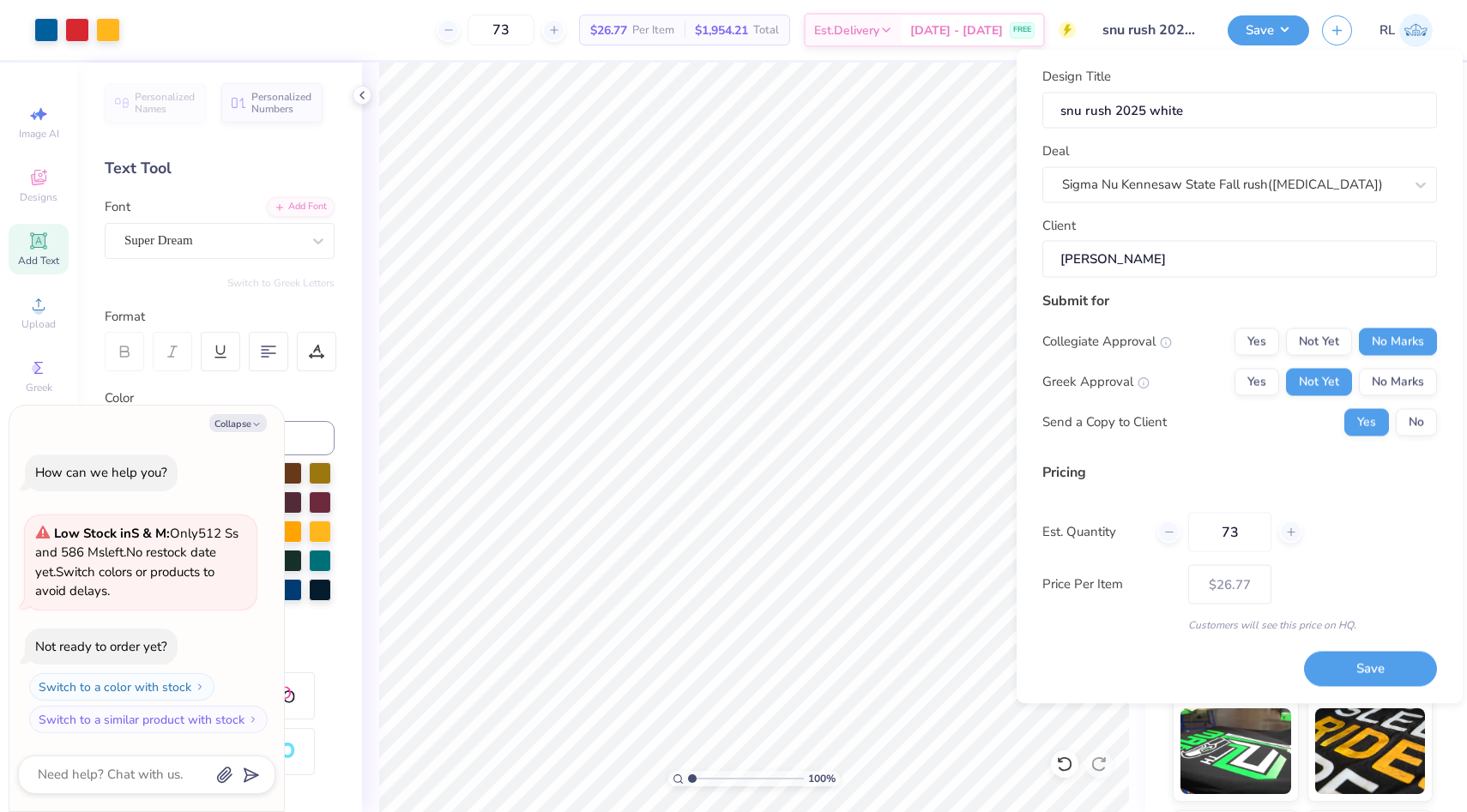
click at [1186, 268] on input "Om Patel" at bounding box center [1239, 259] width 395 height 37
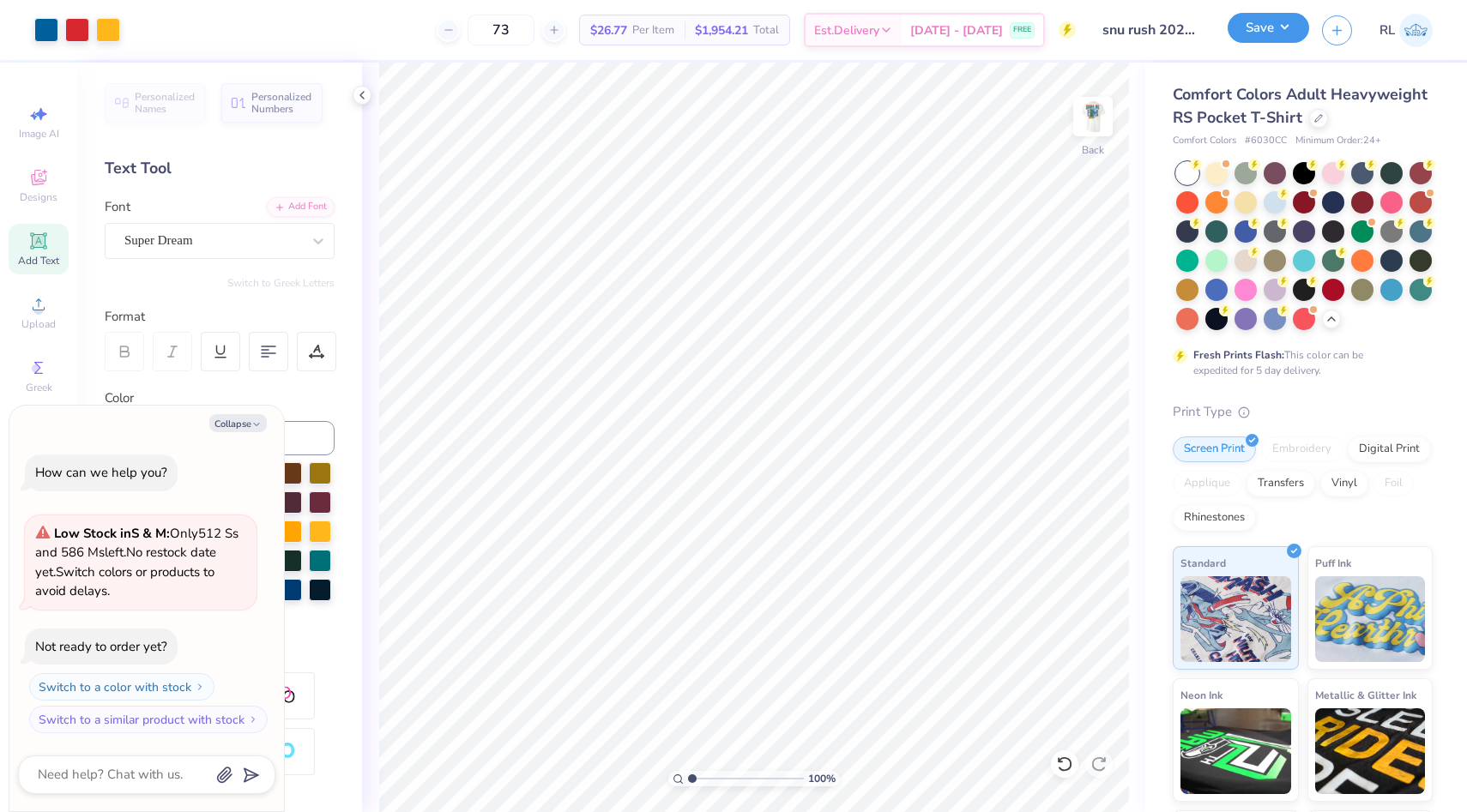
click at [1287, 33] on button "Save" at bounding box center [1268, 28] width 82 height 30
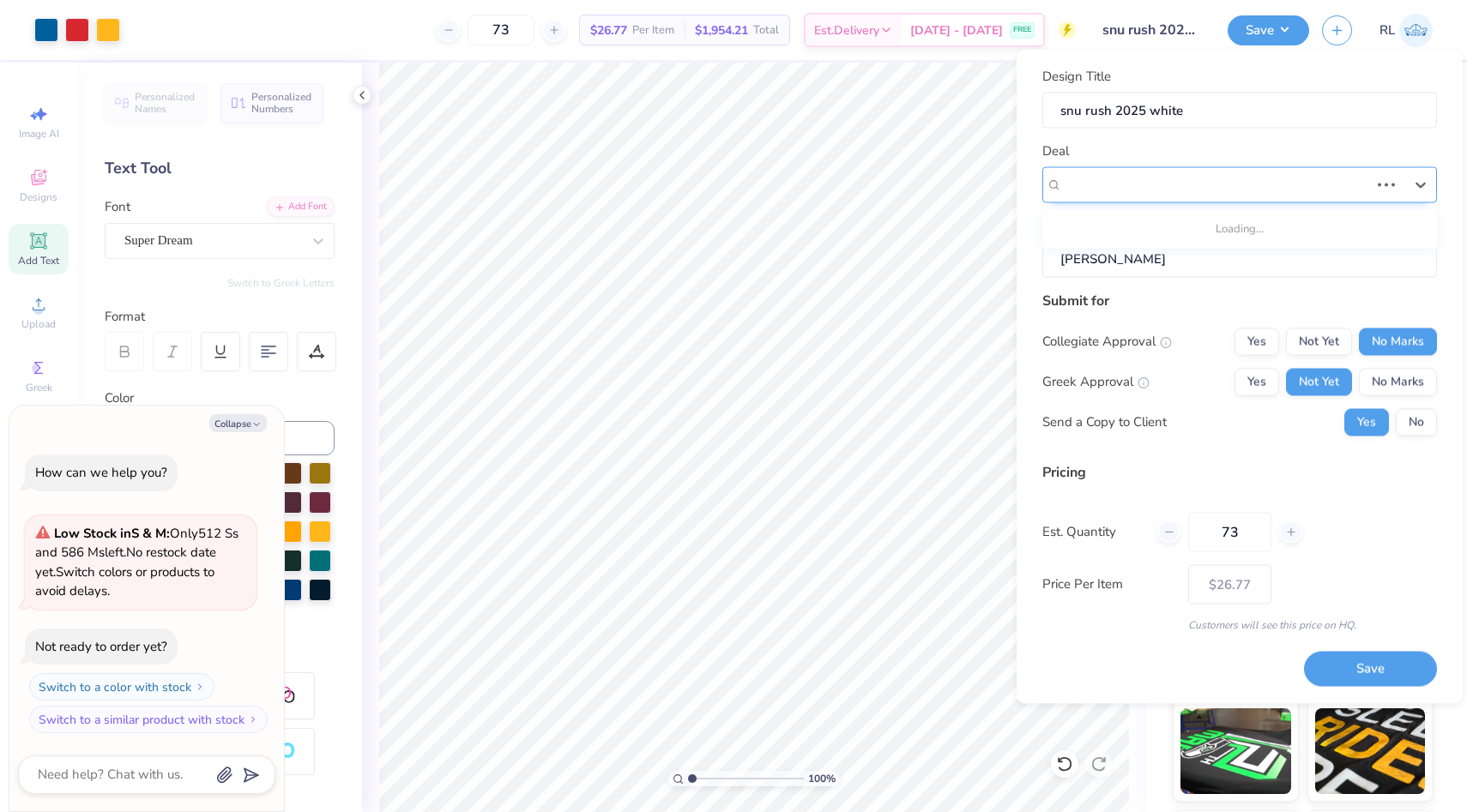
click at [1255, 200] on div "Sigma Nu Kennesaw State Fall rush(t3)" at bounding box center [1239, 184] width 395 height 36
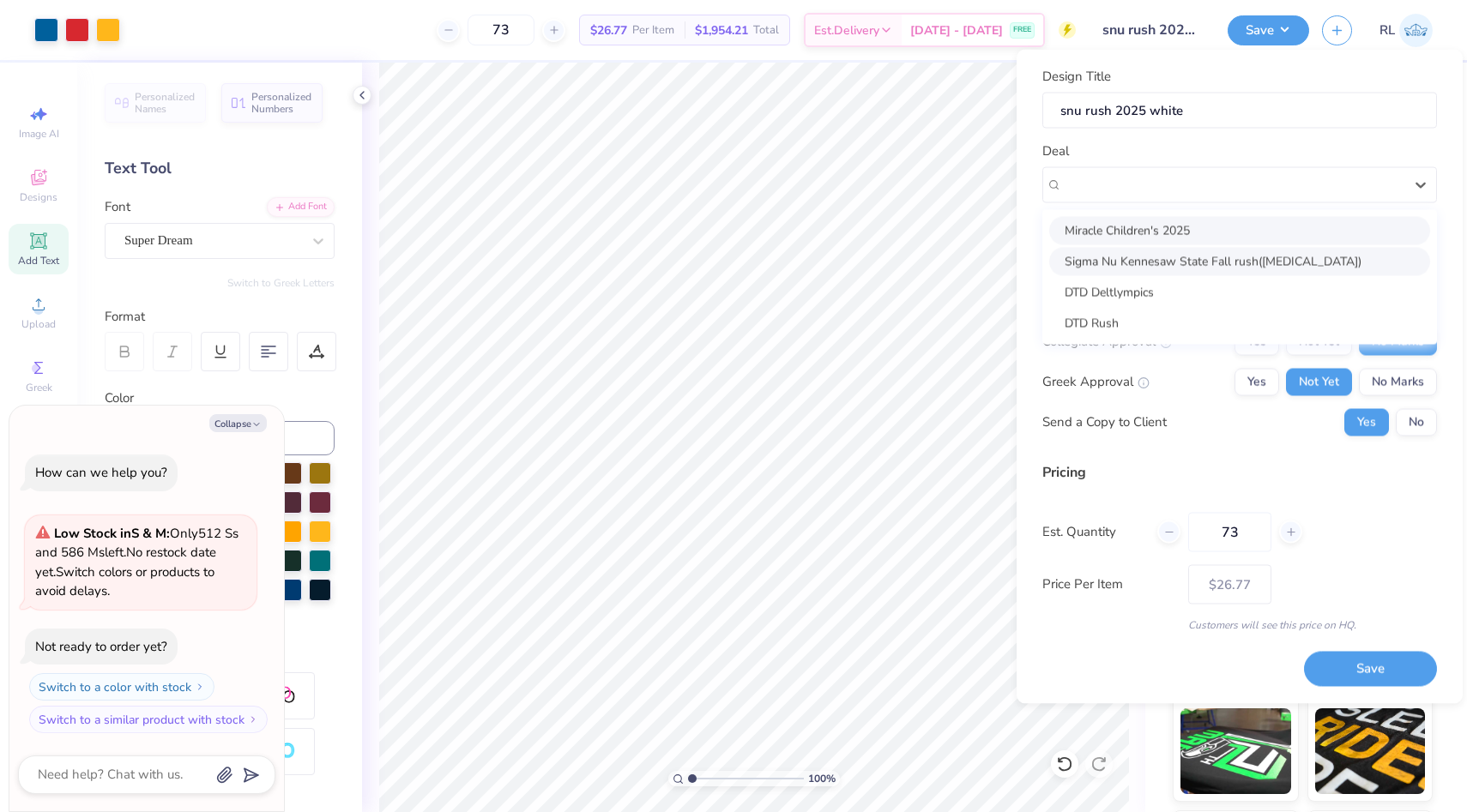
click at [1213, 242] on div "Miracle Children's 2025" at bounding box center [1239, 230] width 381 height 28
type textarea "x"
type input "Emma Lindell"
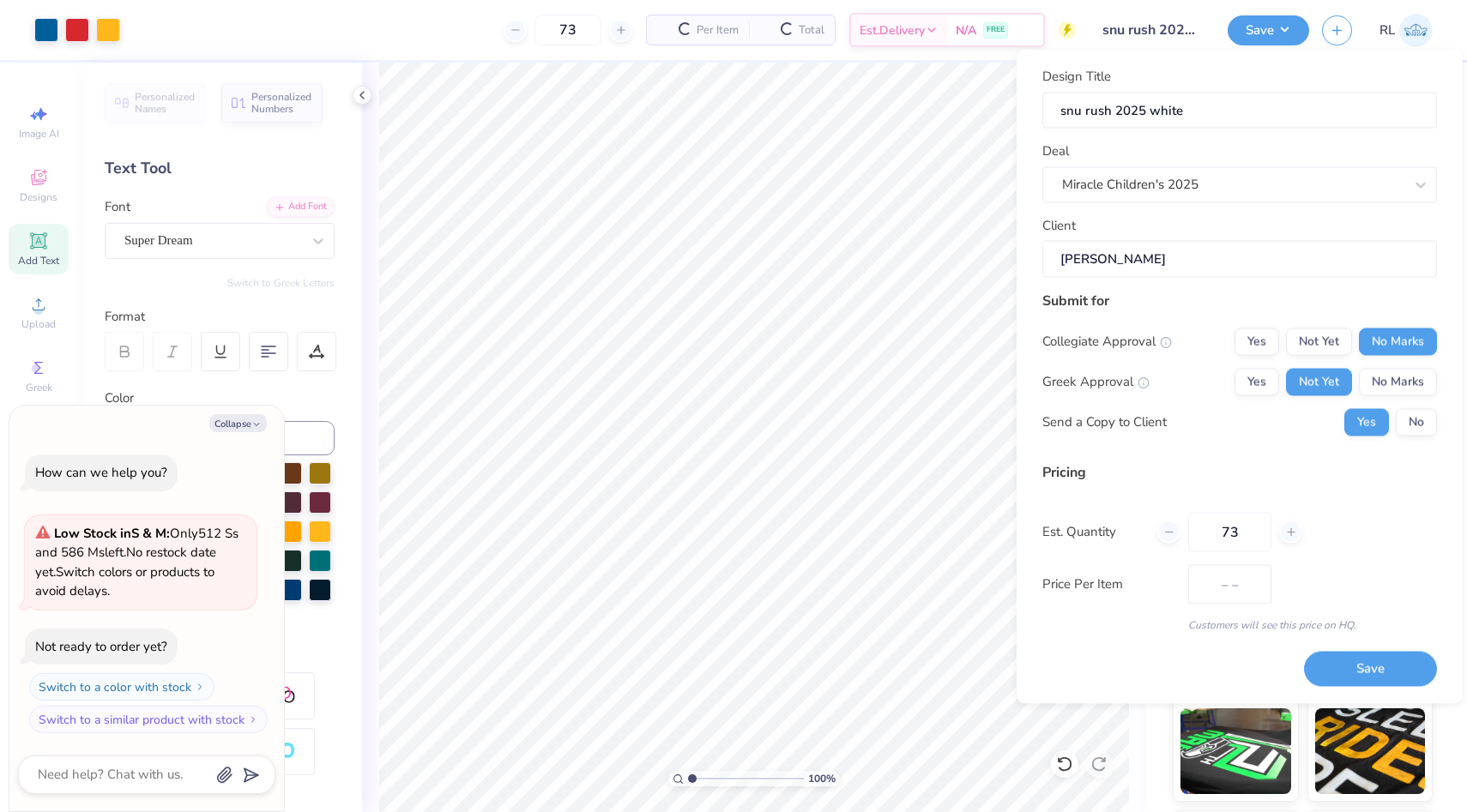
type input "$22.58"
click at [1219, 188] on div "Miracle Children's 2025" at bounding box center [1232, 185] width 344 height 27
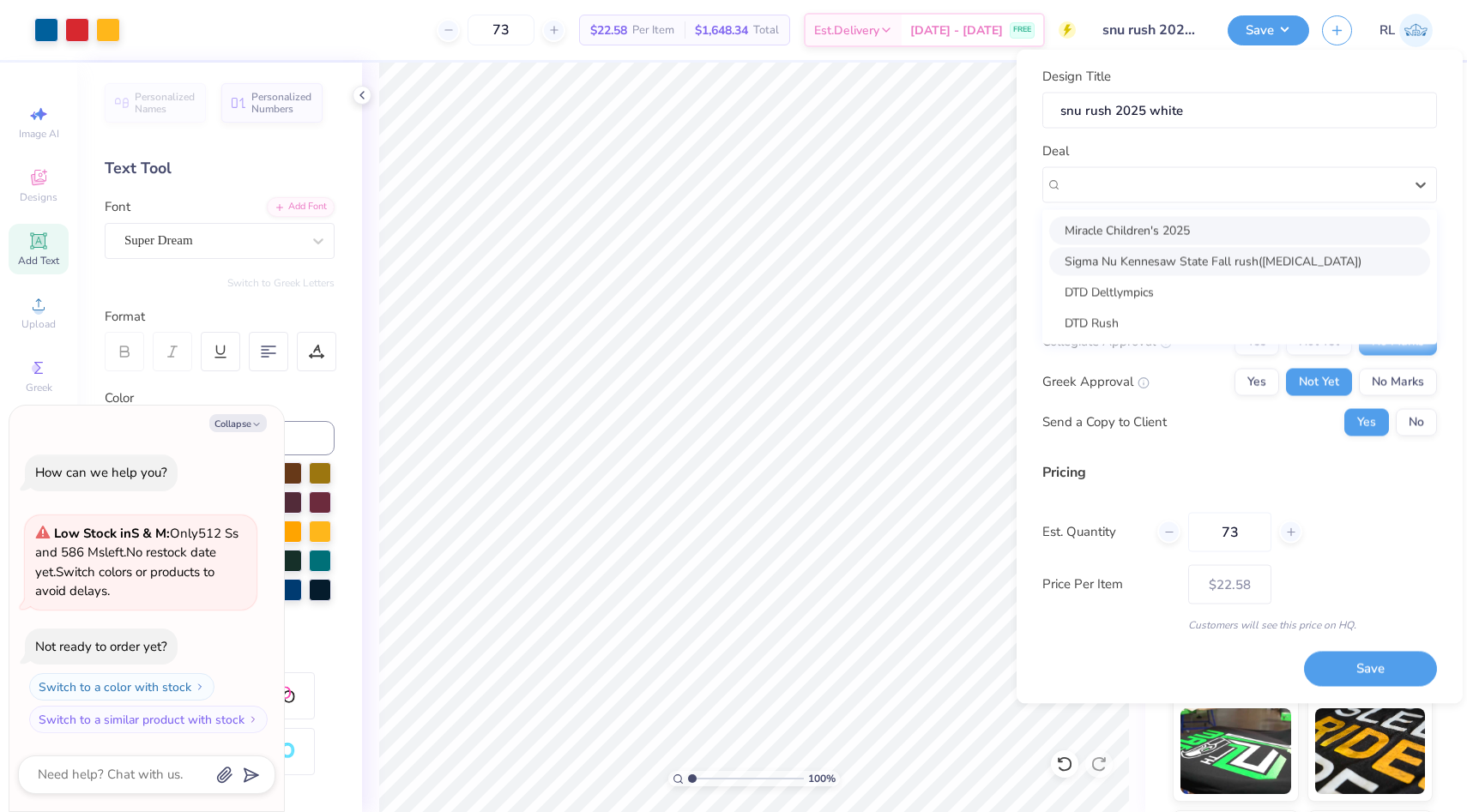
click at [1210, 269] on div "Sigma Nu Kennesaw State Fall rush(t3)" at bounding box center [1239, 261] width 381 height 28
type textarea "x"
type input "Sergio Albarran"
type input "$26.77"
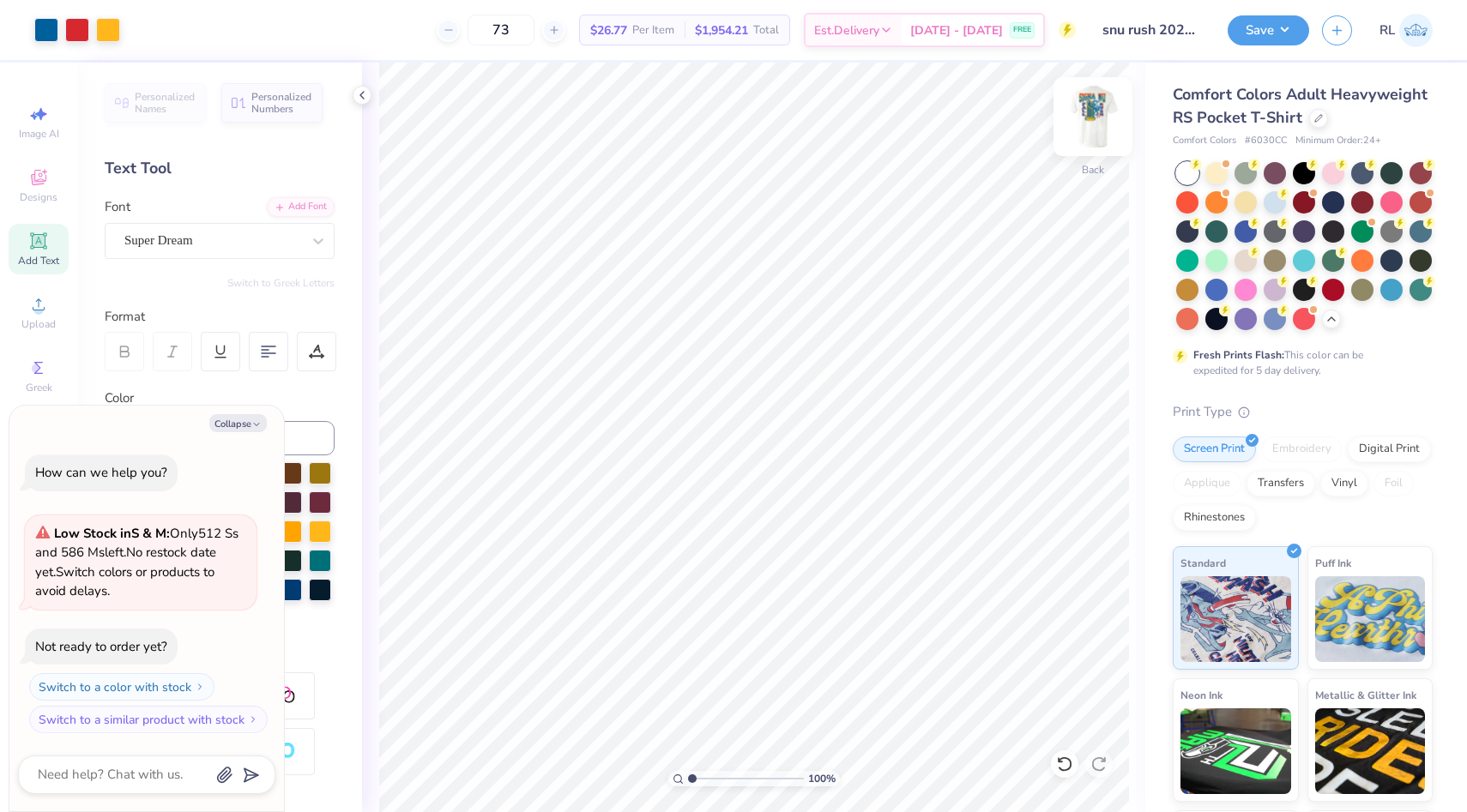
click at [1091, 133] on img at bounding box center [1092, 117] width 69 height 69
click at [107, 33] on div at bounding box center [108, 28] width 24 height 24
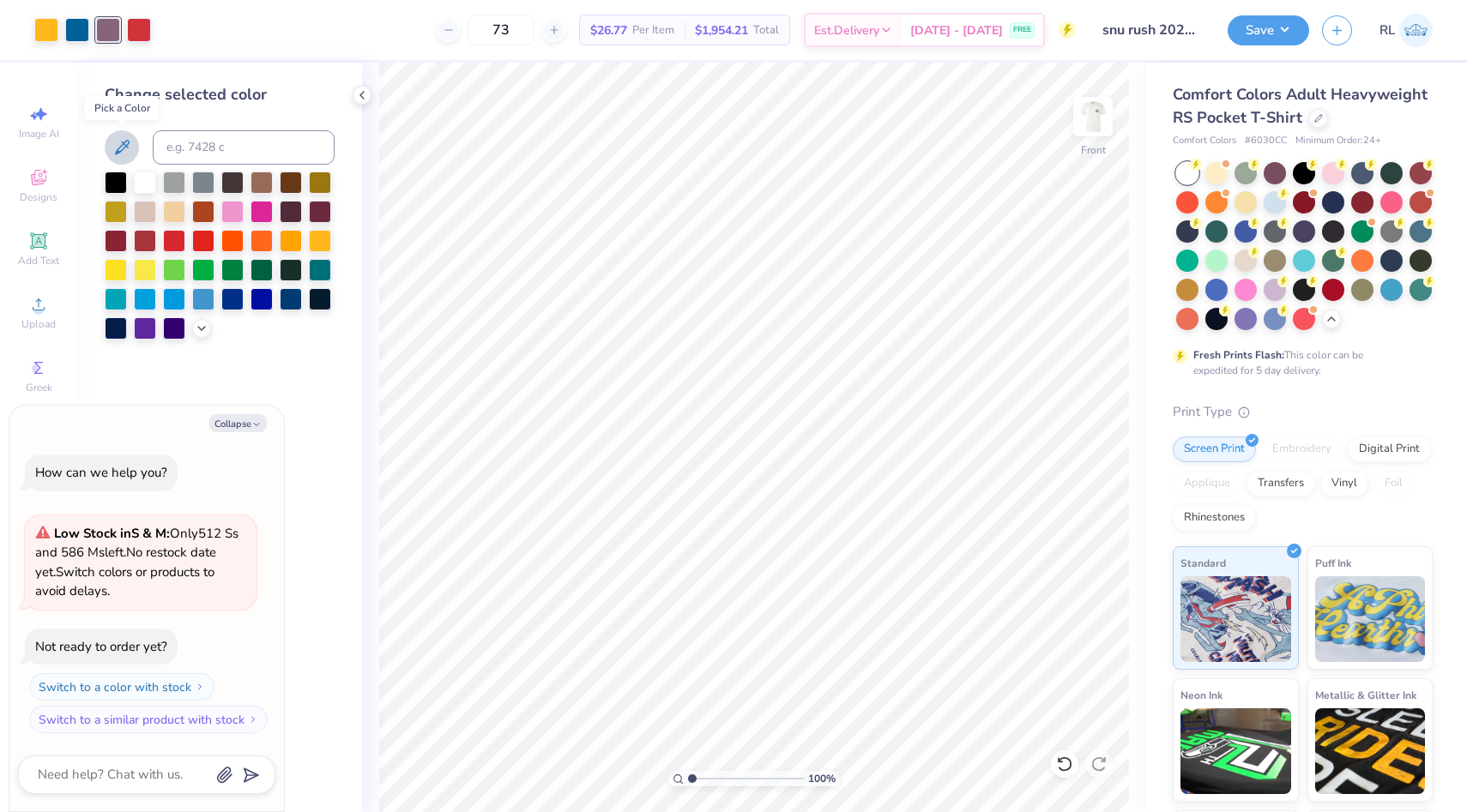
click at [126, 144] on icon at bounding box center [121, 147] width 20 height 20
click at [1059, 767] on icon at bounding box center [1064, 764] width 17 height 17
click at [1261, 43] on div "Save" at bounding box center [1268, 30] width 82 height 30
click at [1097, 98] on img at bounding box center [1092, 117] width 69 height 69
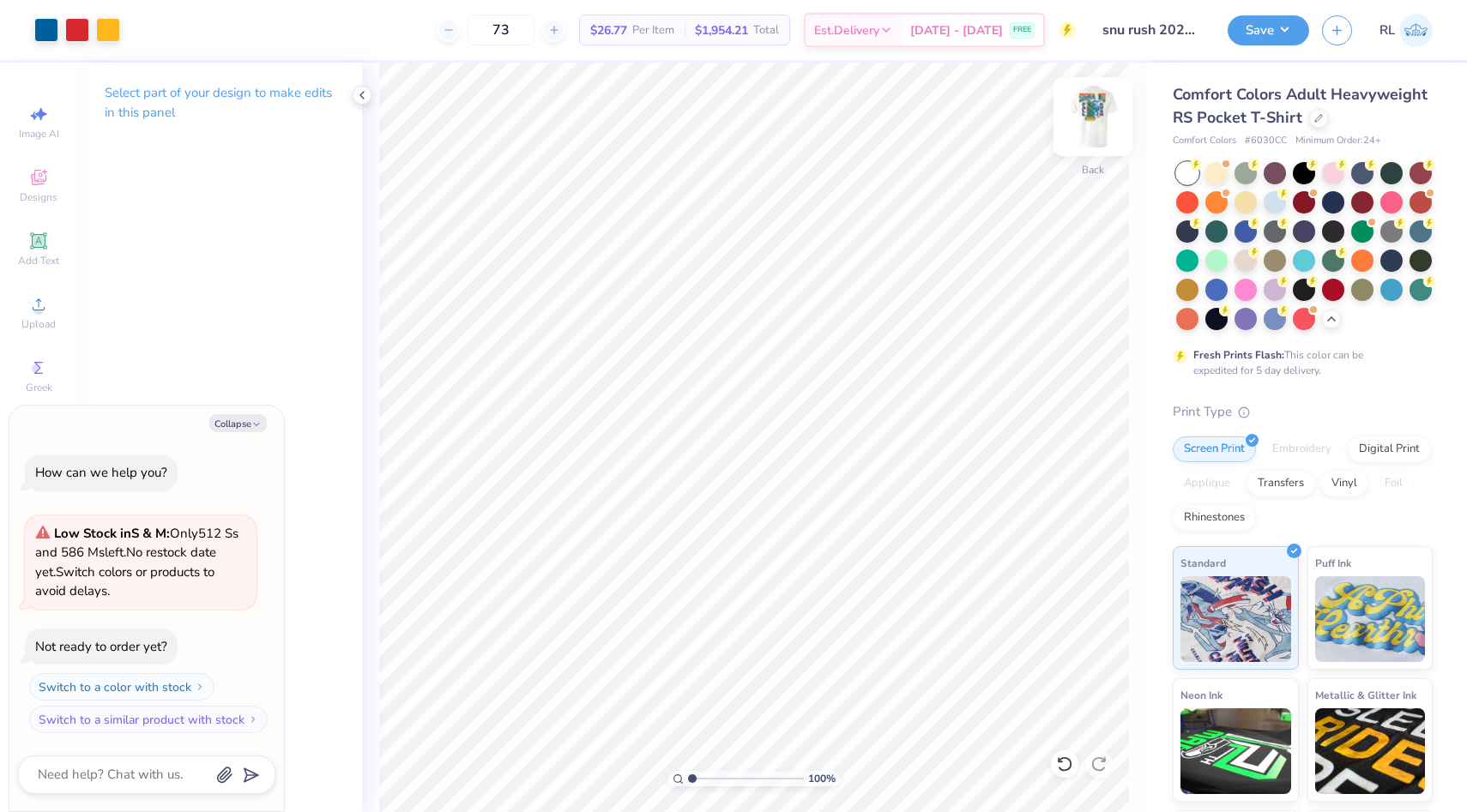
click at [1096, 118] on img at bounding box center [1092, 117] width 69 height 69
click at [1256, 26] on button "Save" at bounding box center [1268, 28] width 82 height 30
type textarea "x"
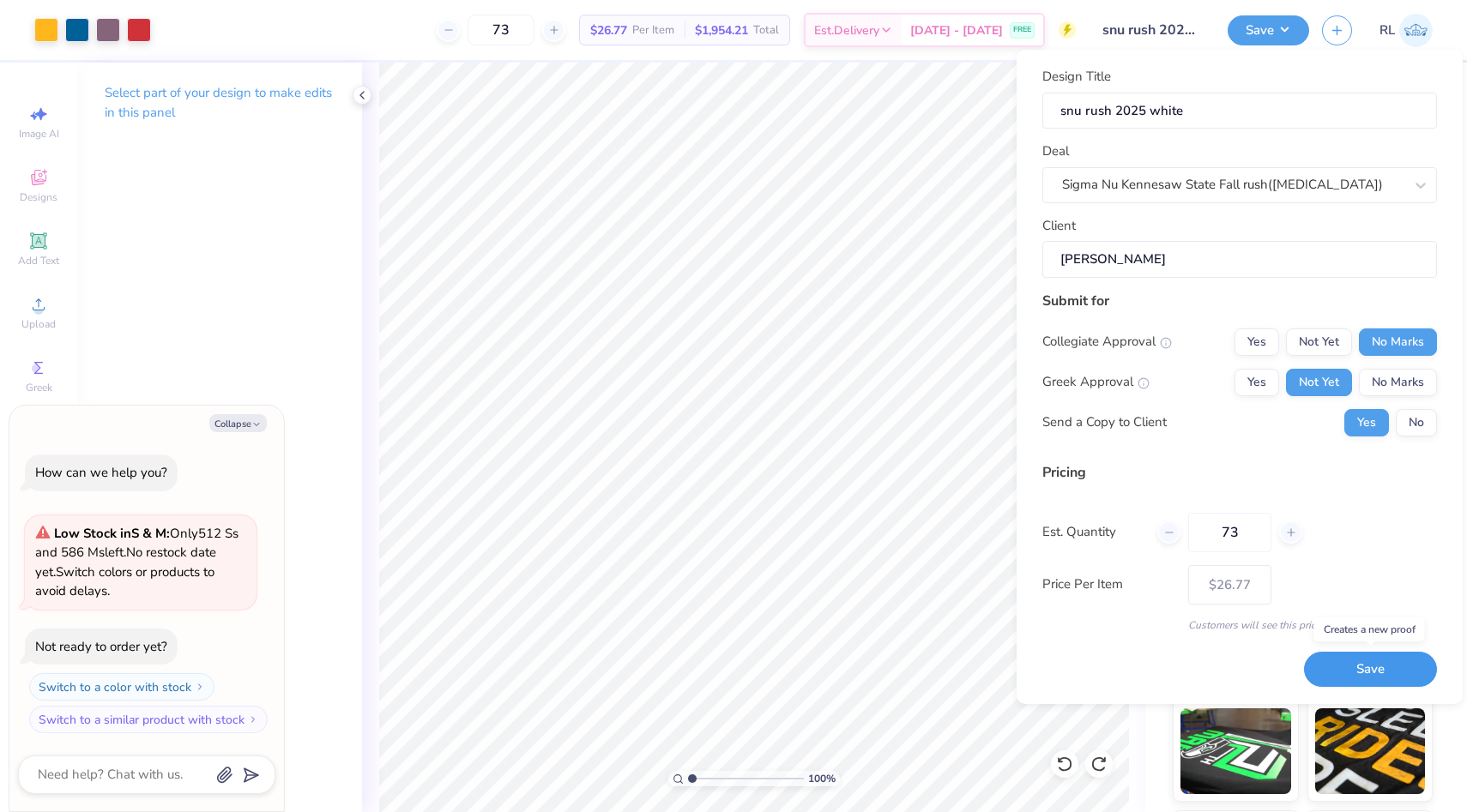
click at [1360, 672] on button "Save" at bounding box center [1370, 670] width 133 height 35
type input "$26.77"
type textarea "x"
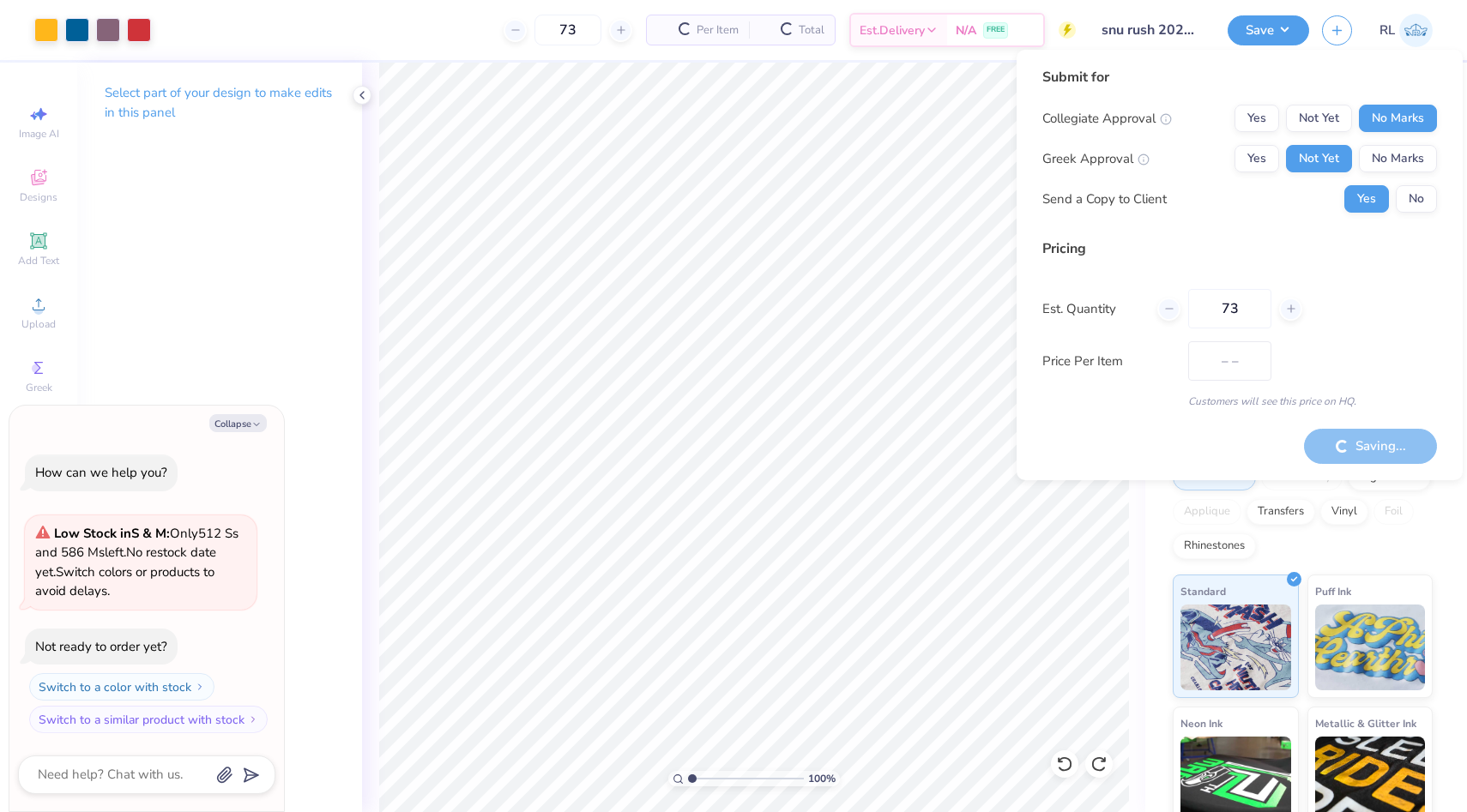
type input "$22.58"
type textarea "x"
type input "$26.77"
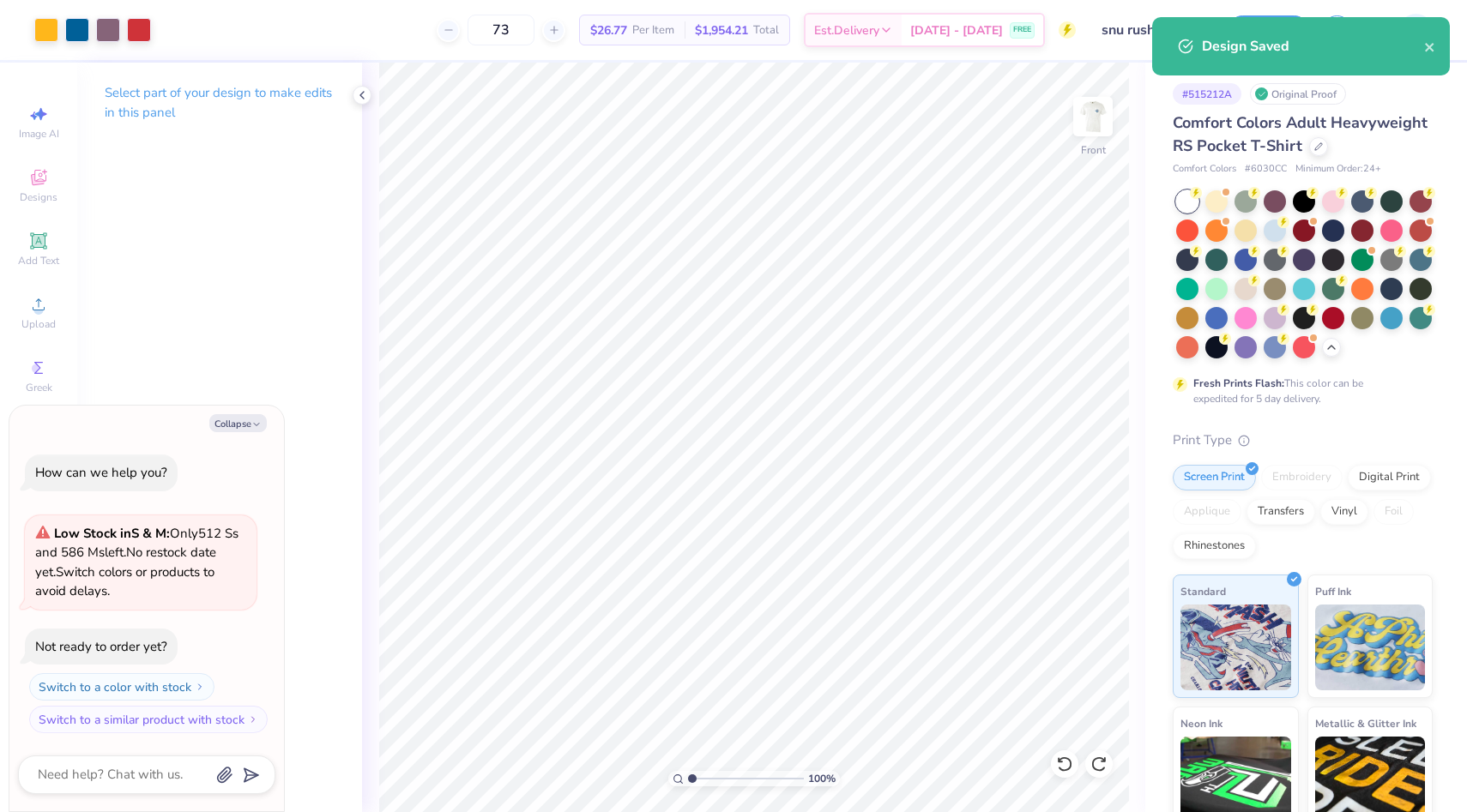
click at [1436, 52] on div "Design Saved" at bounding box center [1301, 46] width 298 height 58
click at [1429, 49] on icon "close" at bounding box center [1429, 47] width 12 height 14
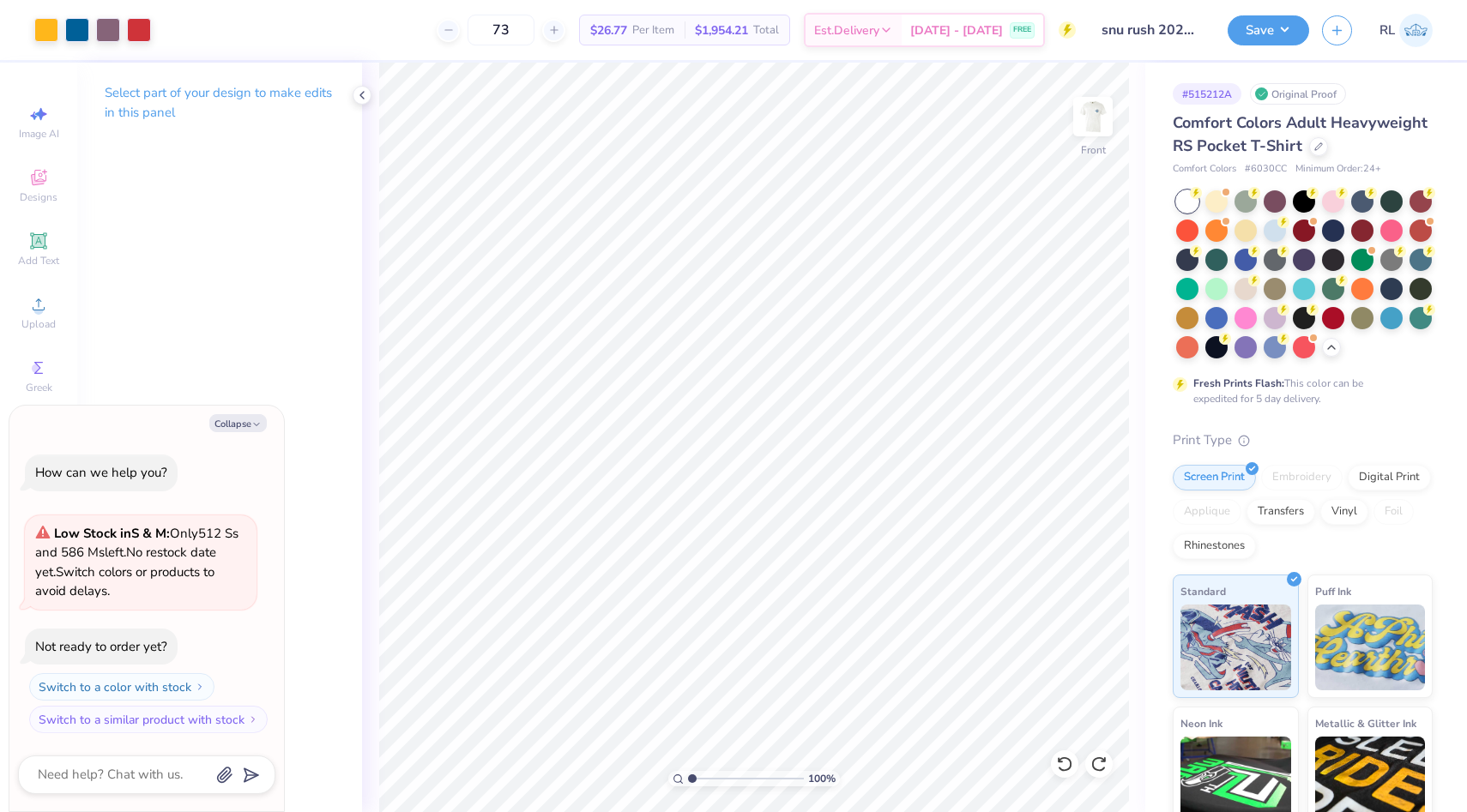
click at [1420, 28] on img at bounding box center [1416, 30] width 33 height 33
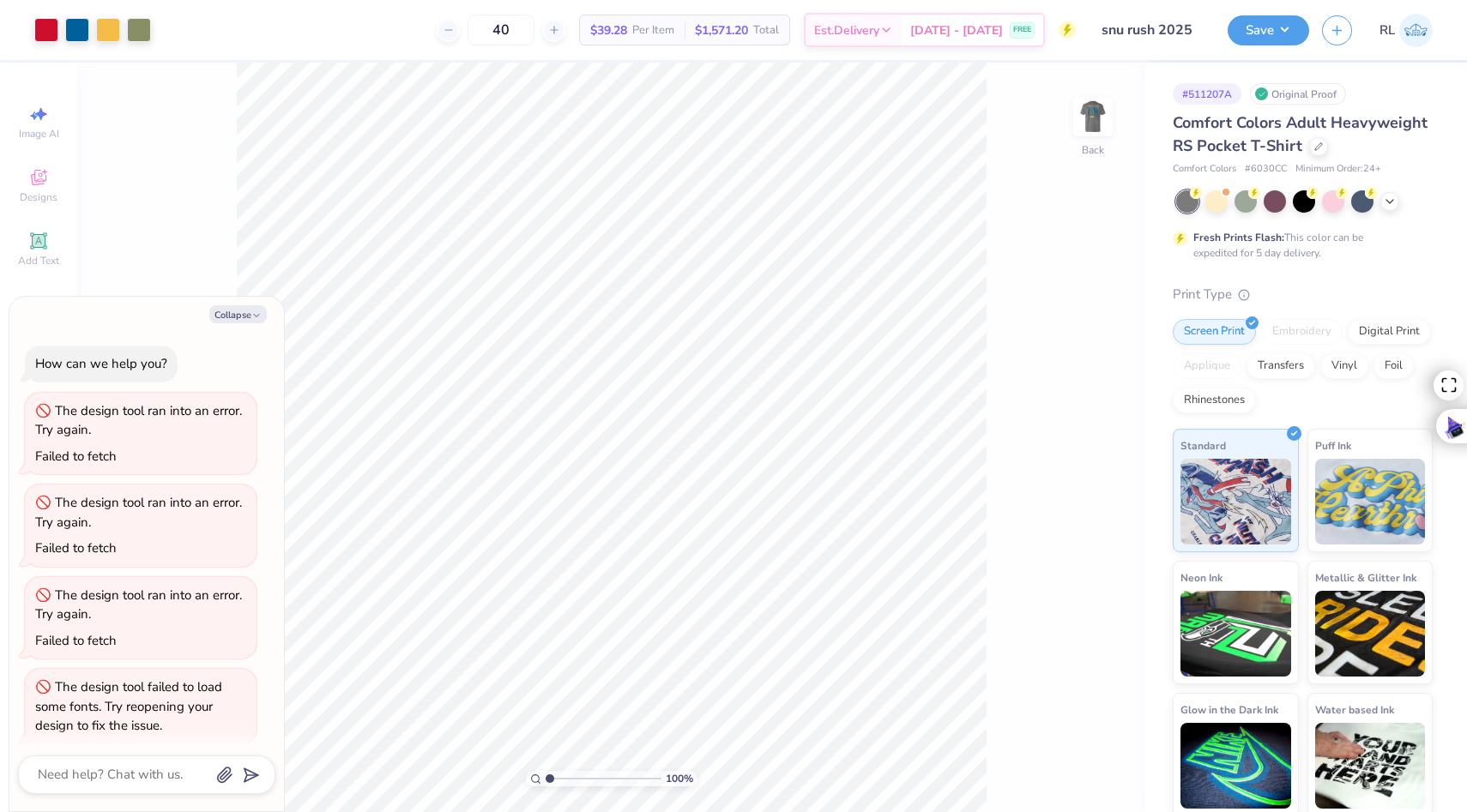
scroll to position [103, 0]
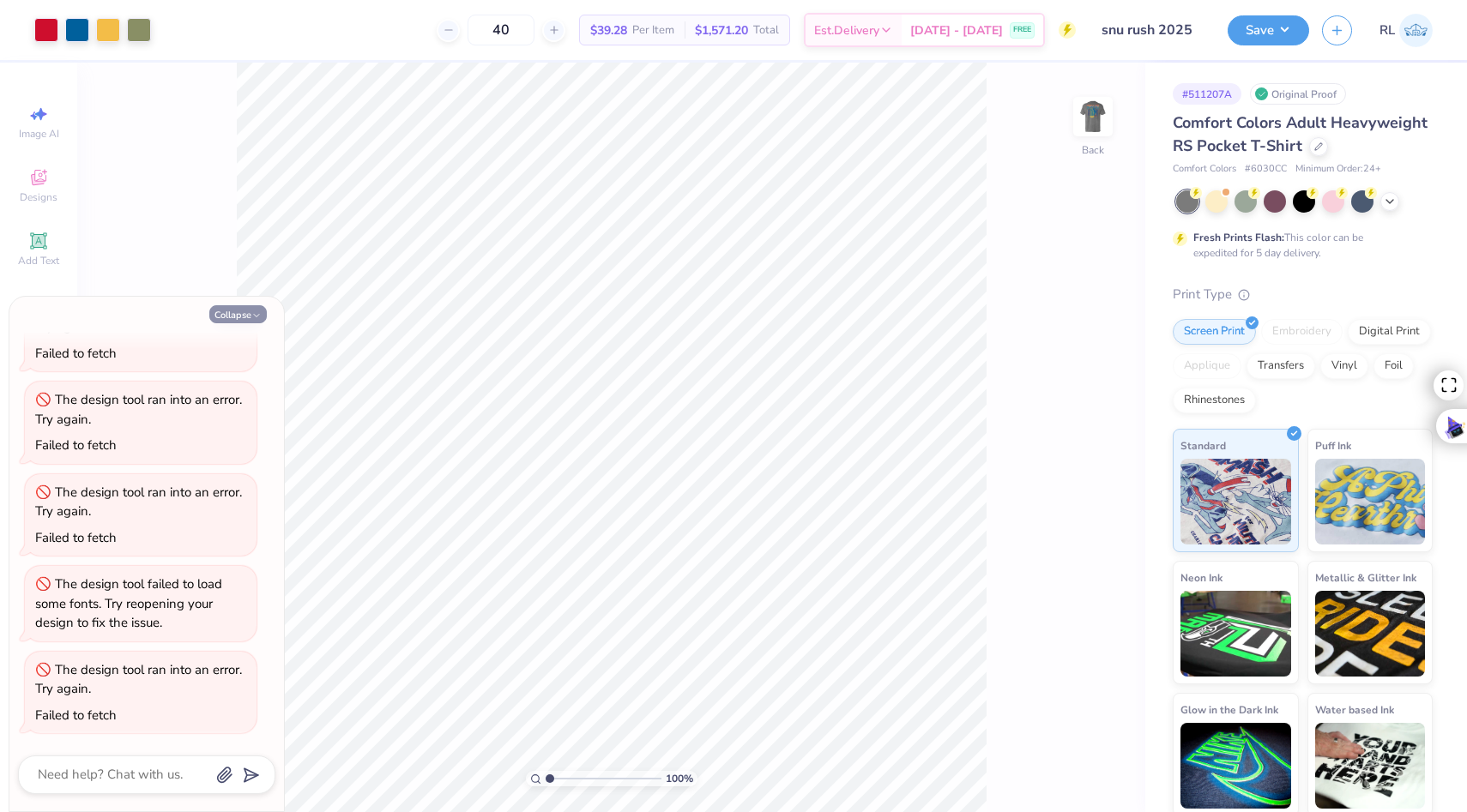
click at [226, 313] on button "Collapse" at bounding box center [238, 314] width 58 height 18
type textarea "x"
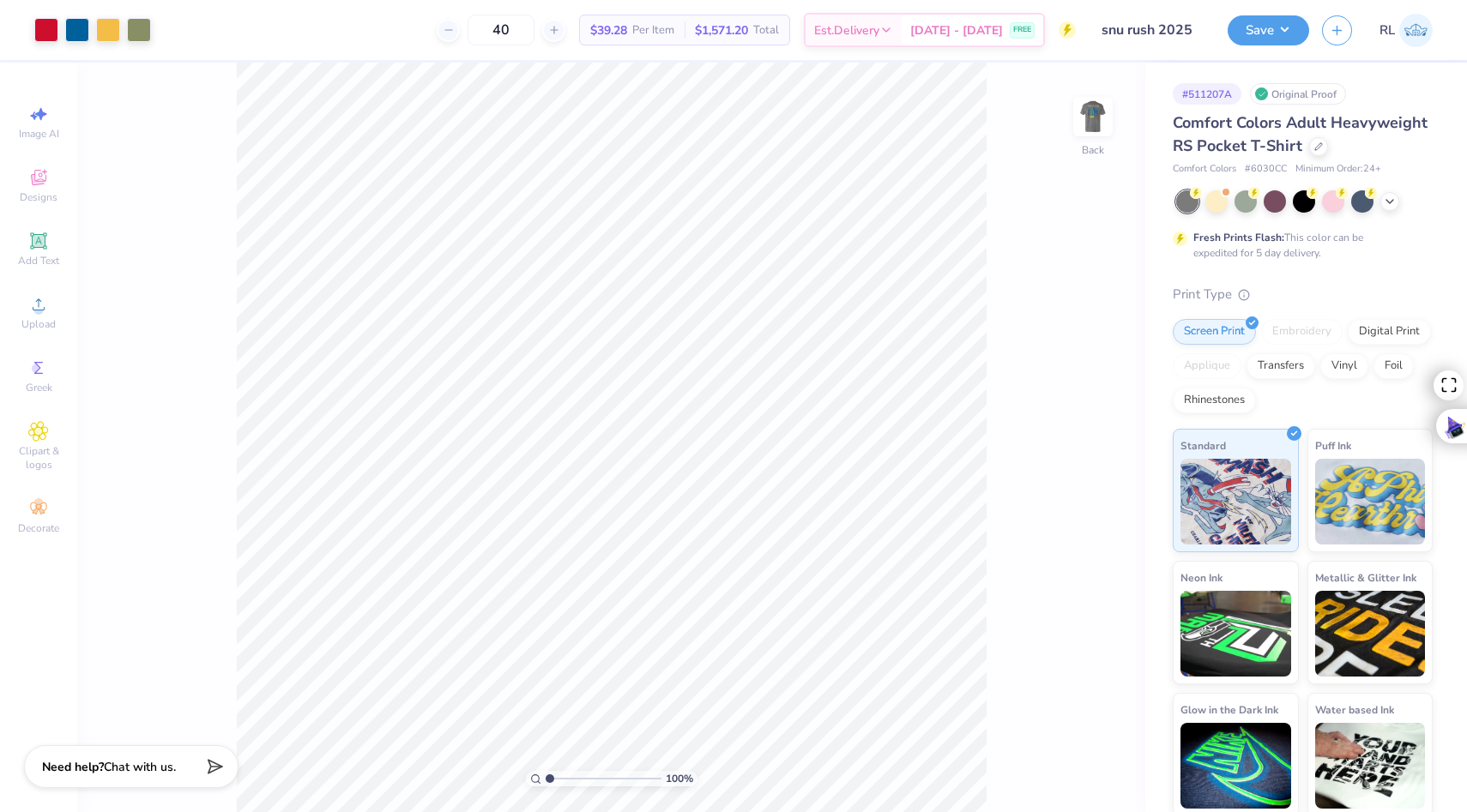
click at [1044, 338] on div "100 % Back" at bounding box center [611, 437] width 1067 height 750
click at [1098, 118] on img at bounding box center [1092, 117] width 69 height 69
